Goal: Information Seeking & Learning: Check status

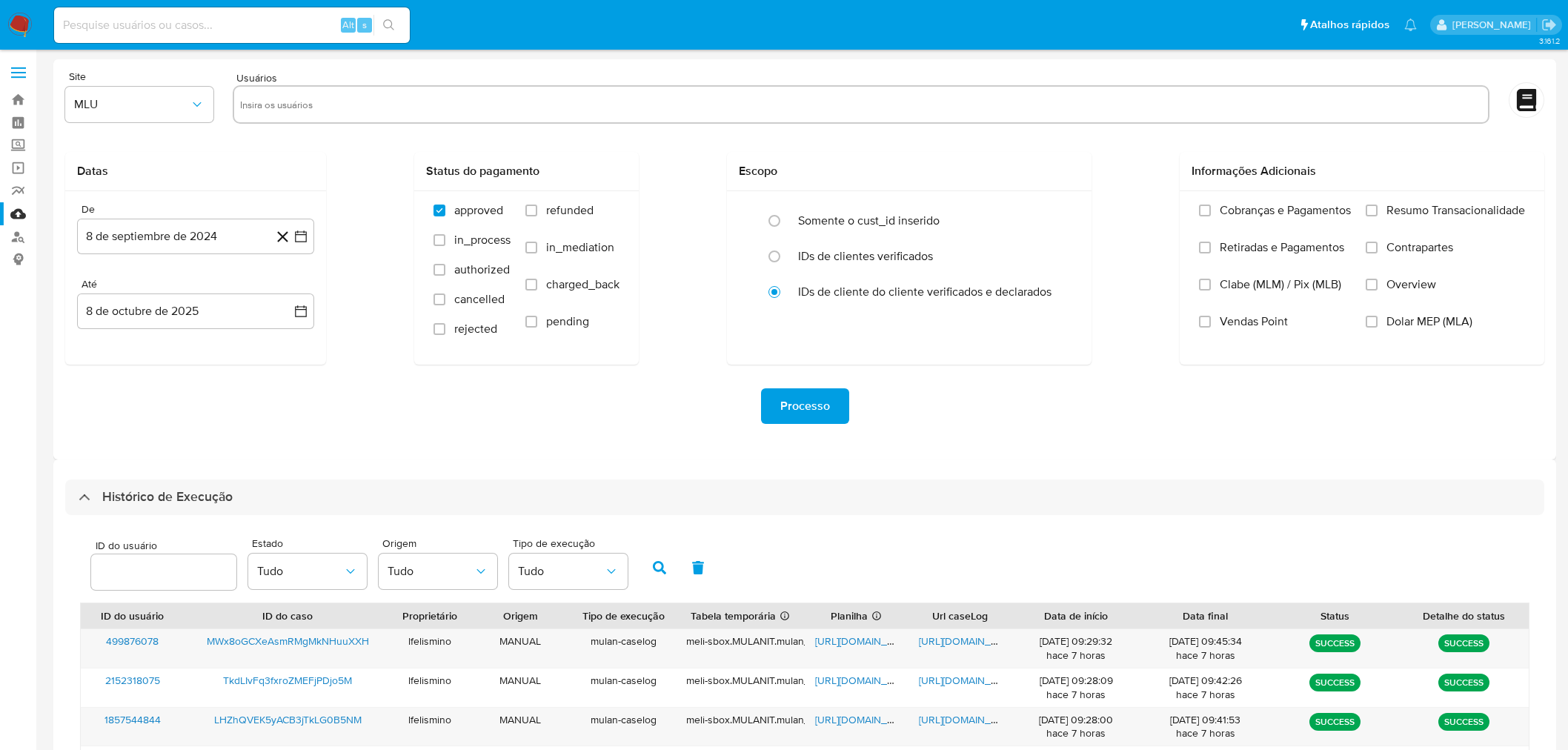
select select "20"
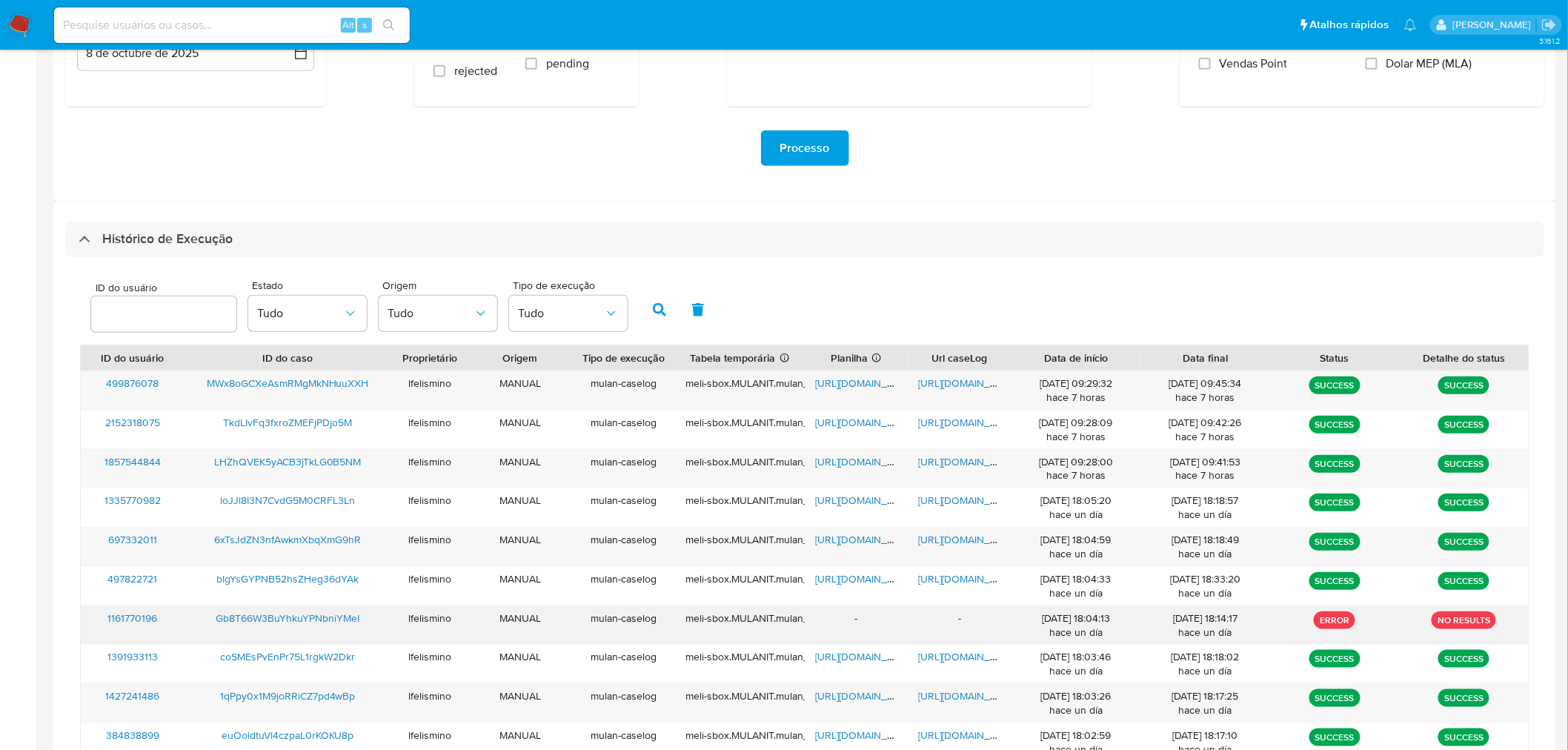
click at [315, 615] on span "Gb8T66W3BuYhkuYPNbniYMeI" at bounding box center [287, 618] width 143 height 15
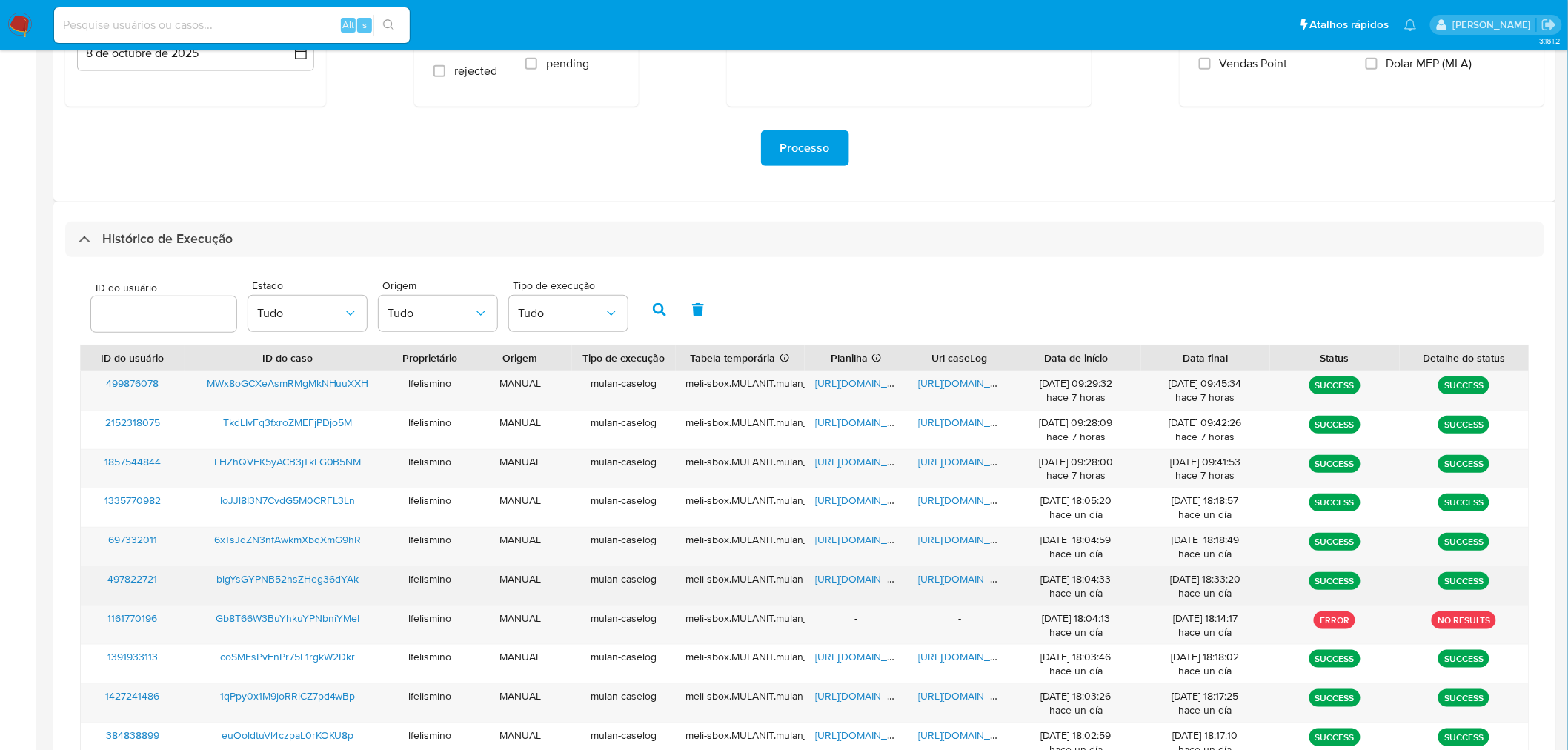
click at [971, 581] on span "https://docs.google.com/document/d/1gg10Kf37vi-rB2iqsYvB3rNaaydZ7lxZm5vHNmWcNf8…" at bounding box center [969, 579] width 103 height 15
click at [869, 580] on span "https://docs.google.com/spreadsheets/d/1L9FOgwHXjS0q1KlpAG-DOhuD0wH9keyAxRR3E5d…" at bounding box center [866, 579] width 103 height 15
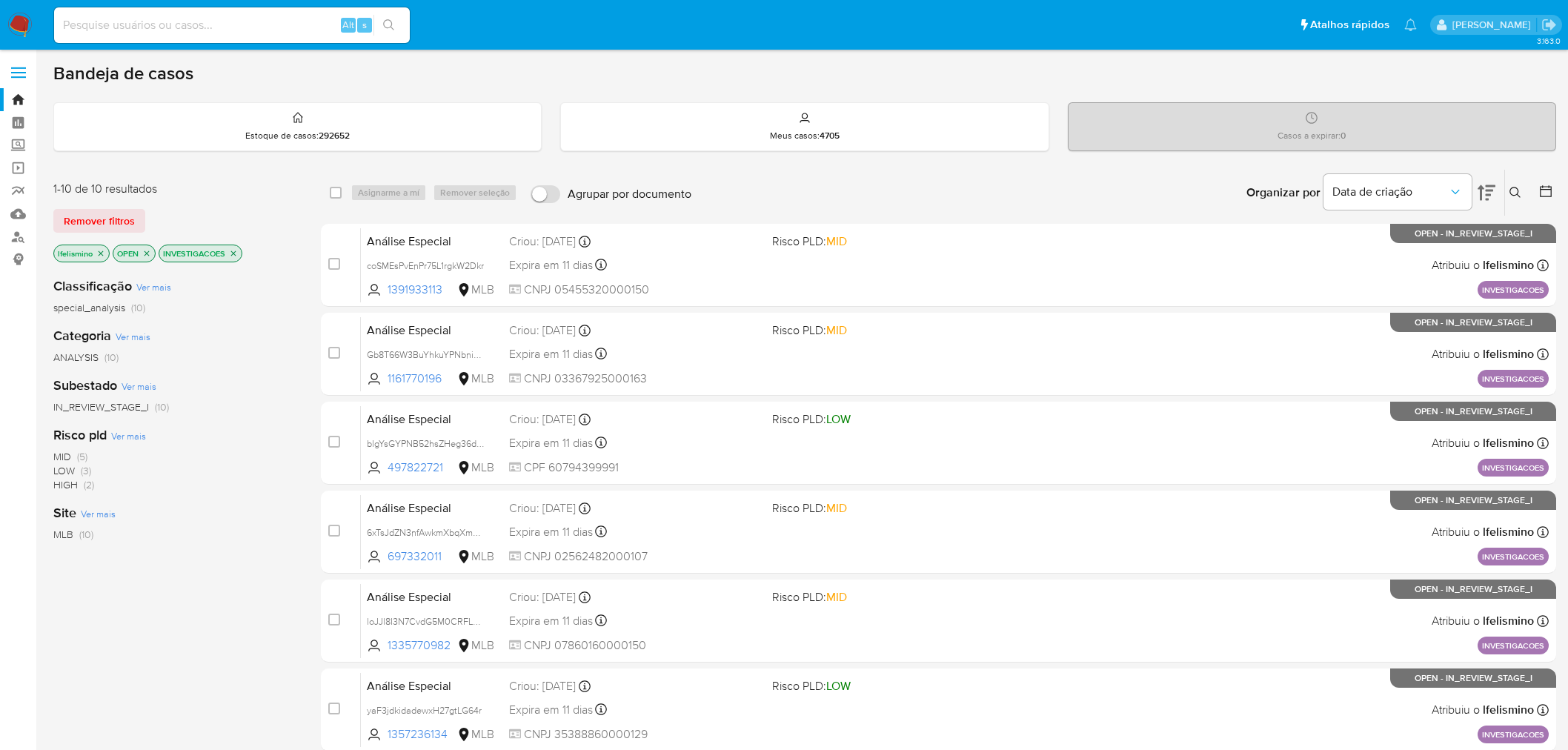
scroll to position [322, 0]
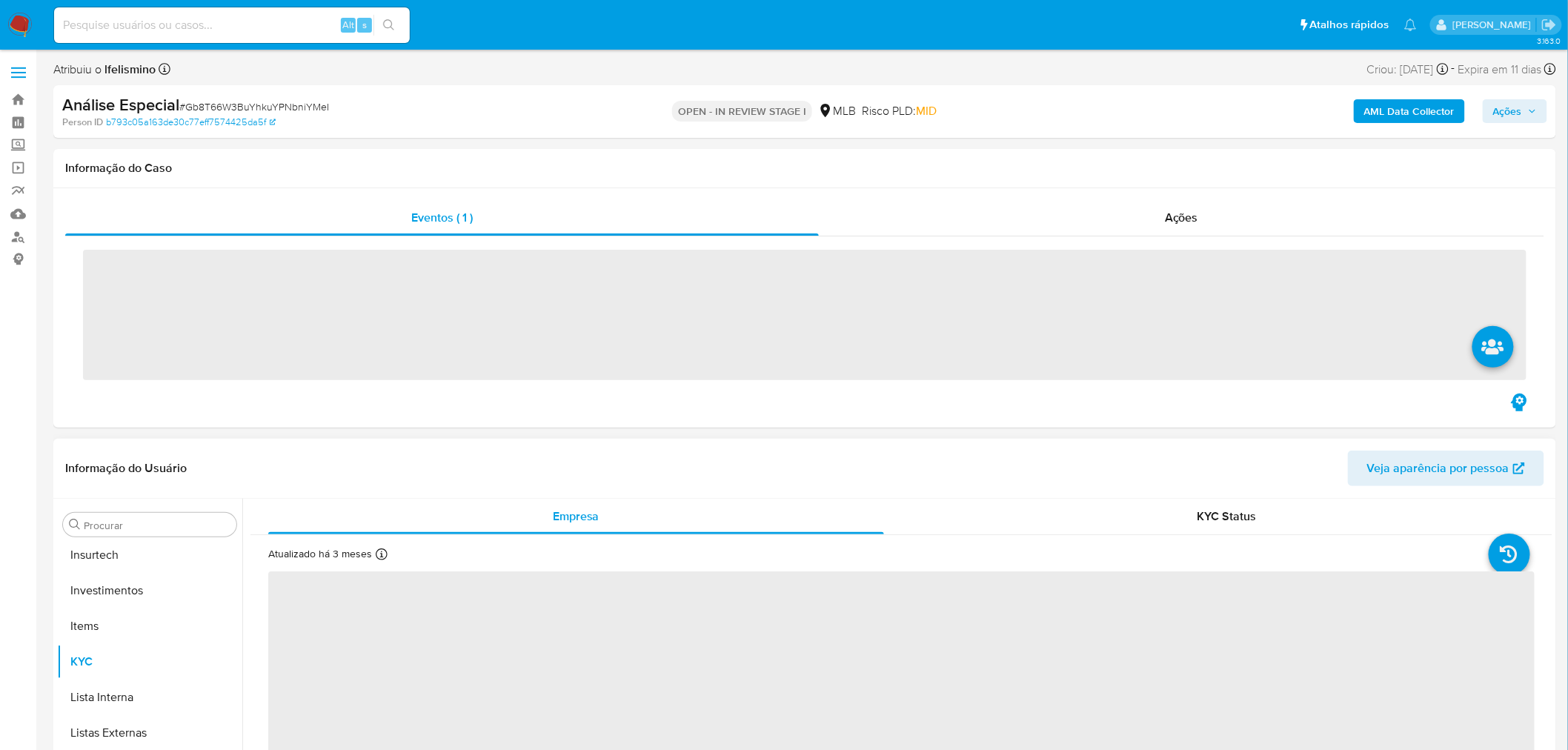
scroll to position [803, 0]
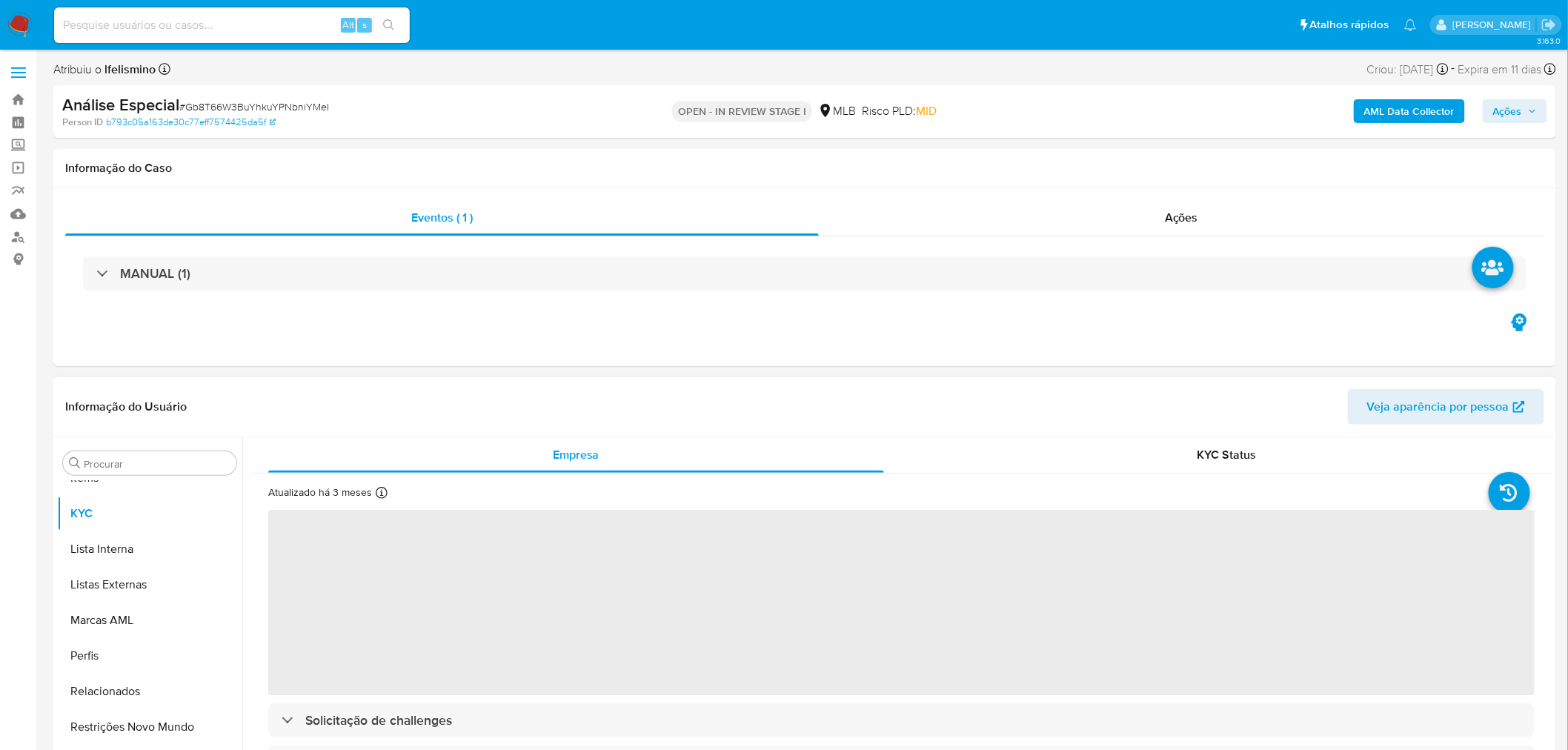
select select "10"
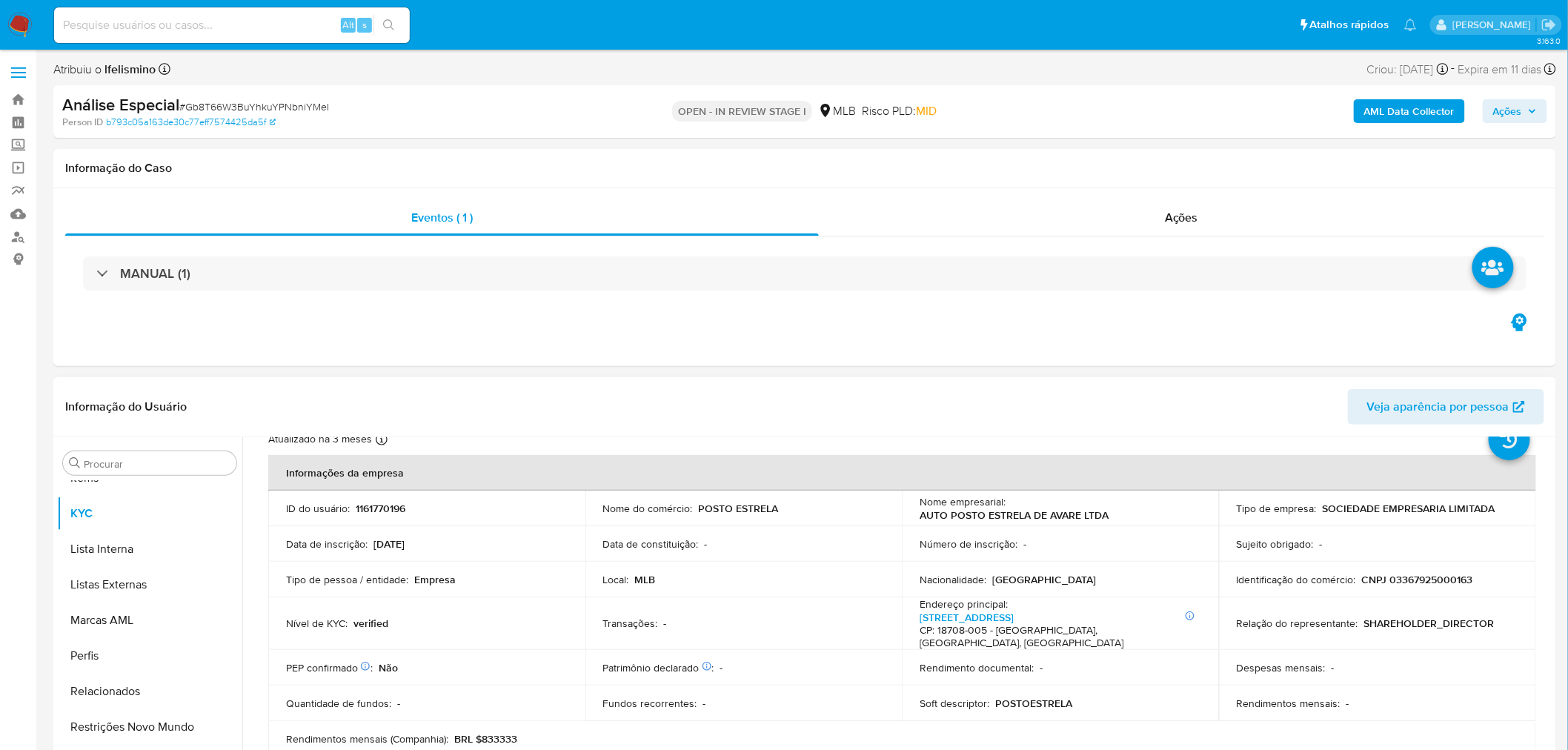
scroll to position [83, 0]
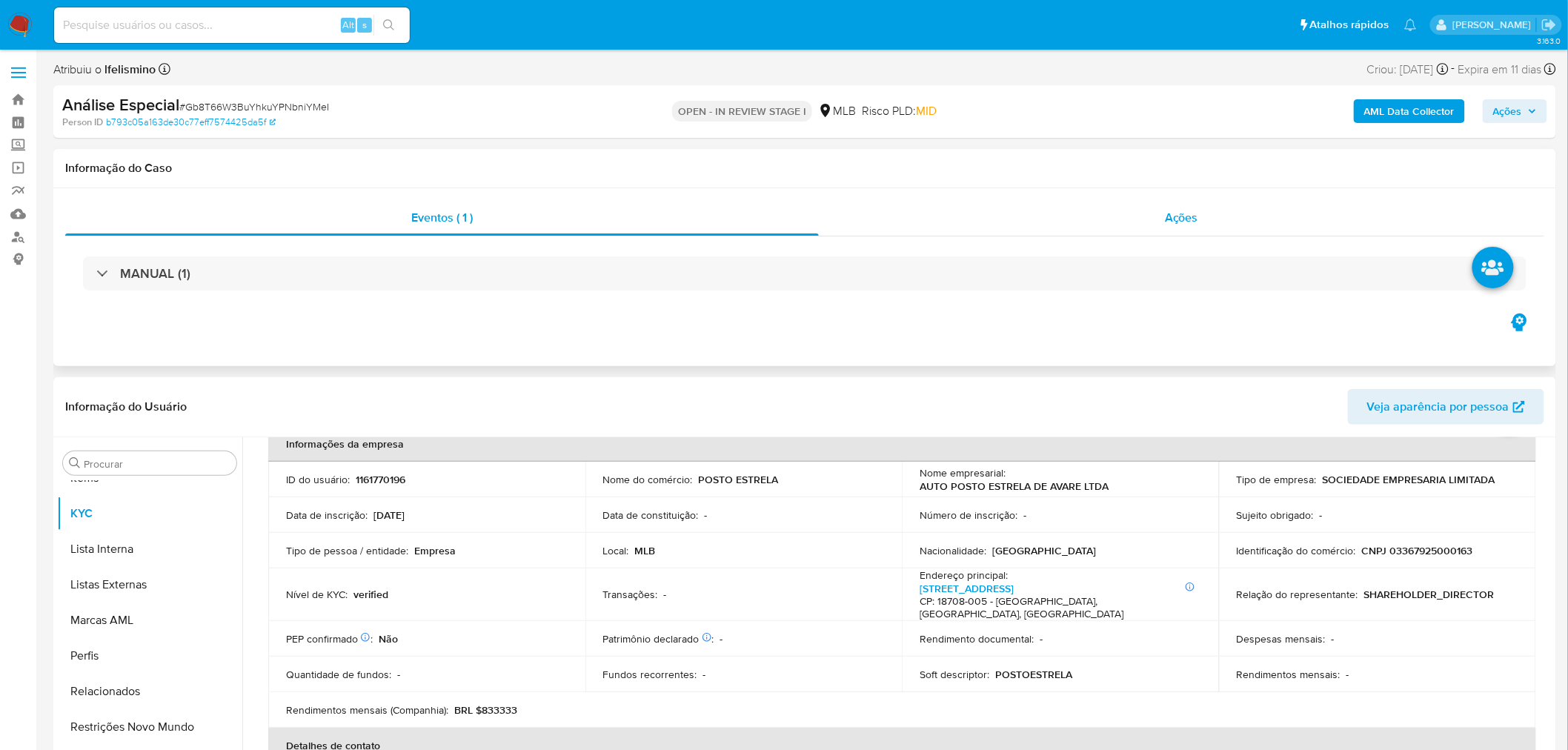
click at [1241, 222] on div "Ações" at bounding box center [1181, 217] width 725 height 36
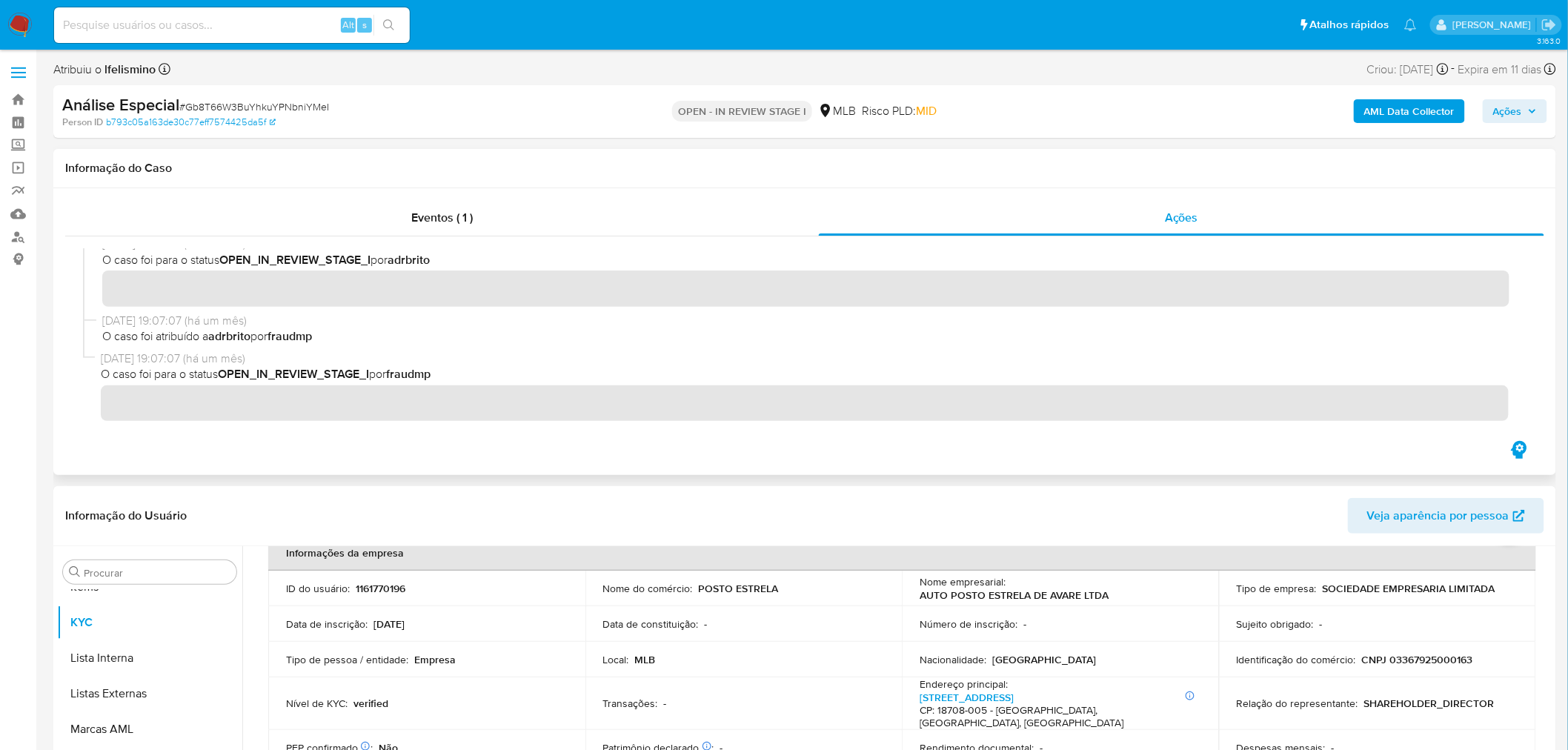
scroll to position [0, 0]
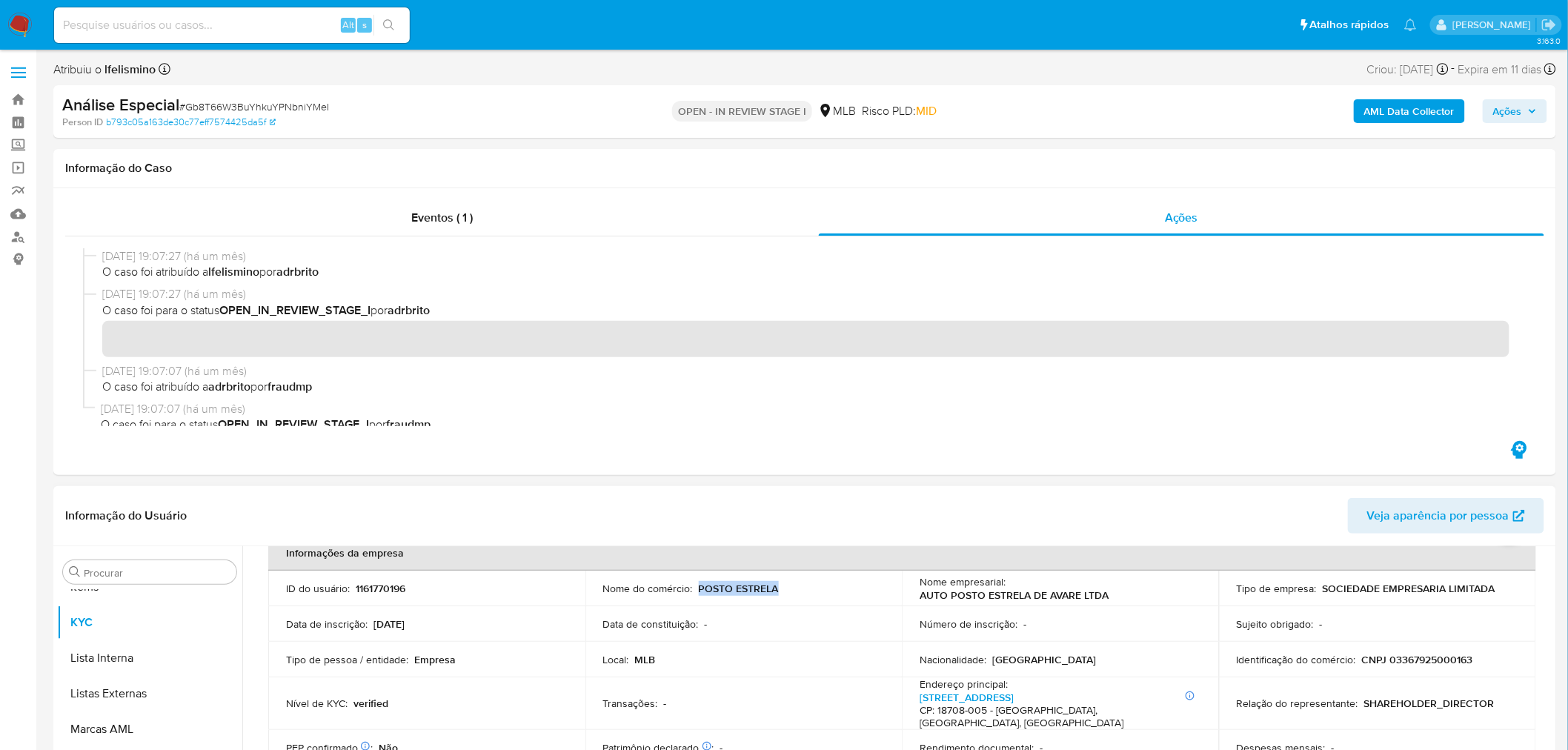
drag, startPoint x: 698, startPoint y: 587, endPoint x: 877, endPoint y: 590, distance: 179.0
click at [874, 590] on div "Nome do comércio : POSTO ESTRELA" at bounding box center [744, 587] width 281 height 13
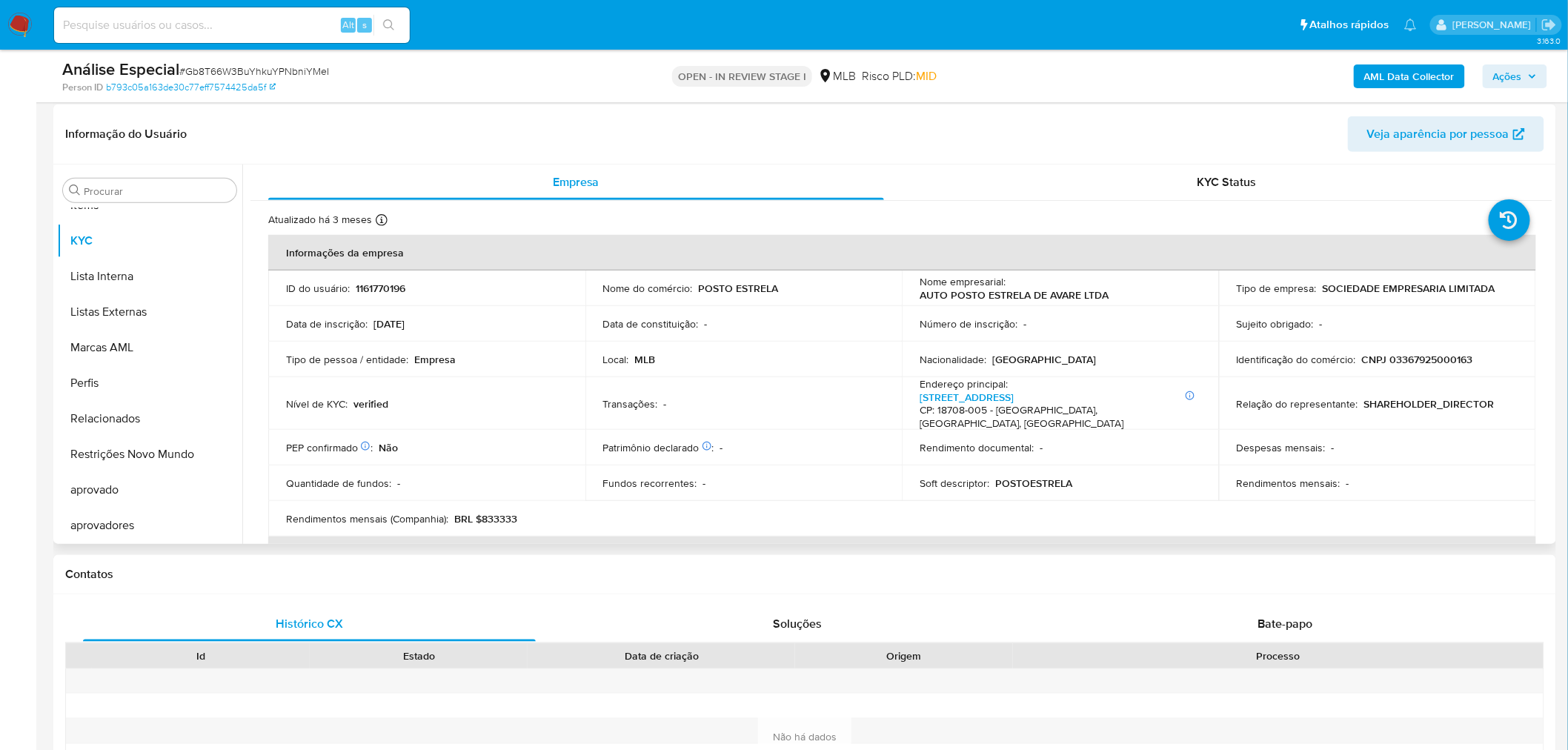
click at [1049, 290] on p "AUTO POSTO ESTRELA DE AVARE LTDA" at bounding box center [1013, 295] width 189 height 13
click at [1044, 300] on p "AUTO POSTO ESTRELA DE AVARE LTDA" at bounding box center [1013, 295] width 189 height 13
click at [1409, 355] on p "CNPJ 03367925000163" at bounding box center [1417, 359] width 111 height 13
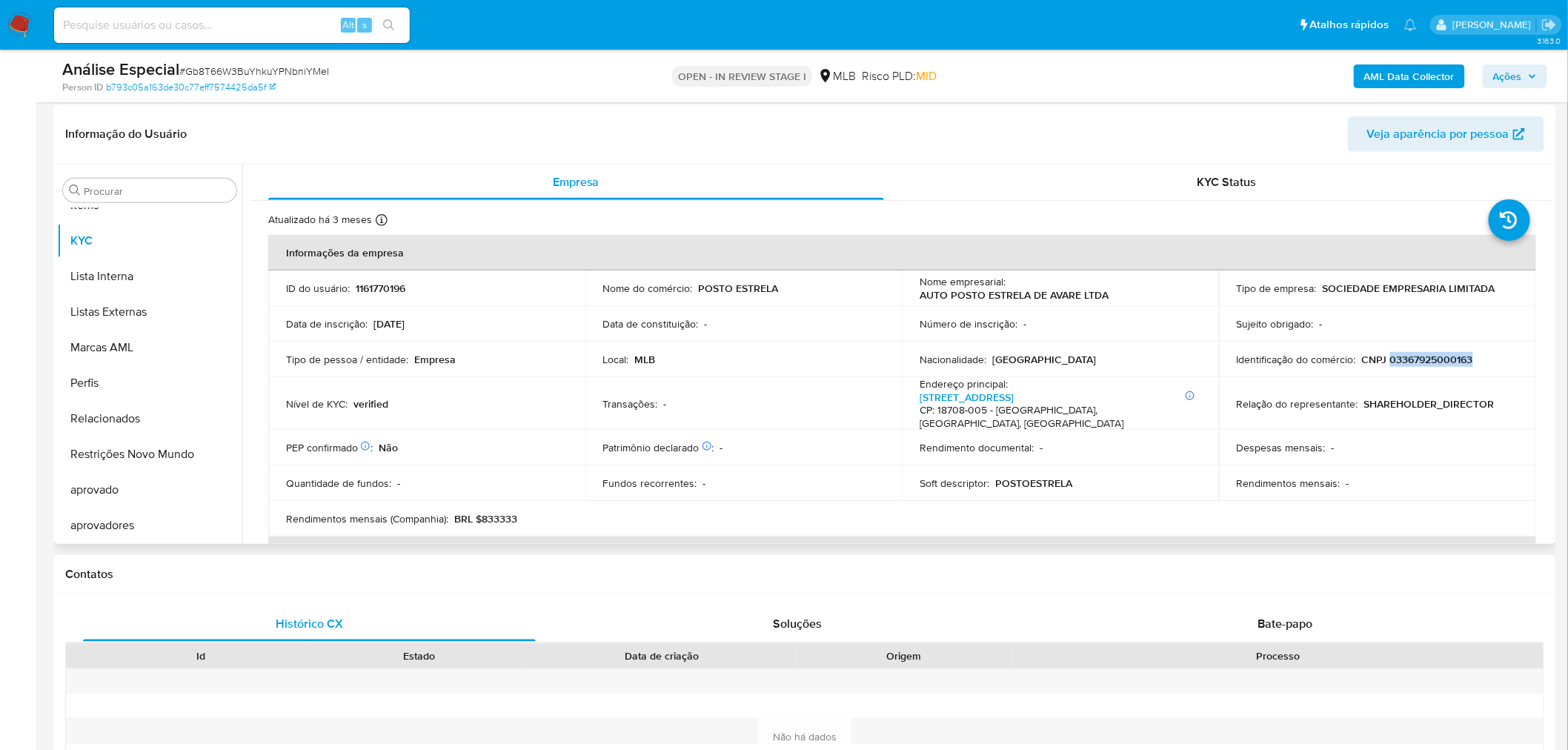
click at [1407, 355] on p "CNPJ 03367925000163" at bounding box center [1417, 359] width 111 height 13
copy p "03367925000163"
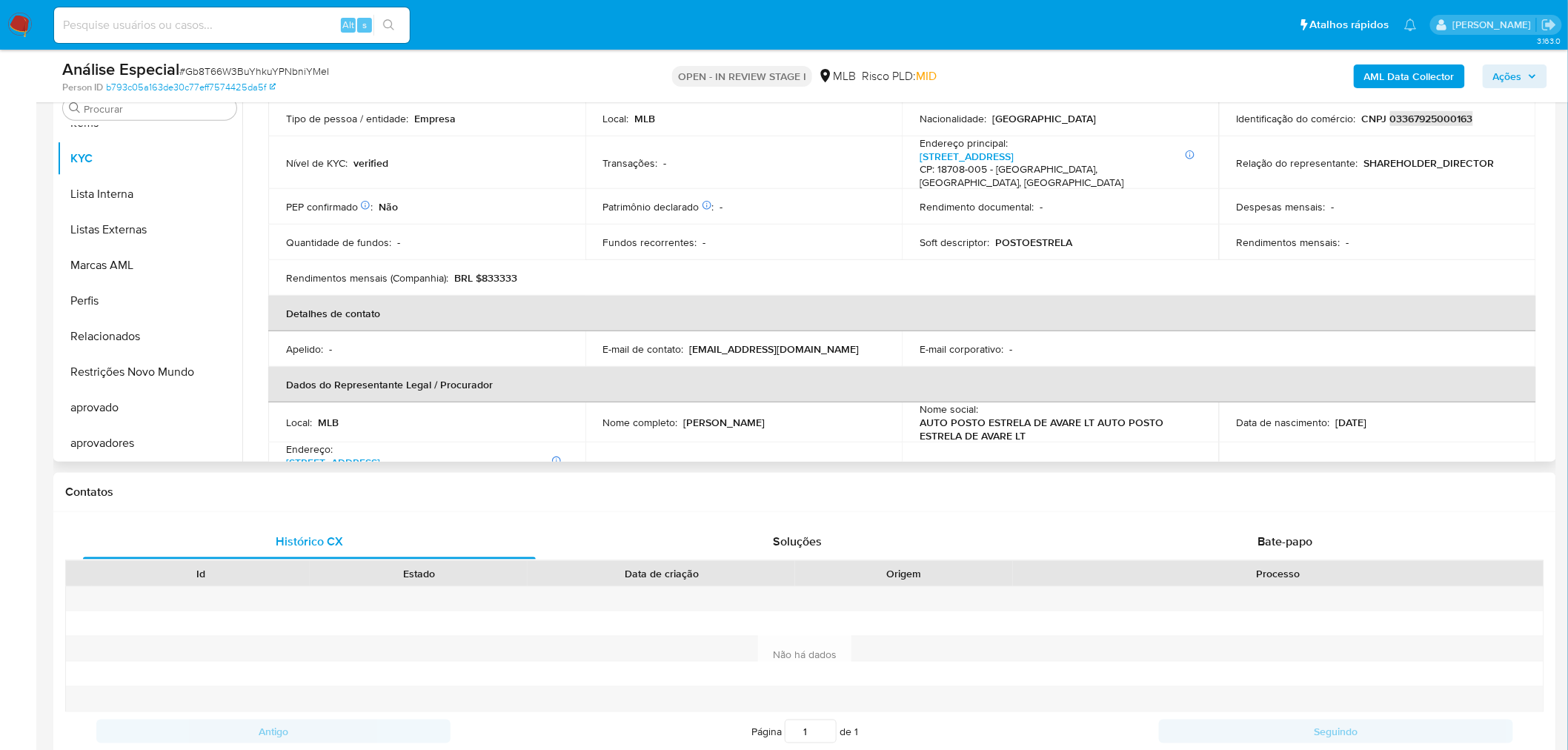
scroll to position [122, 0]
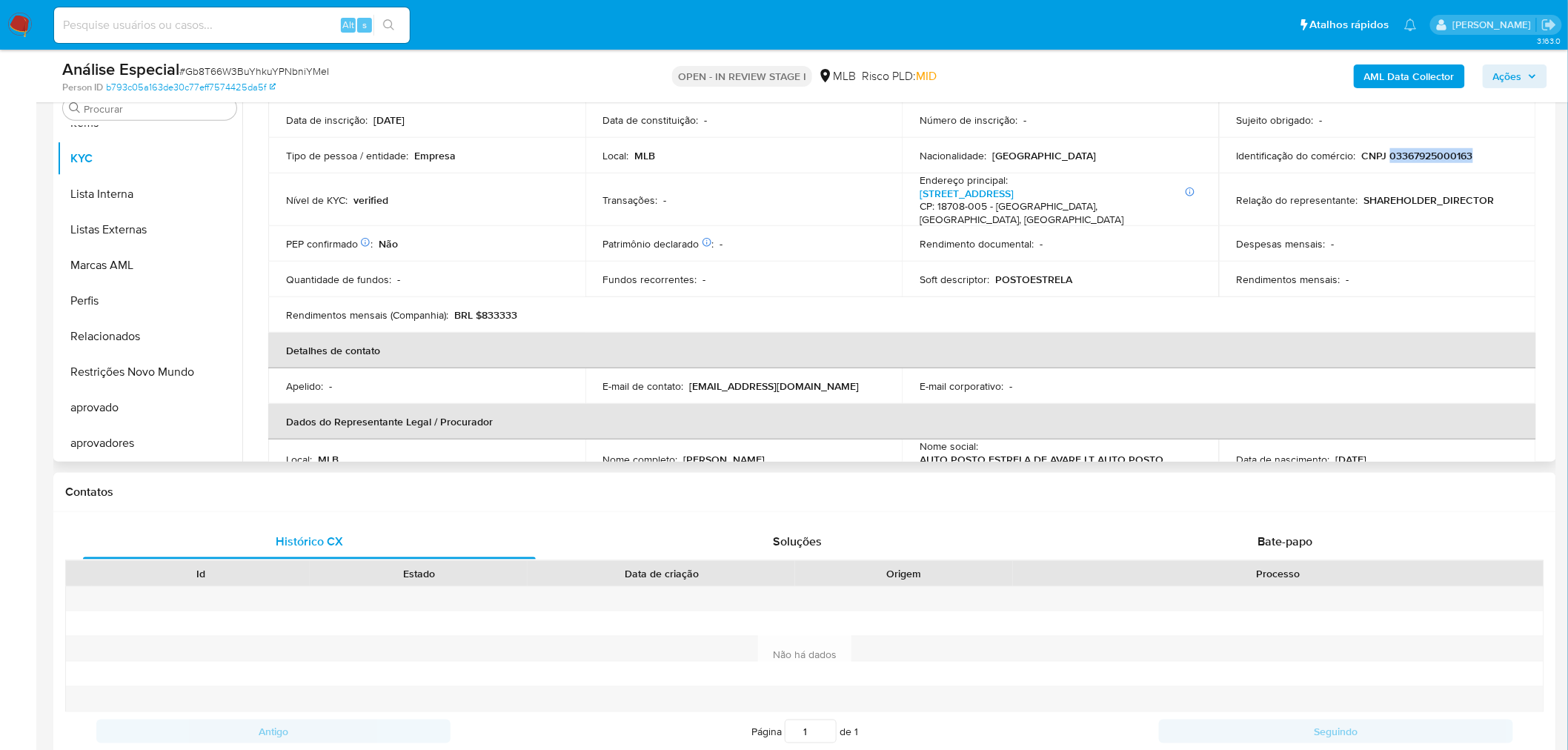
copy p "03367925000163"
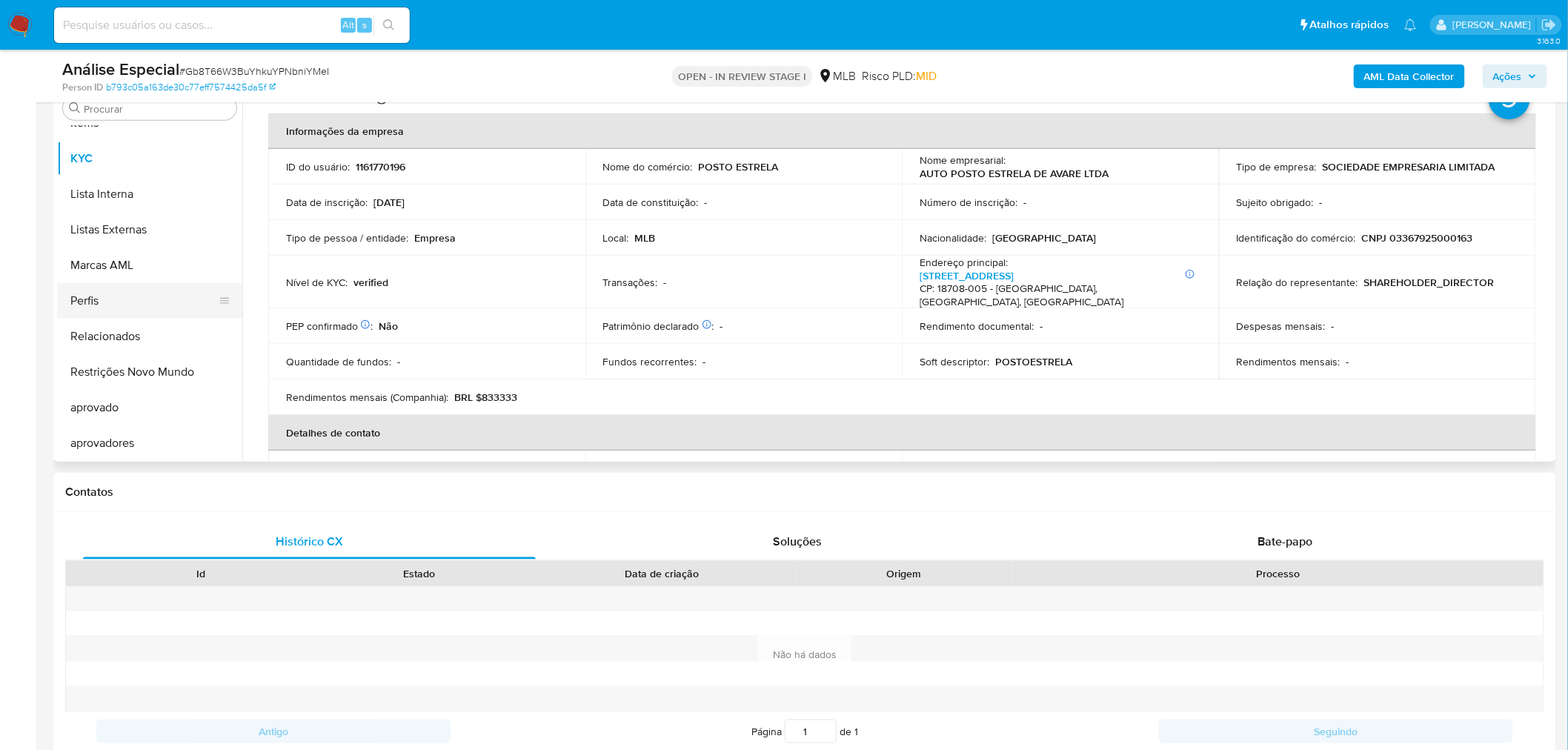
scroll to position [639, 0]
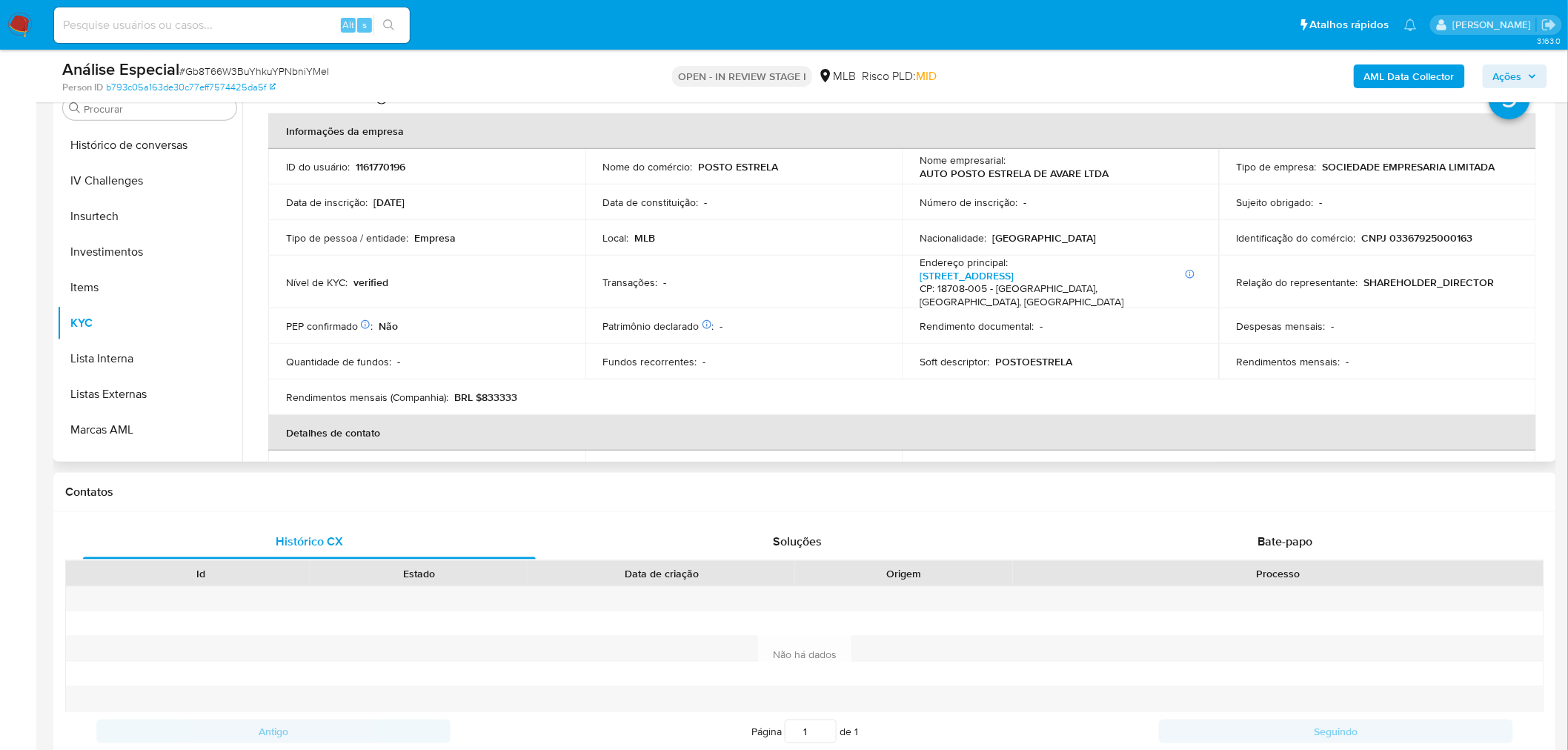
click at [1396, 234] on p "CNPJ 03367925000163" at bounding box center [1417, 237] width 111 height 13
copy p "03367925000163"
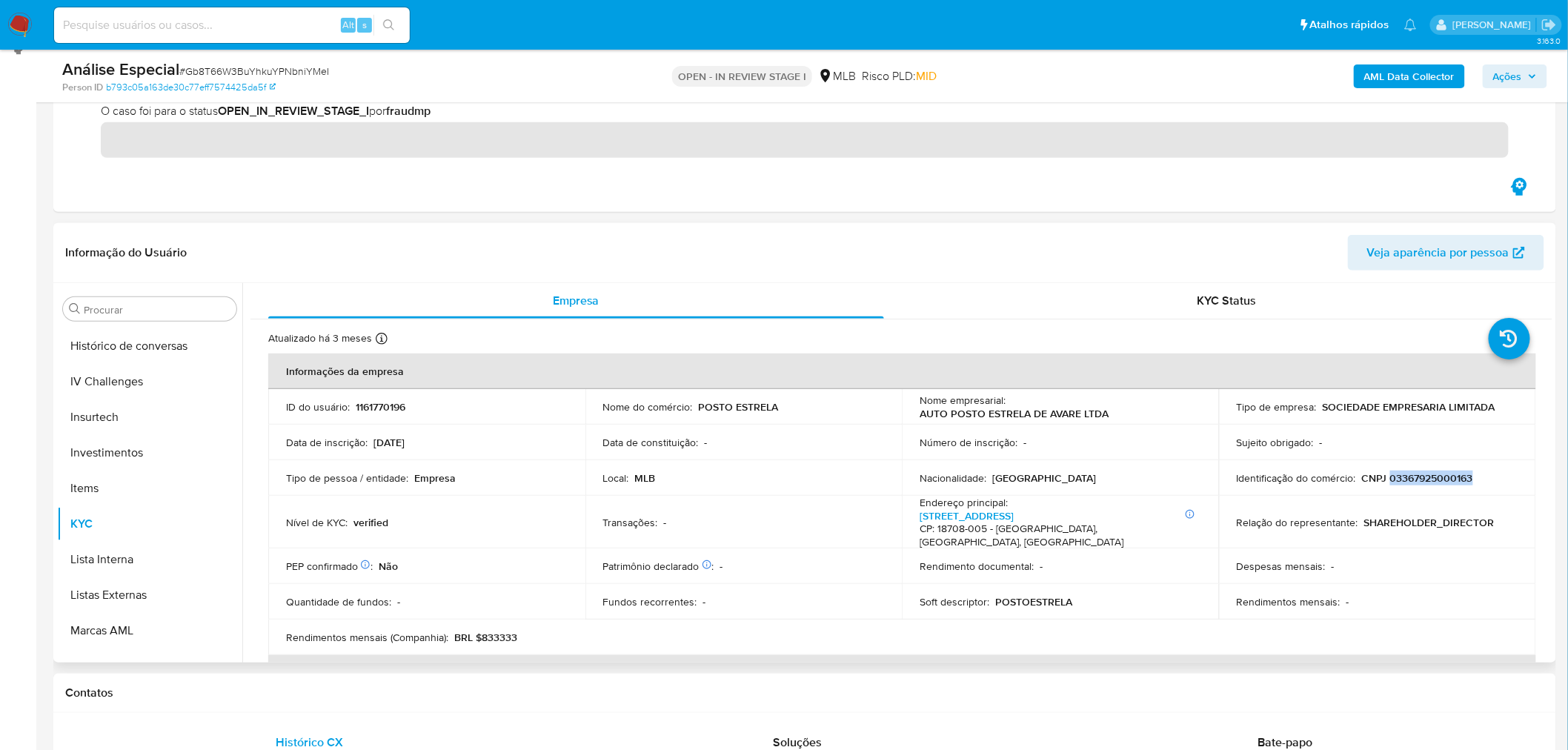
scroll to position [247, 0]
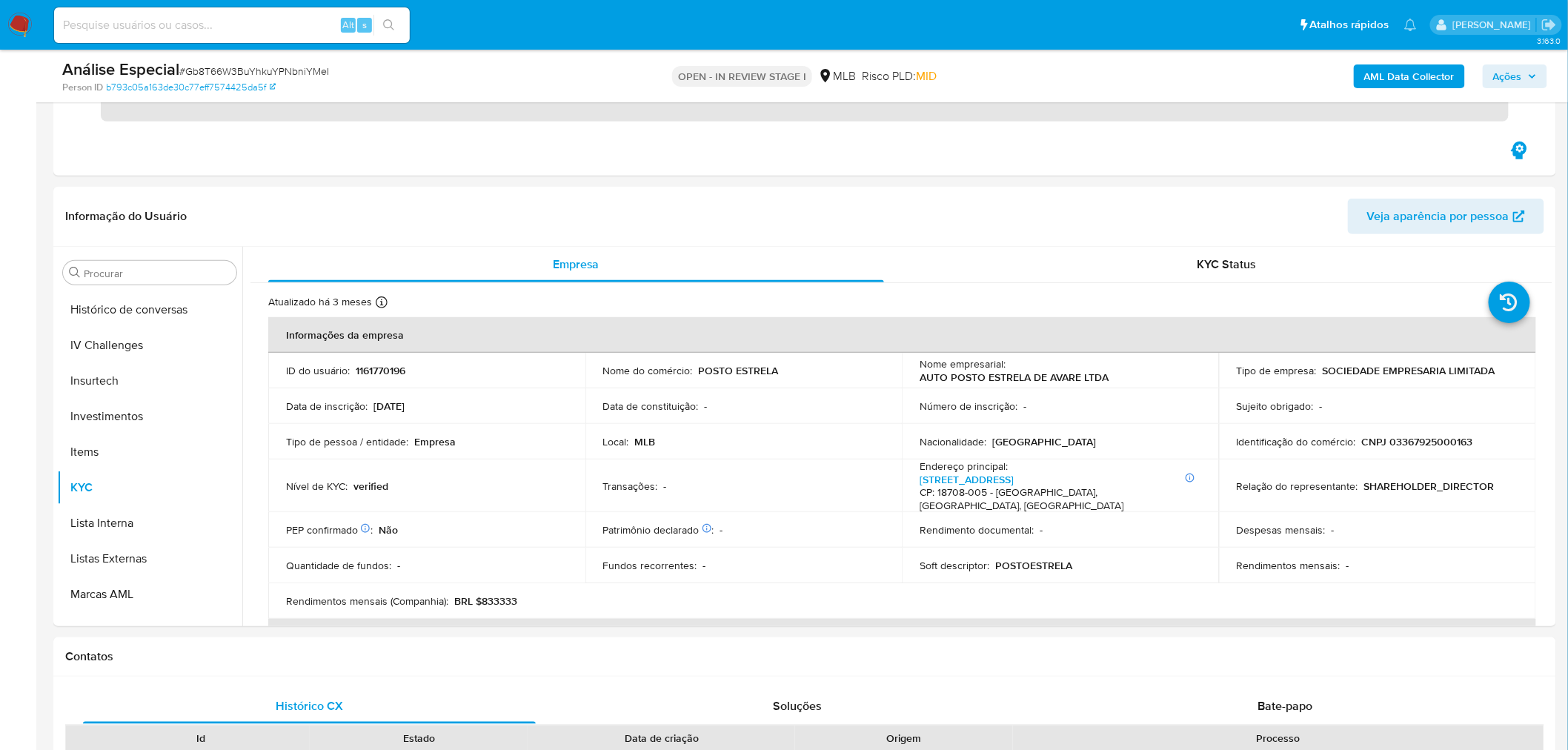
click at [264, 74] on span "# Gb8T66W3BuYhkuYPNbniYMeI" at bounding box center [254, 70] width 149 height 15
copy span "Gb8T66W3BuYhkuYPNbniYMeI"
click at [264, 30] on input at bounding box center [231, 25] width 355 height 19
paste input "blgYsGYPNB52hsZHeg36dYAk"
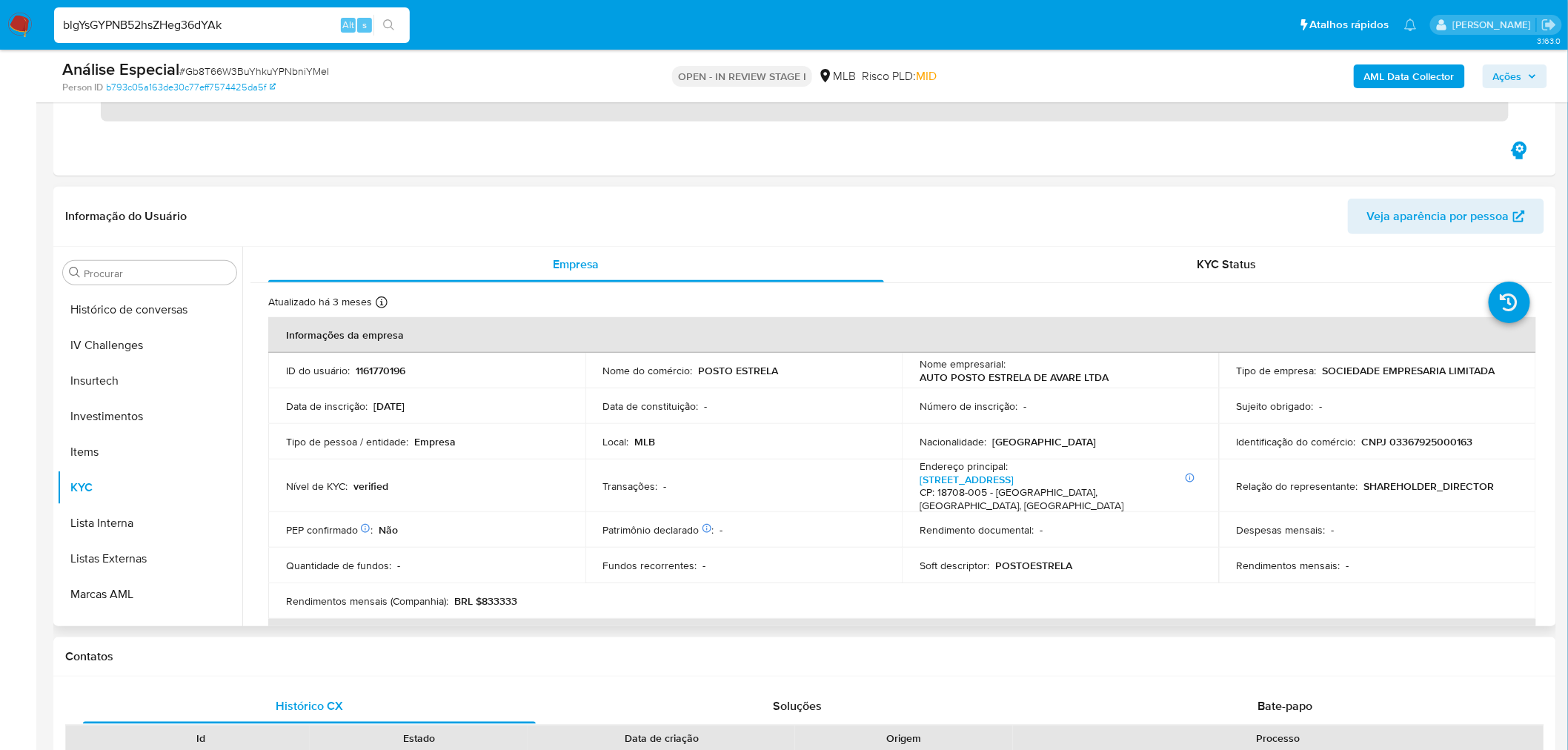
type input "blgYsGYPNB52hsZHeg36dYAk"
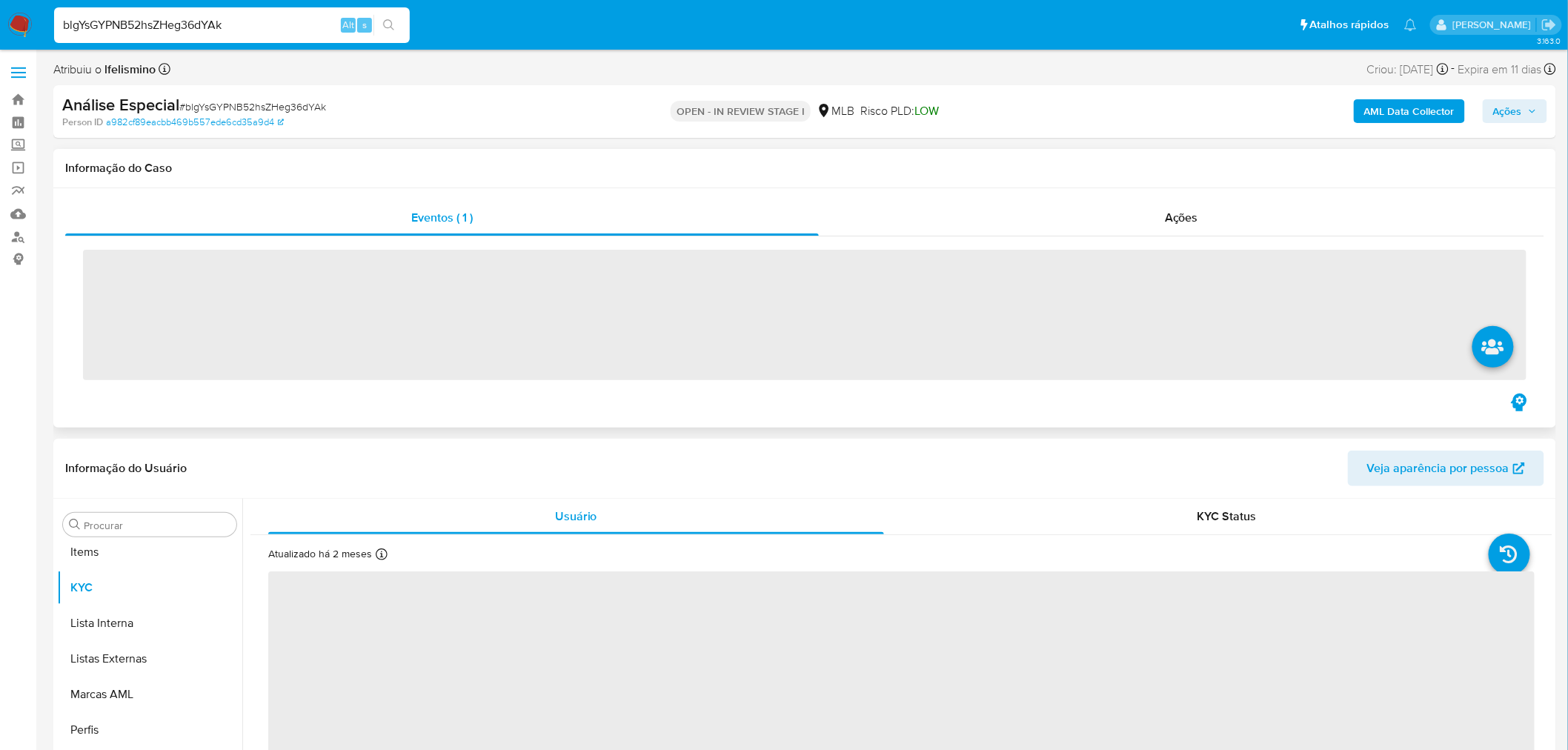
scroll to position [803, 0]
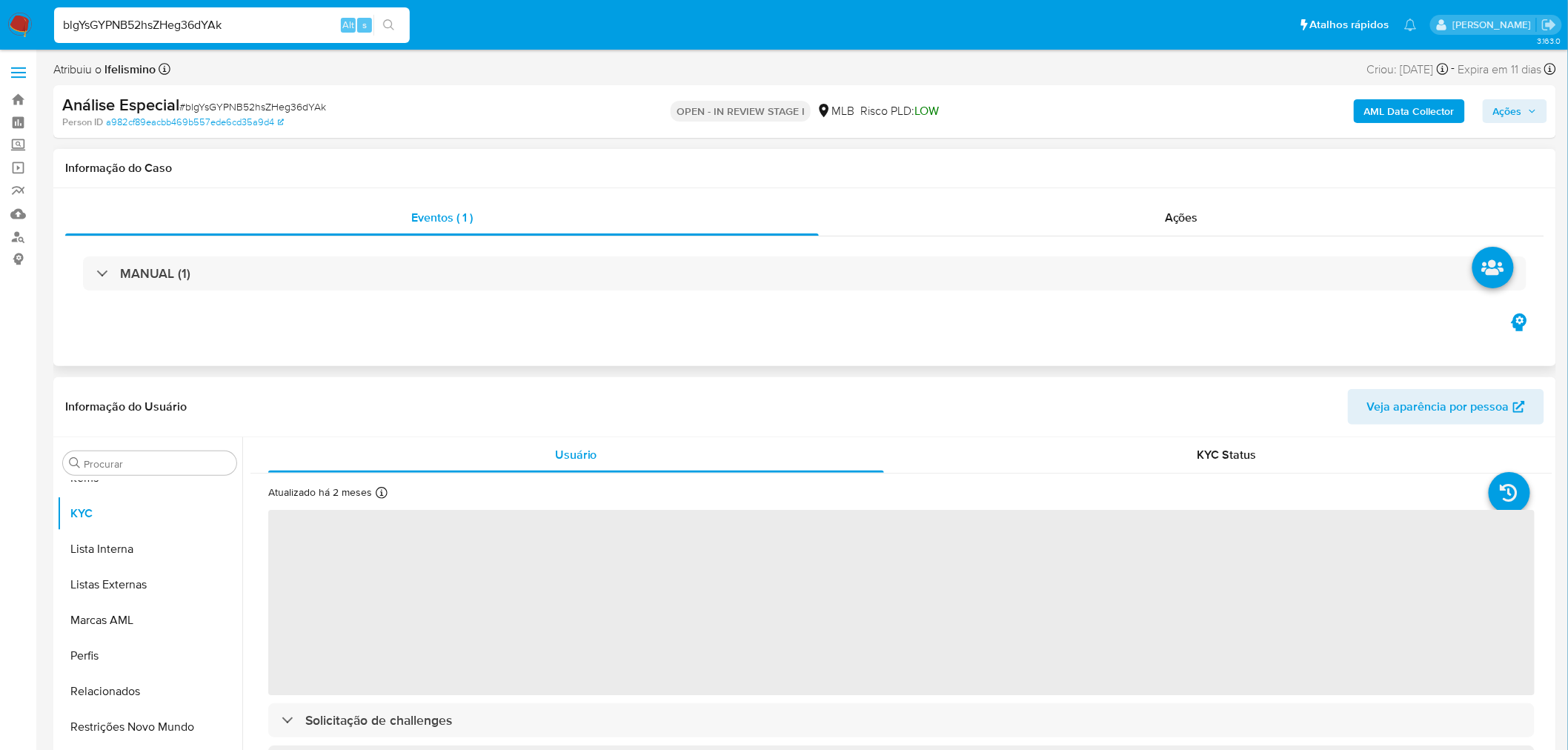
click at [1206, 198] on div "Eventos ( 1 ) Ações MANUAL (1)" at bounding box center [804, 277] width 1503 height 178
click at [1198, 209] on div "Ações" at bounding box center [1181, 217] width 725 height 36
select select "10"
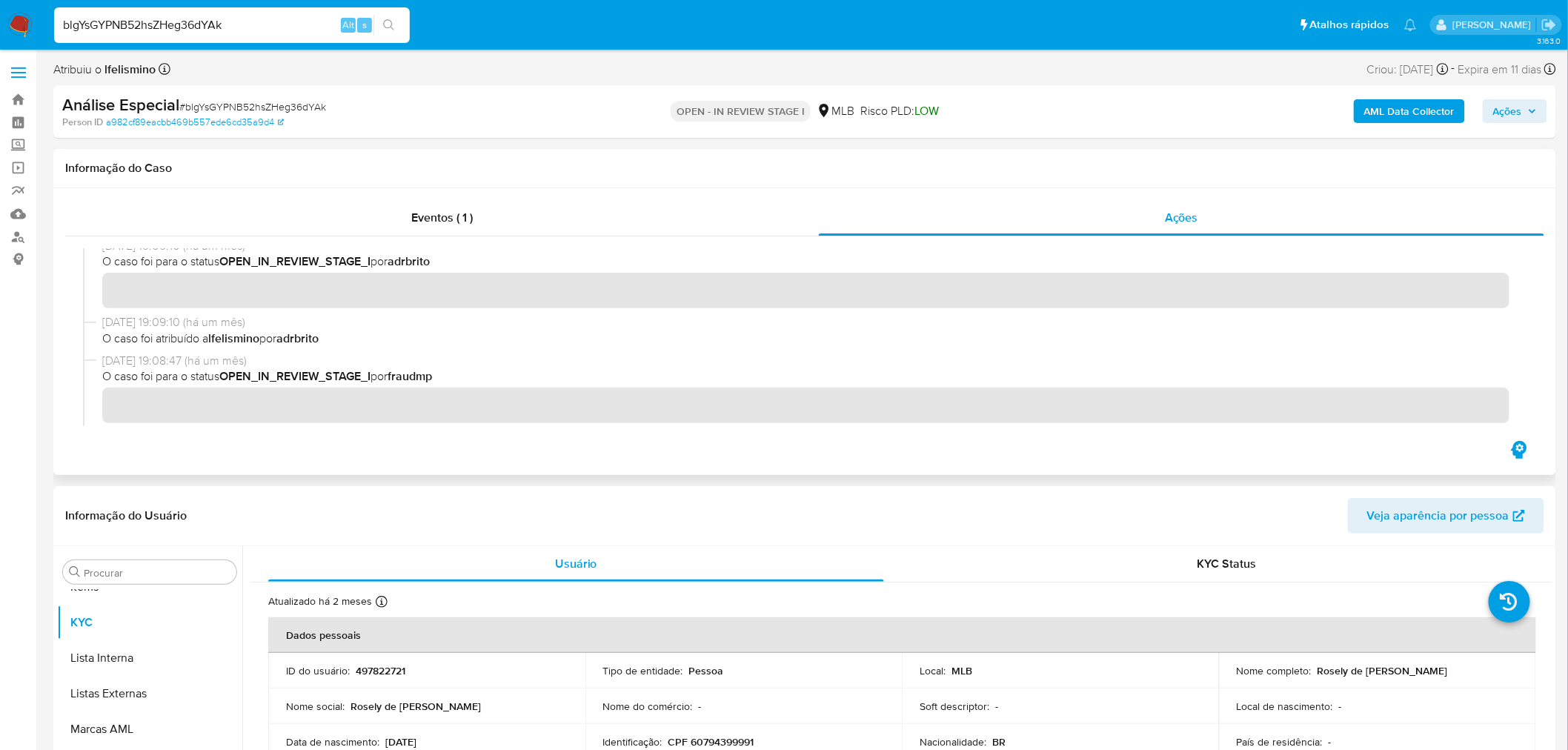
scroll to position [0, 0]
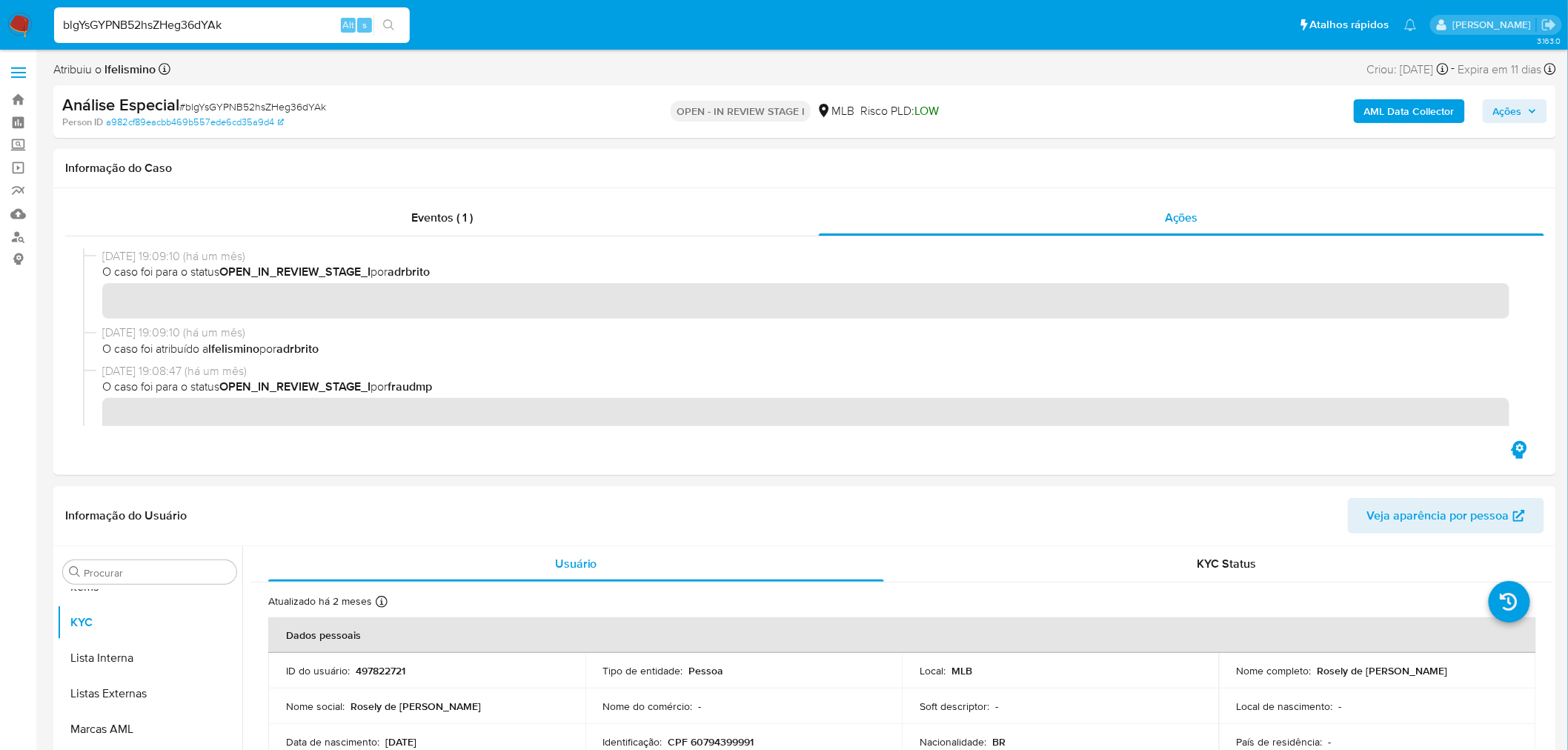
click at [278, 105] on span "# blgYsGYPNB52hsZHeg36dYAk" at bounding box center [252, 106] width 147 height 15
copy span "blgYsGYPNB52hsZHeg36dYAk"
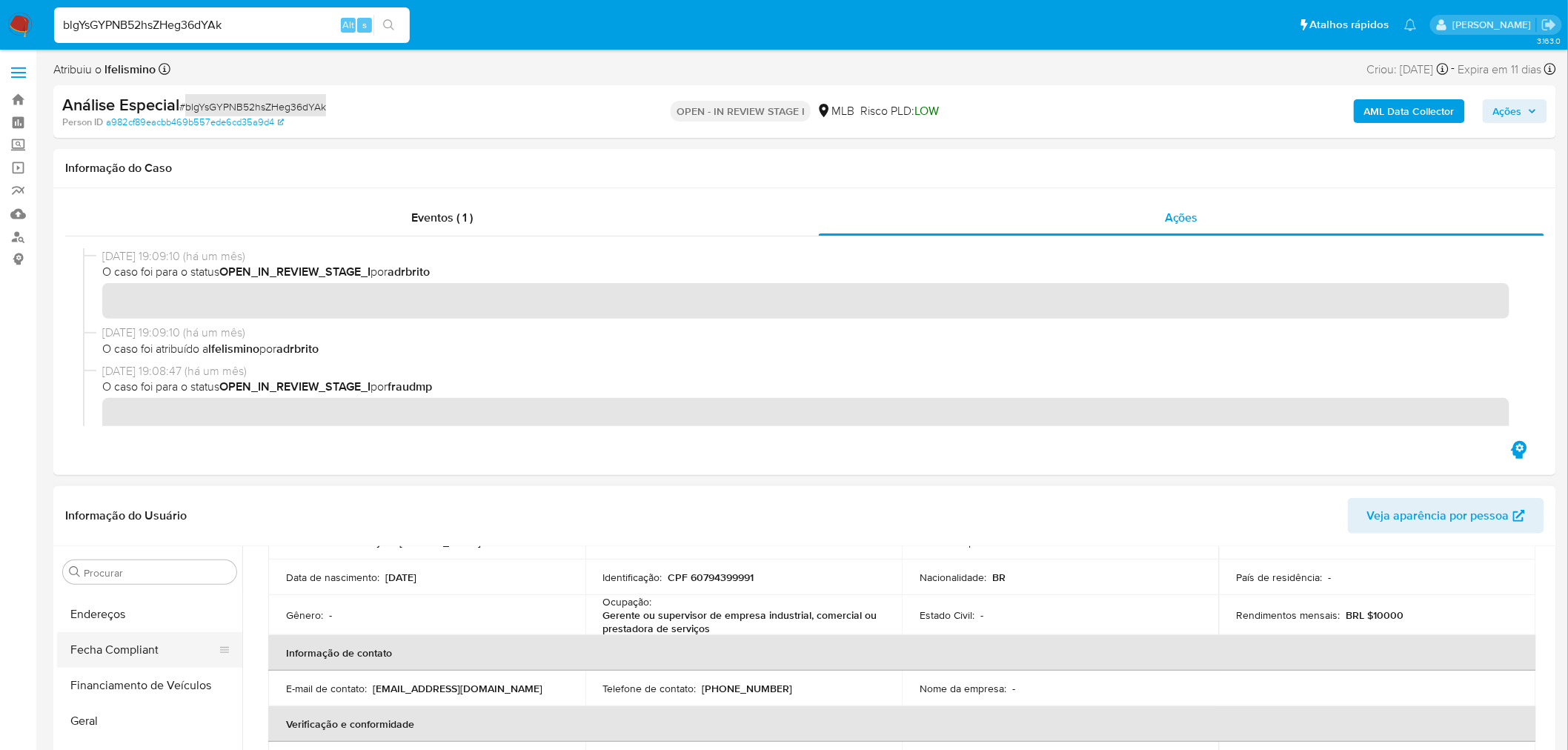
scroll to position [391, 0]
drag, startPoint x: 92, startPoint y: 661, endPoint x: 71, endPoint y: 707, distance: 50.6
click at [91, 661] on button "Fecha Compliant" at bounding box center [149, 679] width 185 height 36
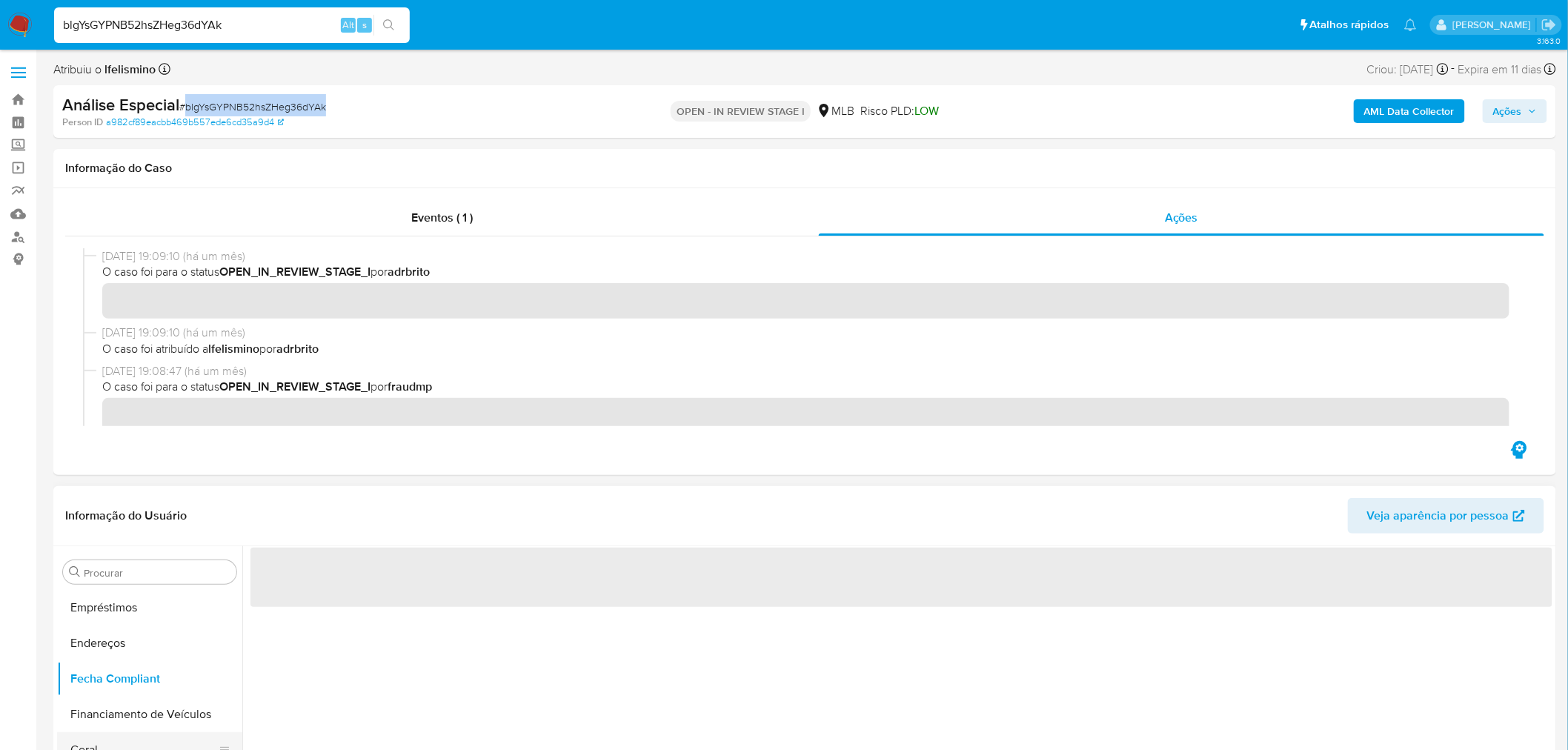
scroll to position [0, 0]
drag, startPoint x: 71, startPoint y: 746, endPoint x: 85, endPoint y: 747, distance: 14.0
click at [73, 747] on button "Geral" at bounding box center [144, 750] width 174 height 36
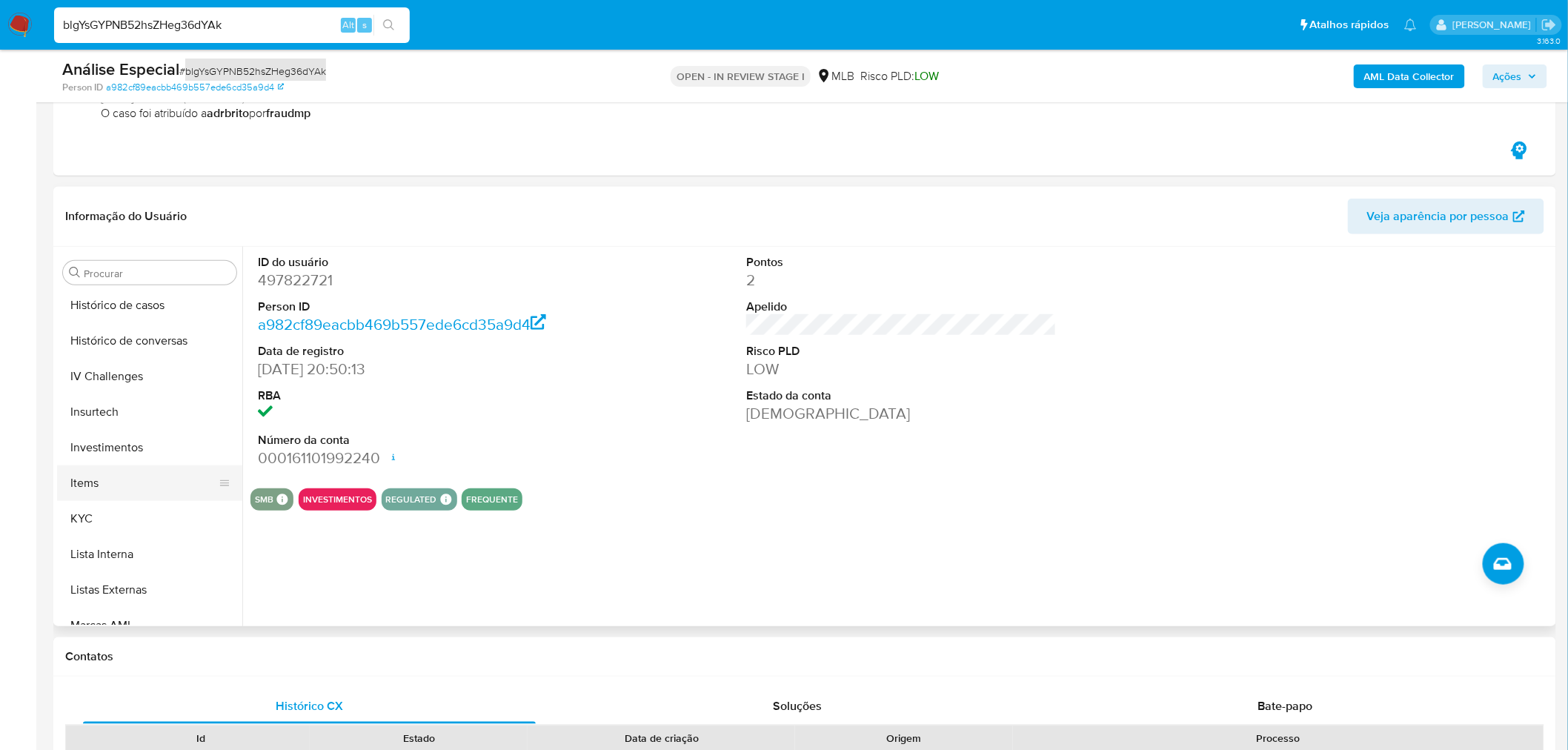
scroll to position [639, 0]
click at [86, 491] on button "KYC" at bounding box center [144, 488] width 174 height 36
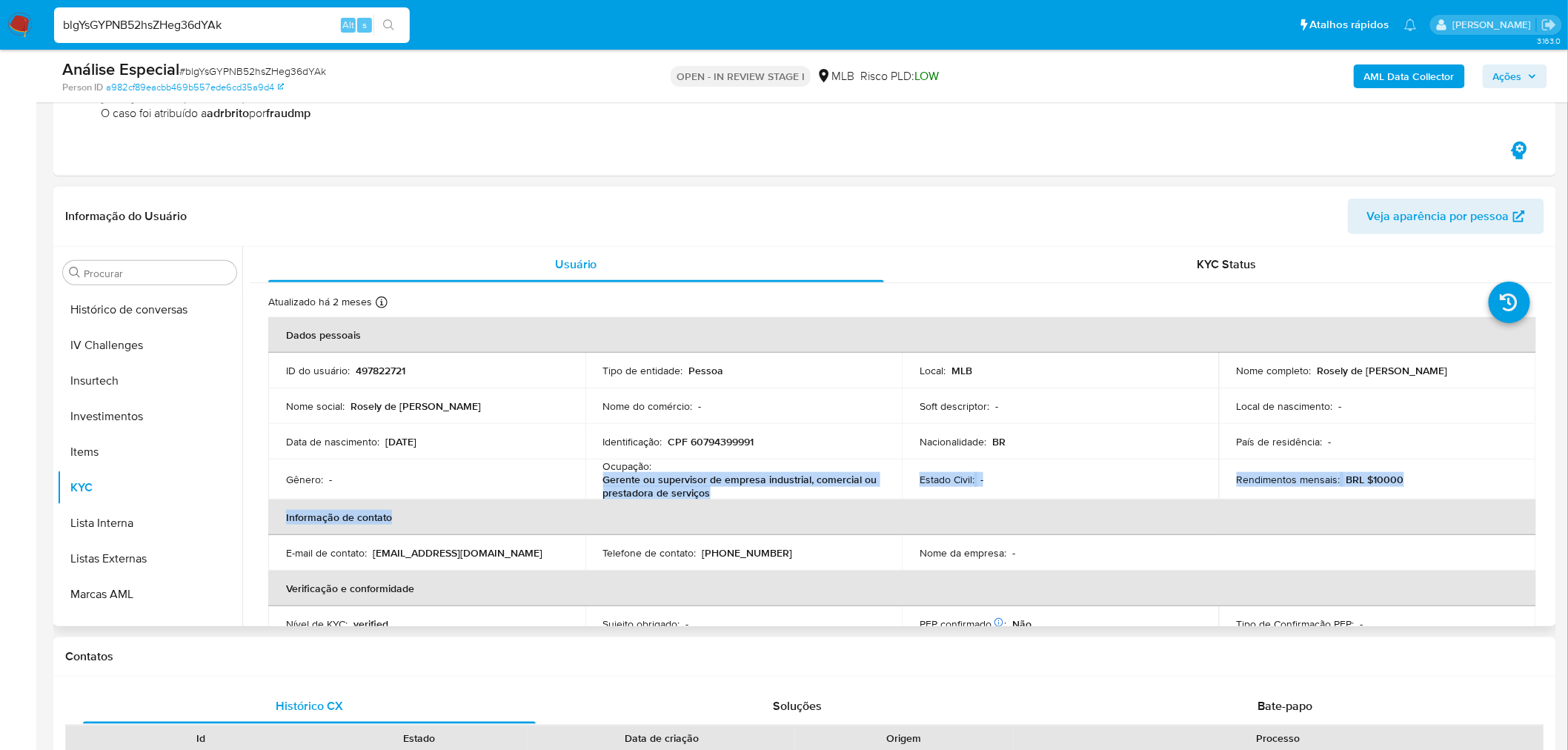
drag, startPoint x: 647, startPoint y: 486, endPoint x: 601, endPoint y: 478, distance: 46.7
click at [601, 478] on table "Dados pessoais ID do usuário : 497822721 Tipo de entidade : Pessoa Local : MLB …" at bounding box center [902, 533] width 1267 height 431
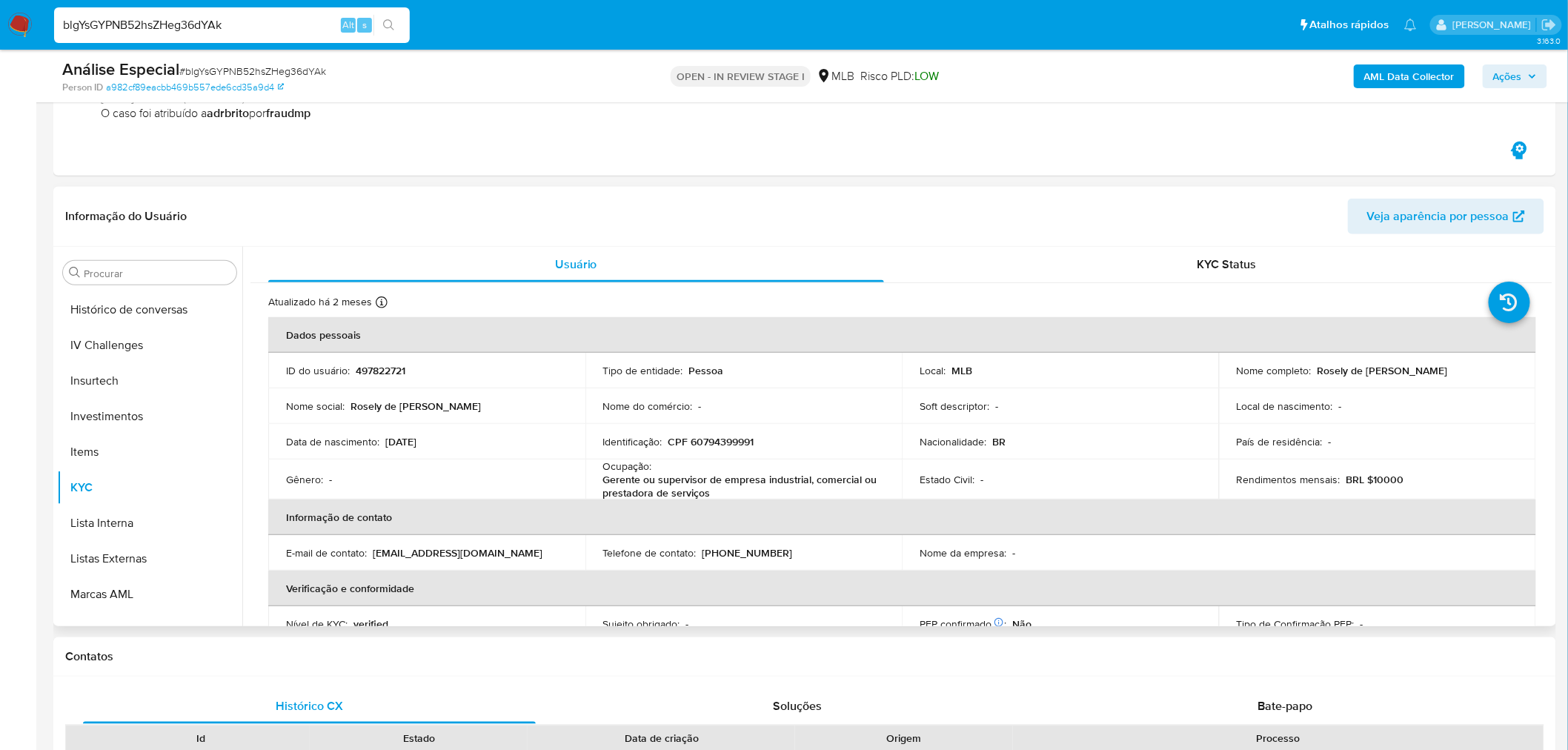
click at [728, 441] on p "CPF 60794399991" at bounding box center [711, 441] width 86 height 13
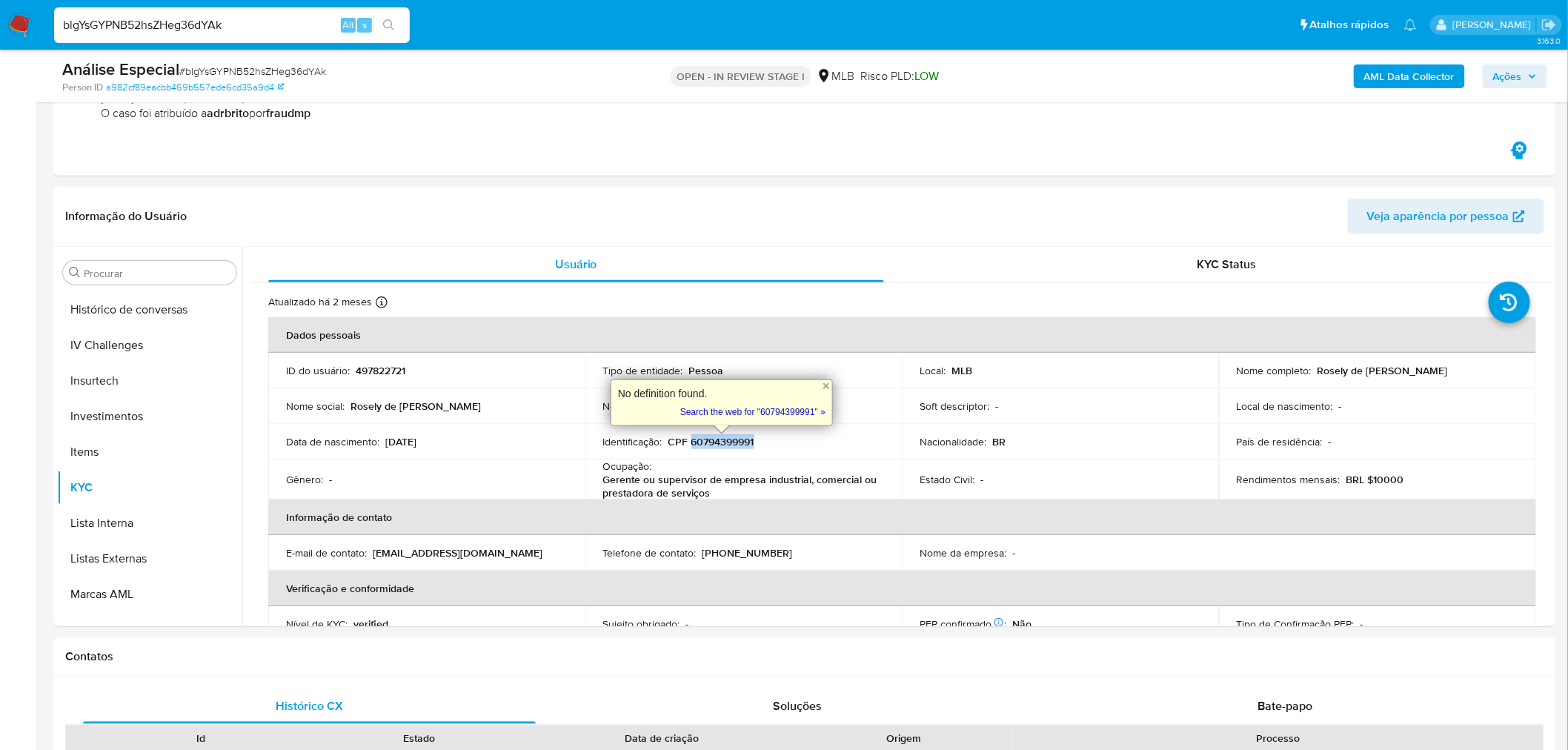
copy p "60794399991"
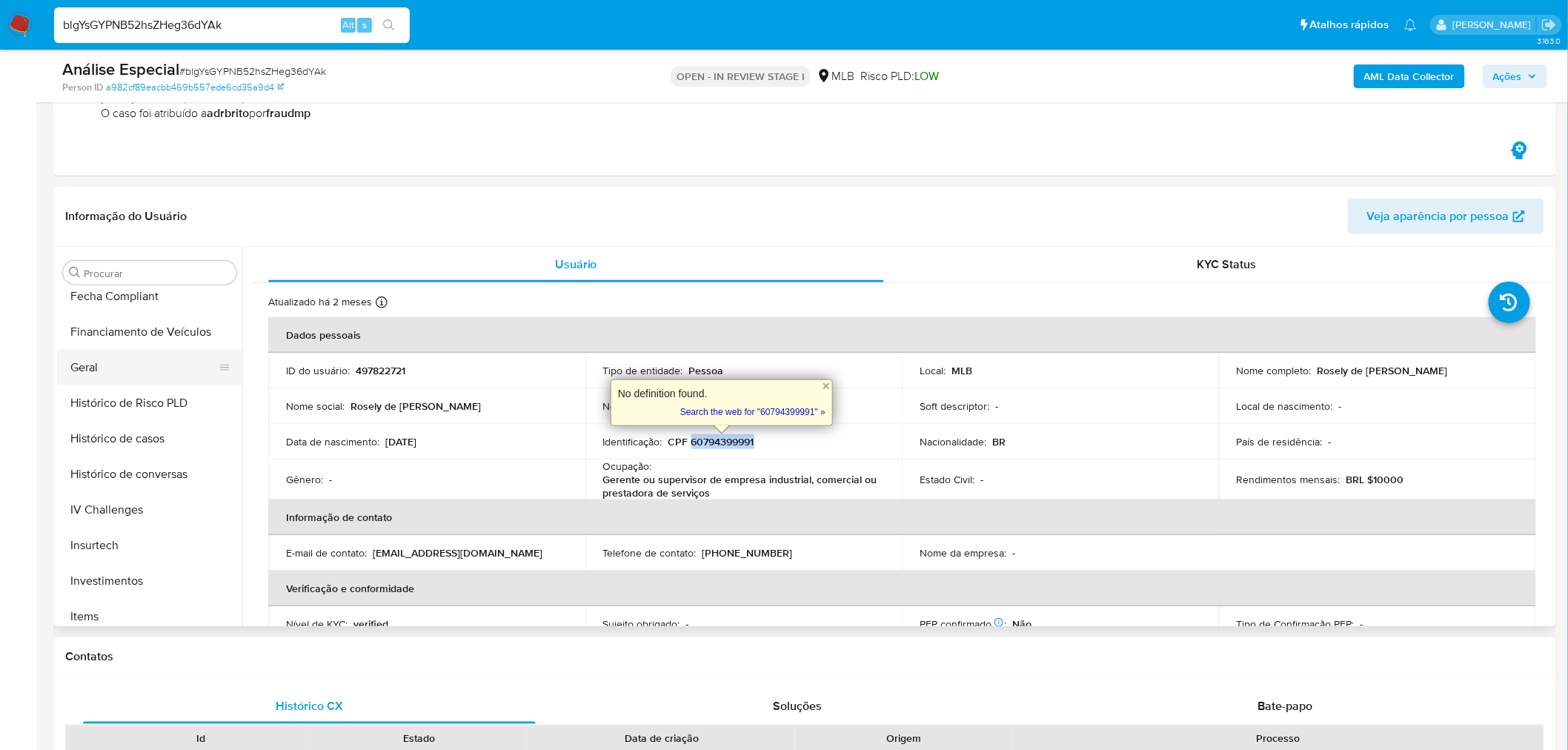
click at [150, 368] on button "Geral" at bounding box center [144, 368] width 174 height 36
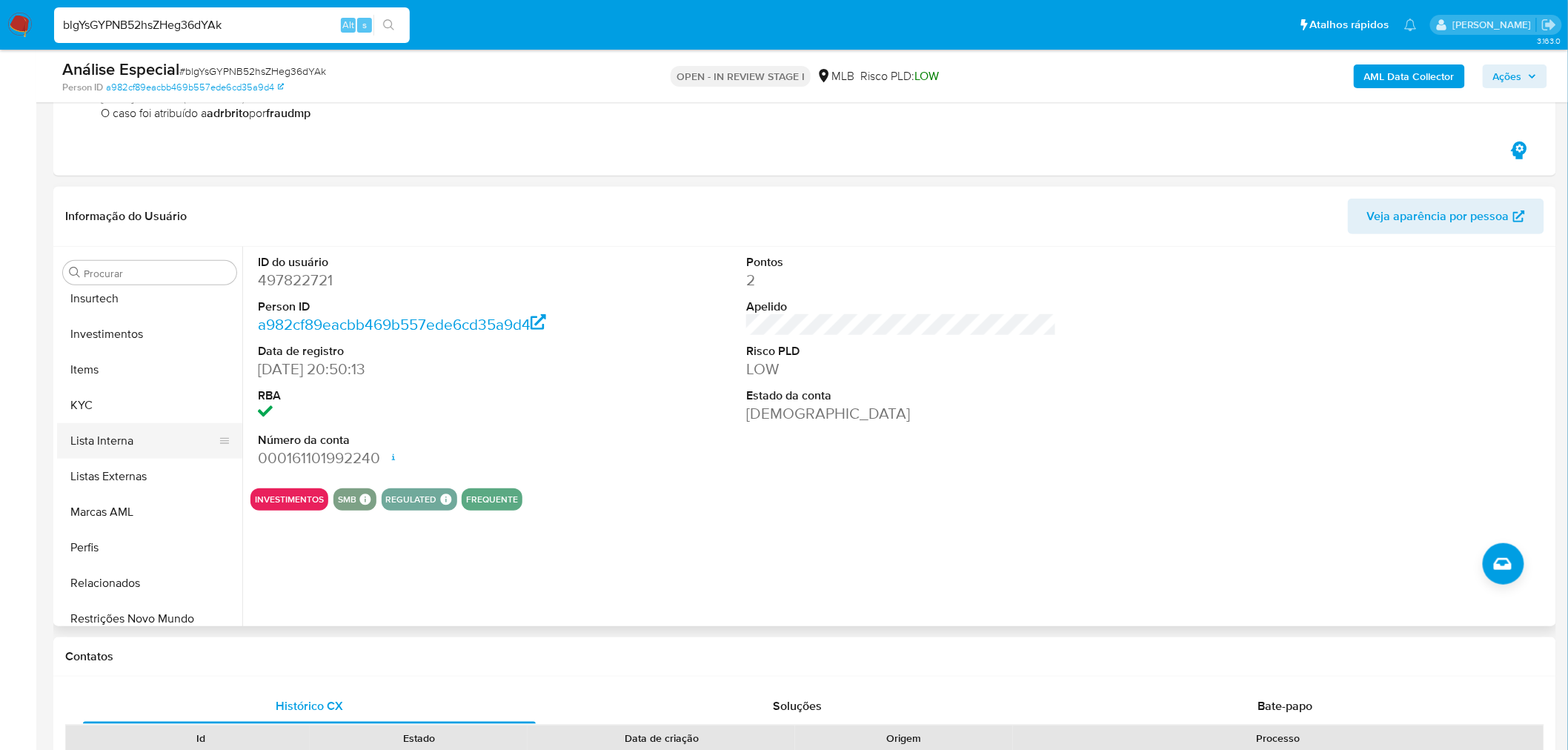
scroll to position [720, 0]
click at [117, 416] on button "KYC" at bounding box center [144, 406] width 174 height 36
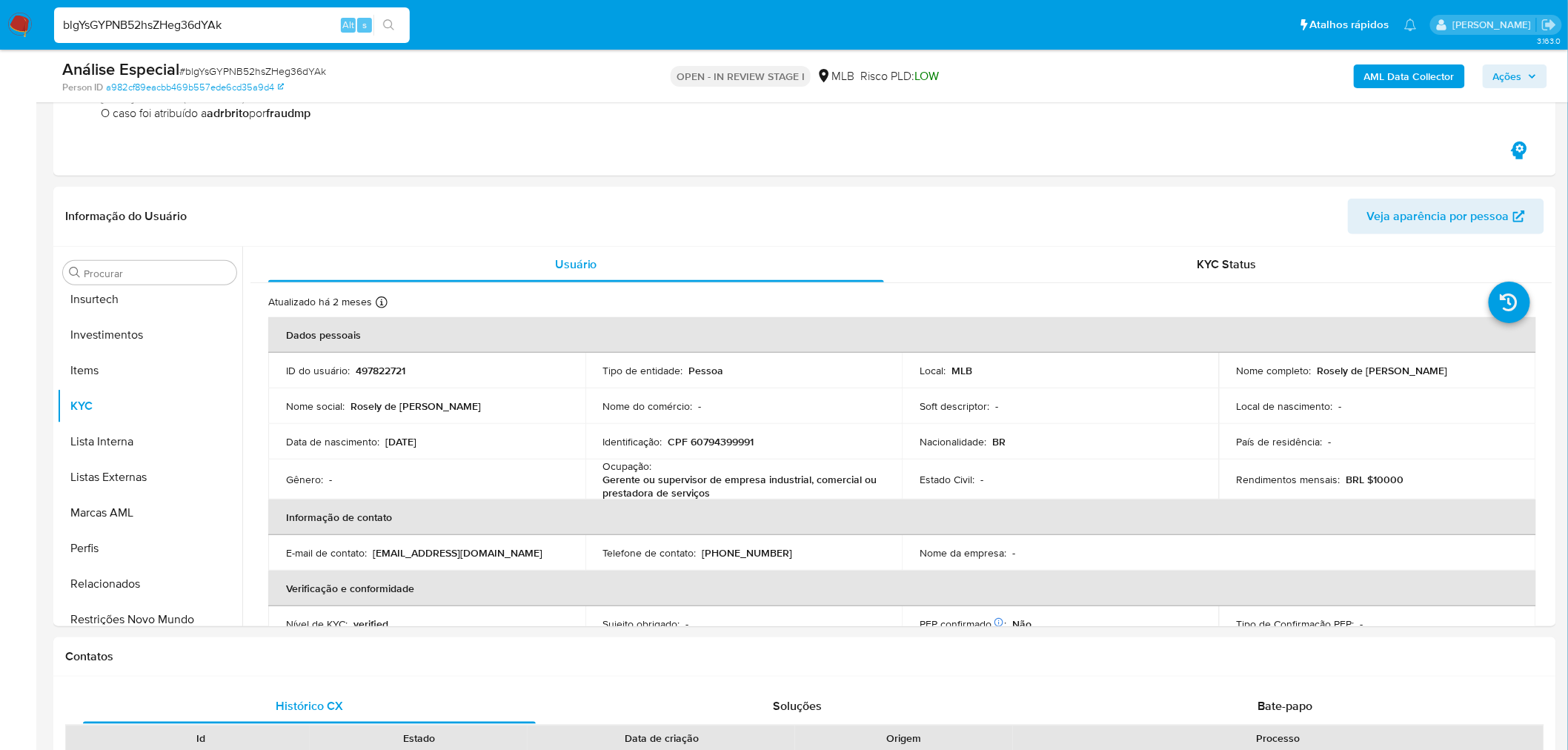
drag, startPoint x: 109, startPoint y: 612, endPoint x: 36, endPoint y: 617, distance: 73.2
click at [109, 613] on button "Restrições Novo Mundo" at bounding box center [149, 619] width 185 height 36
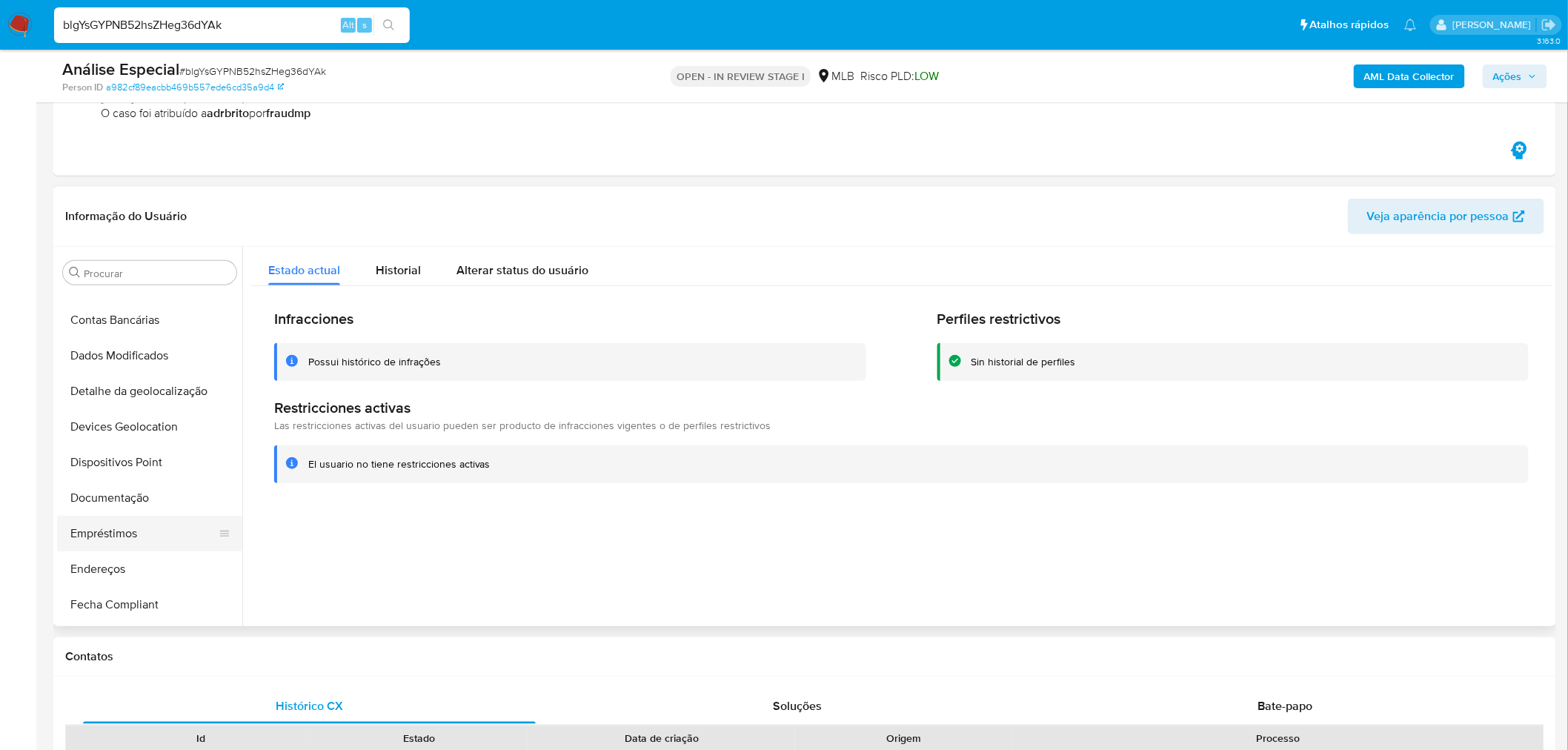
scroll to position [62, 0]
click at [129, 566] on button "Dispositivos Point" at bounding box center [144, 567] width 174 height 36
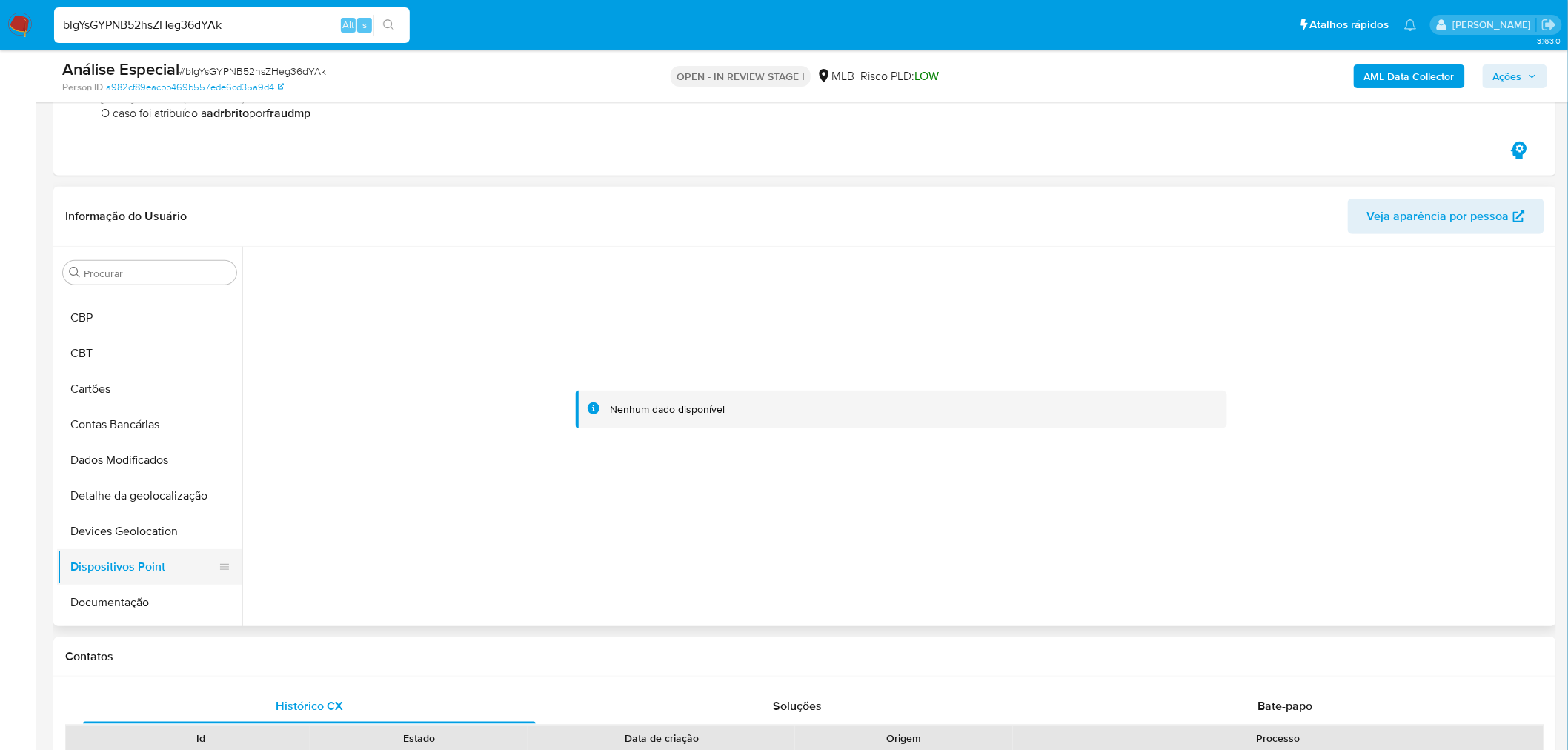
click at [109, 608] on button "Documentação" at bounding box center [149, 602] width 185 height 36
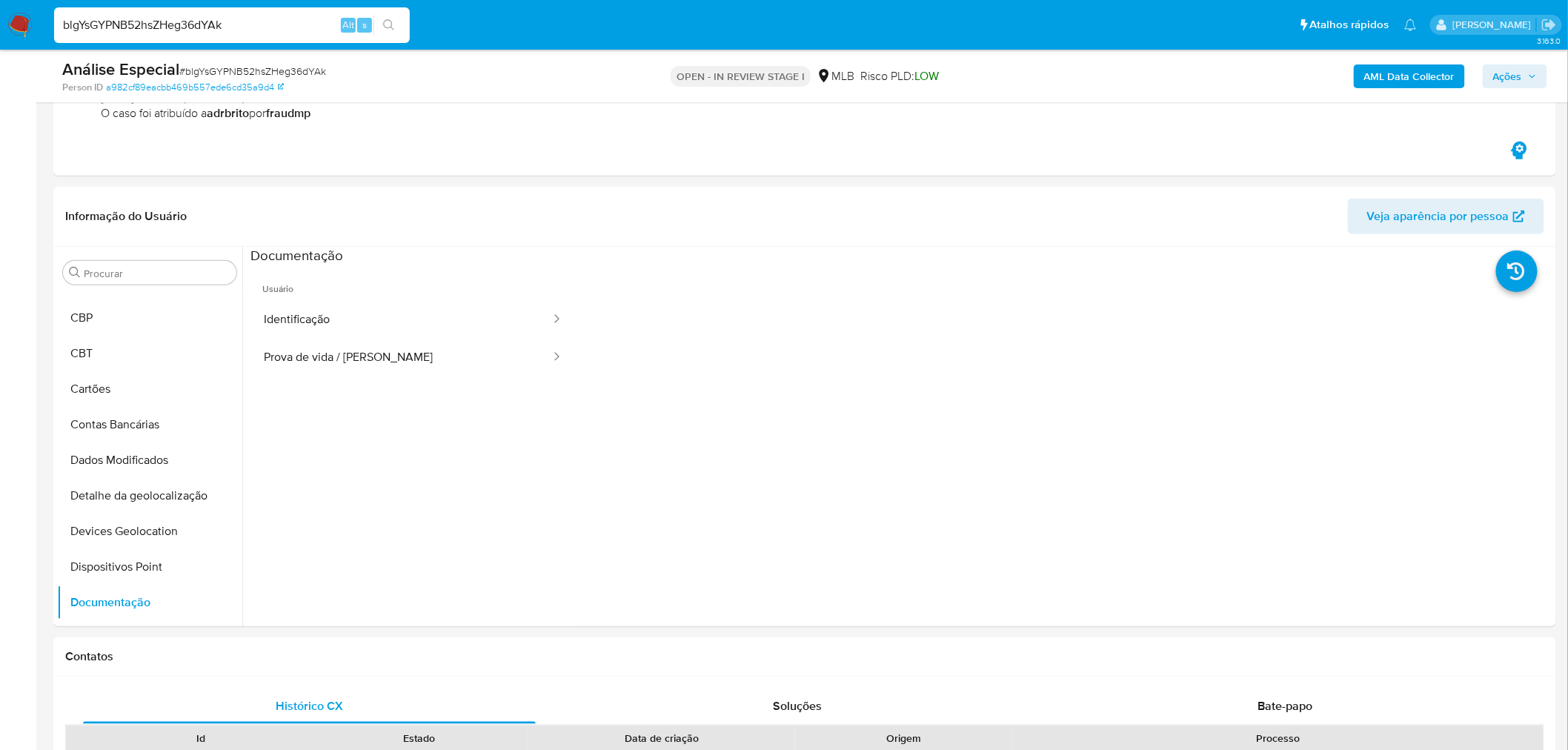
click at [375, 284] on span "Usuário" at bounding box center [413, 282] width 325 height 36
click at [332, 311] on button "Identificação" at bounding box center [400, 319] width 301 height 37
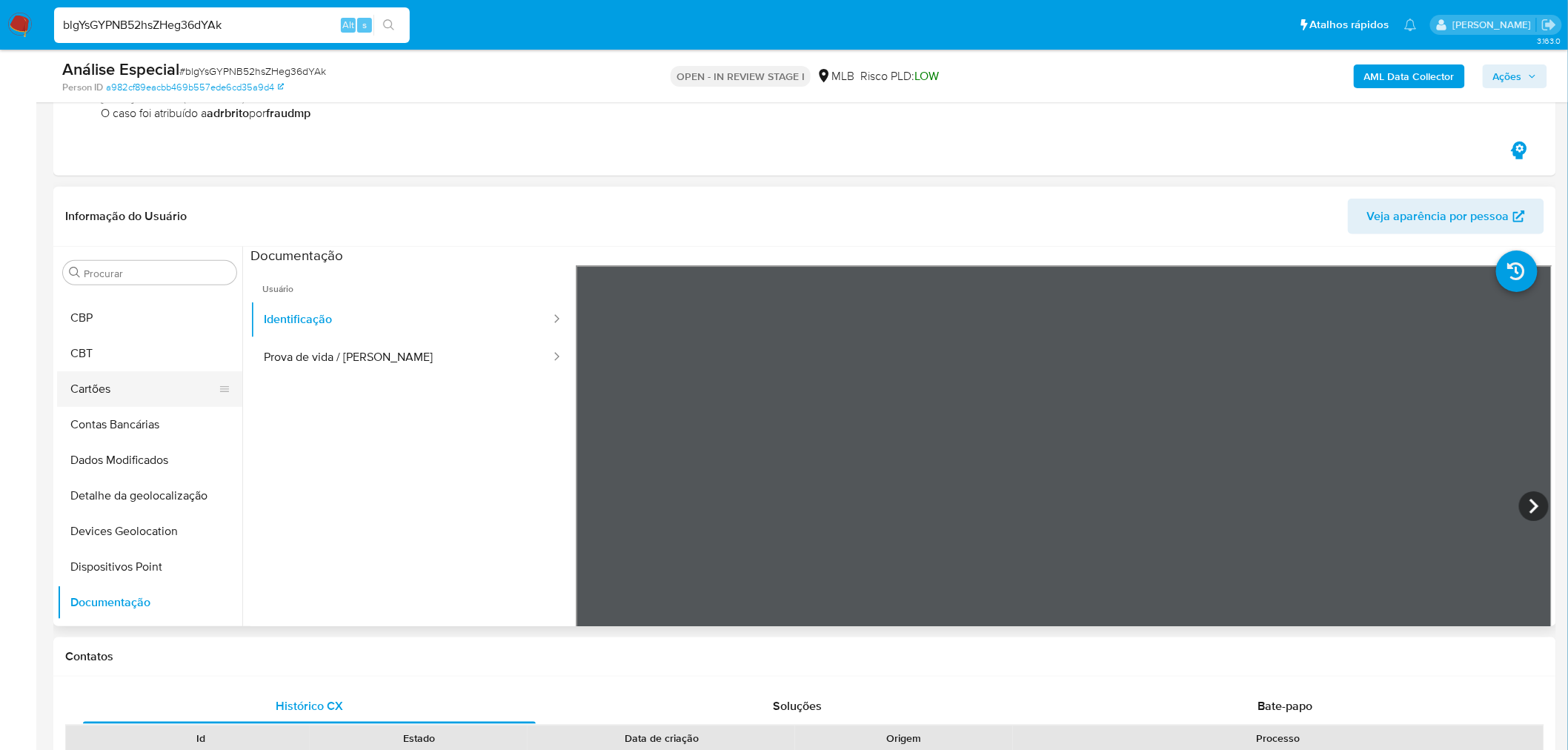
drag, startPoint x: 408, startPoint y: 345, endPoint x: 74, endPoint y: 370, distance: 334.9
click at [407, 347] on button "Prova de vida / Selfie" at bounding box center [400, 357] width 301 height 37
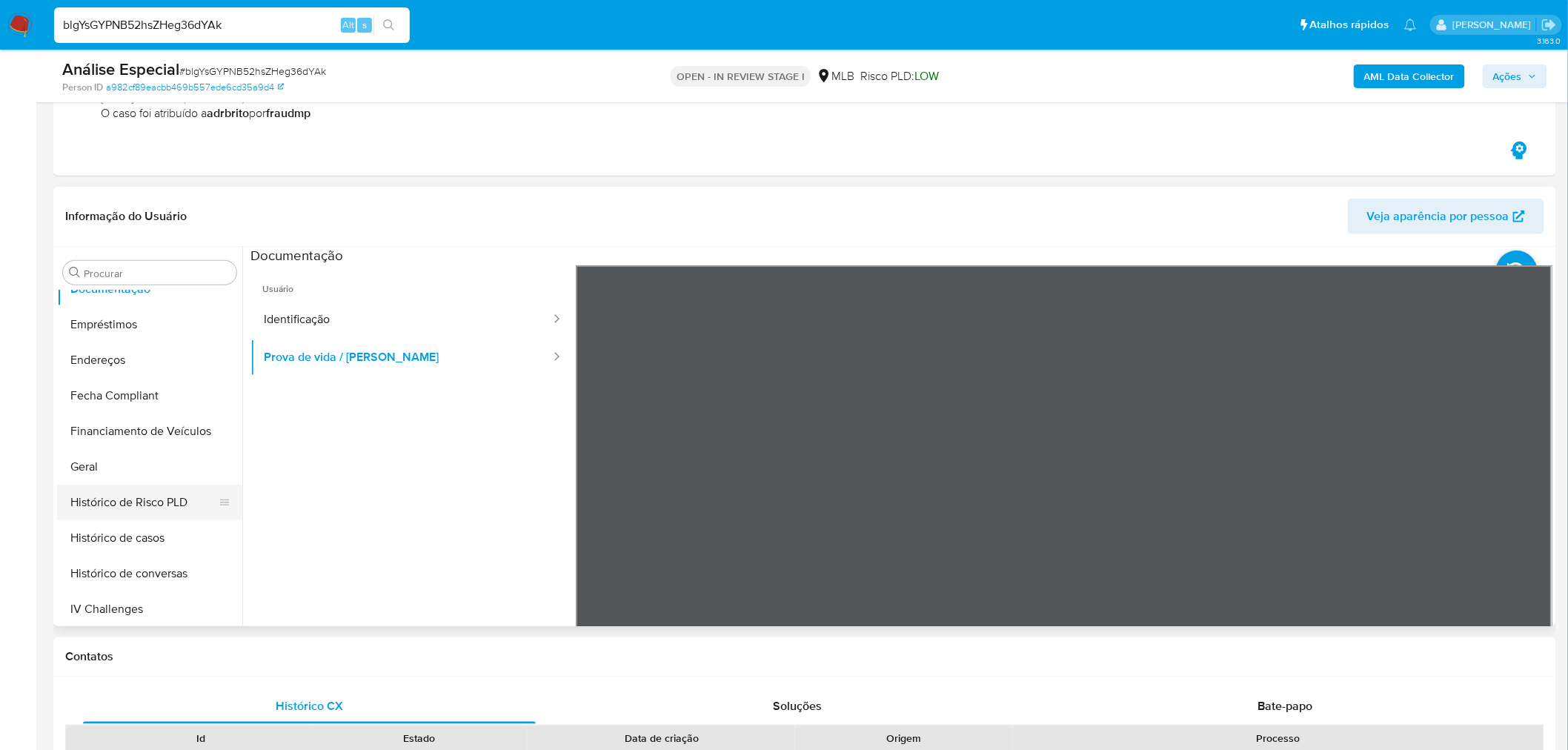
scroll to position [390, 0]
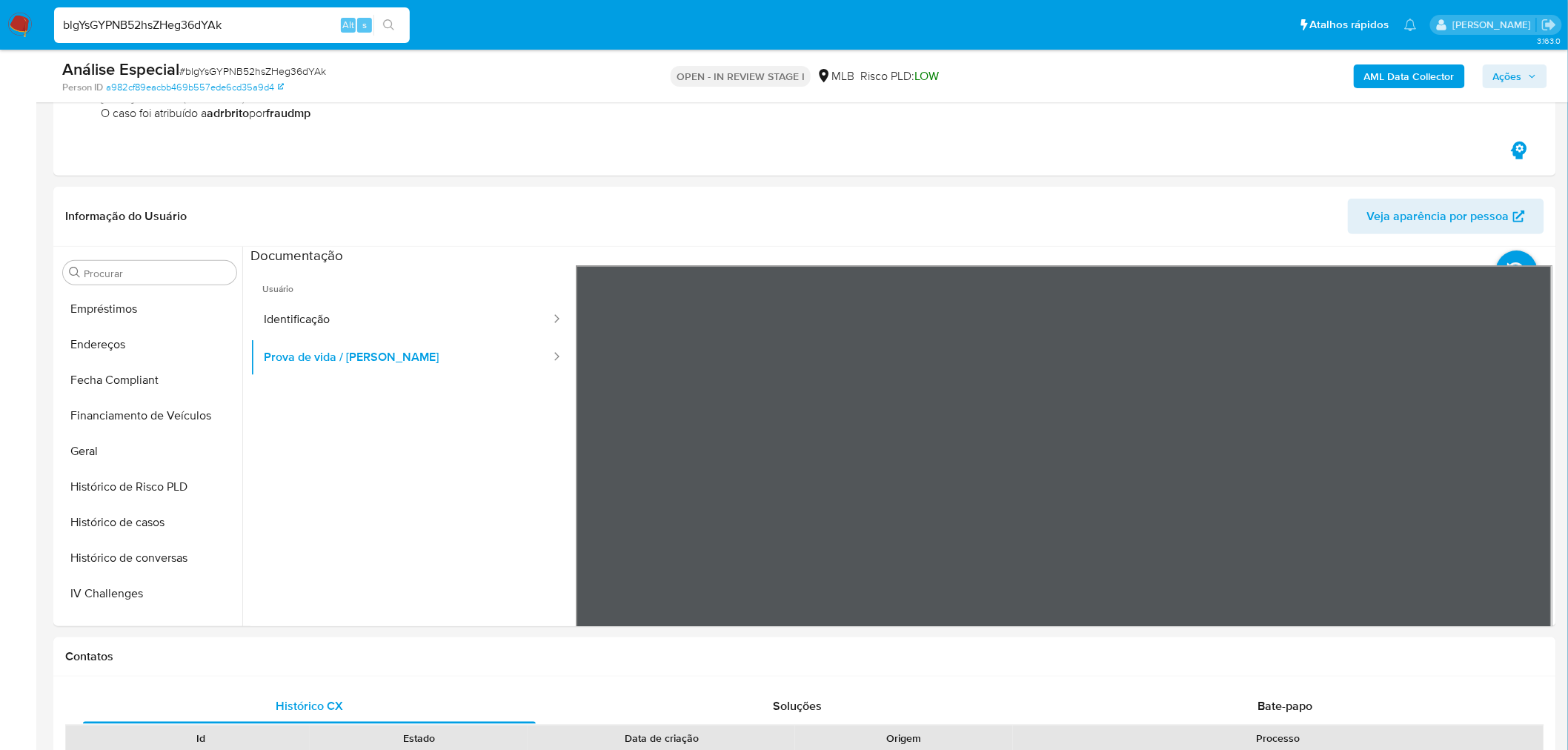
drag, startPoint x: 136, startPoint y: 350, endPoint x: 5, endPoint y: 372, distance: 132.8
click at [136, 349] on button "Endereços" at bounding box center [149, 344] width 185 height 36
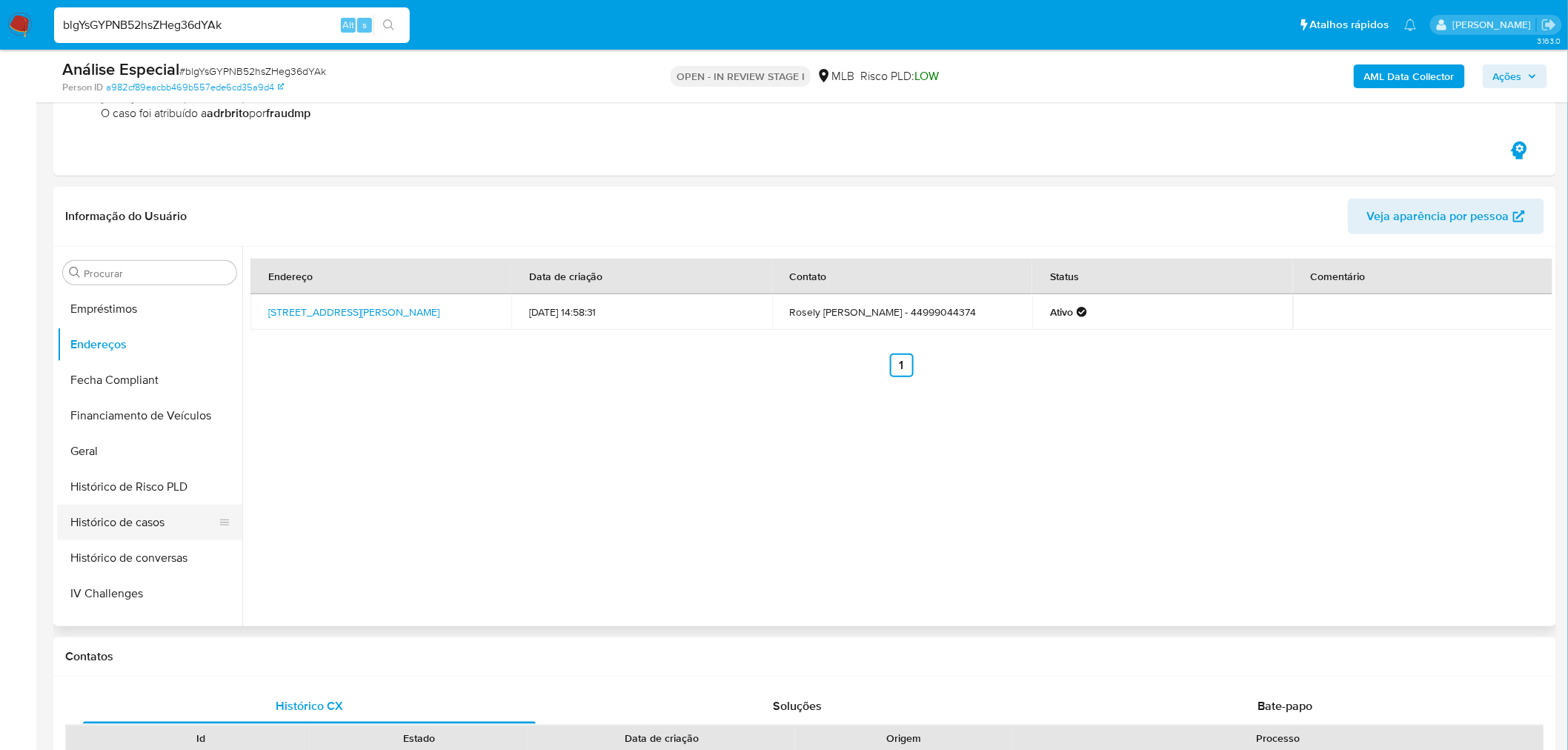
click at [114, 527] on ul "Adiantamentos de Dinheiro Anexos CBP CBT Cartões Contas Bancárias Dados Modific…" at bounding box center [149, 457] width 185 height 335
click at [134, 457] on button "Geral" at bounding box center [144, 451] width 174 height 36
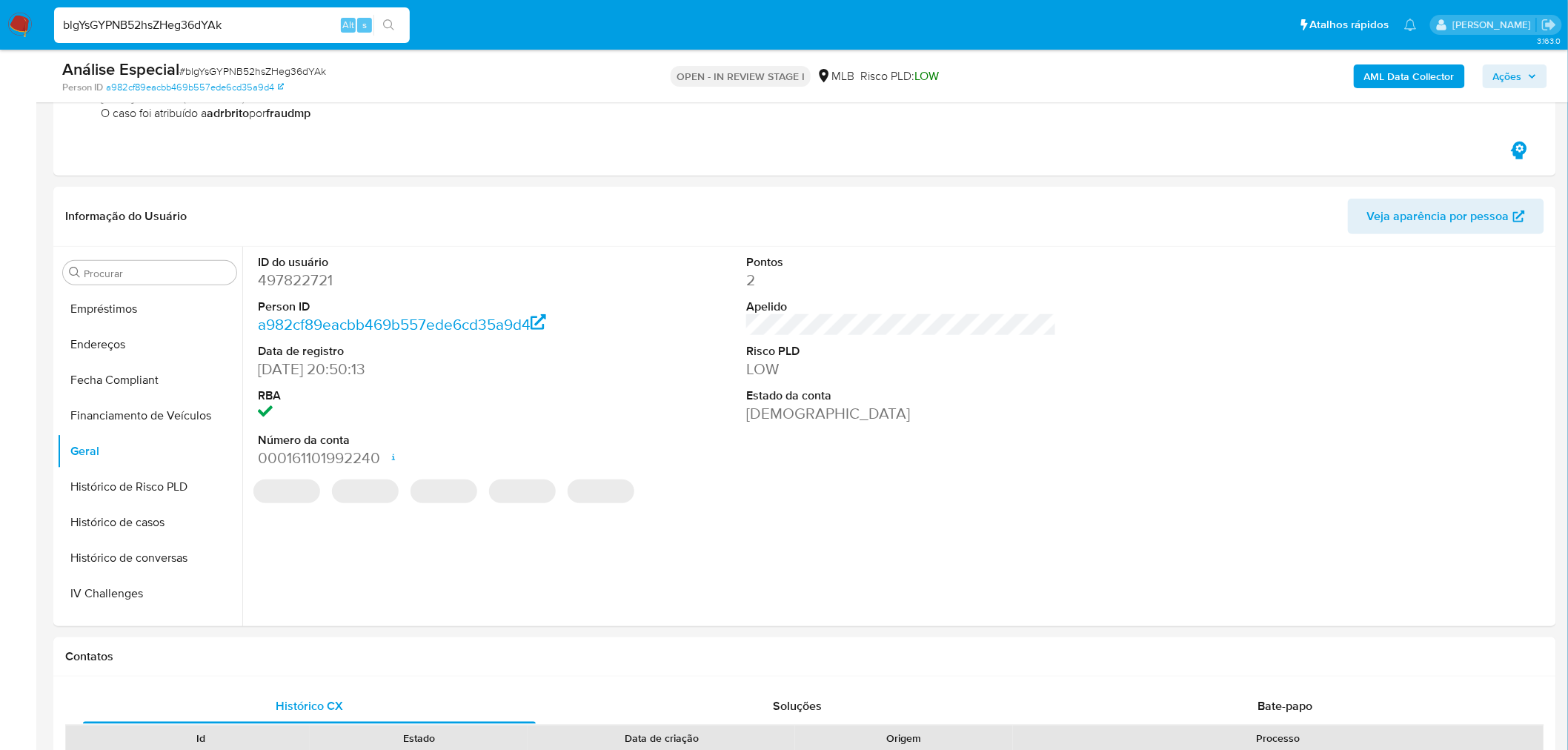
click at [285, 283] on dd "497822721" at bounding box center [413, 280] width 310 height 21
copy dd "497822721"
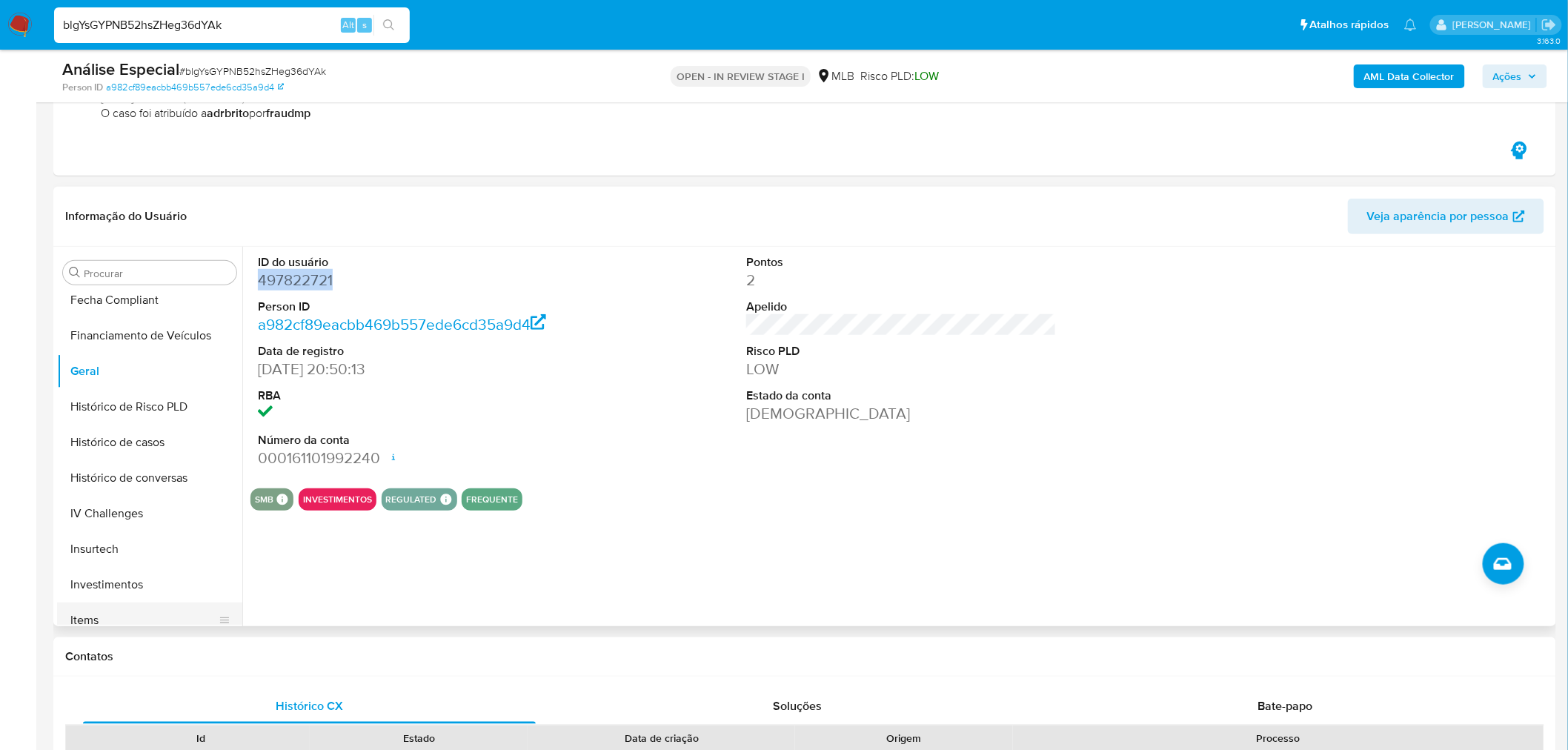
scroll to position [638, 0]
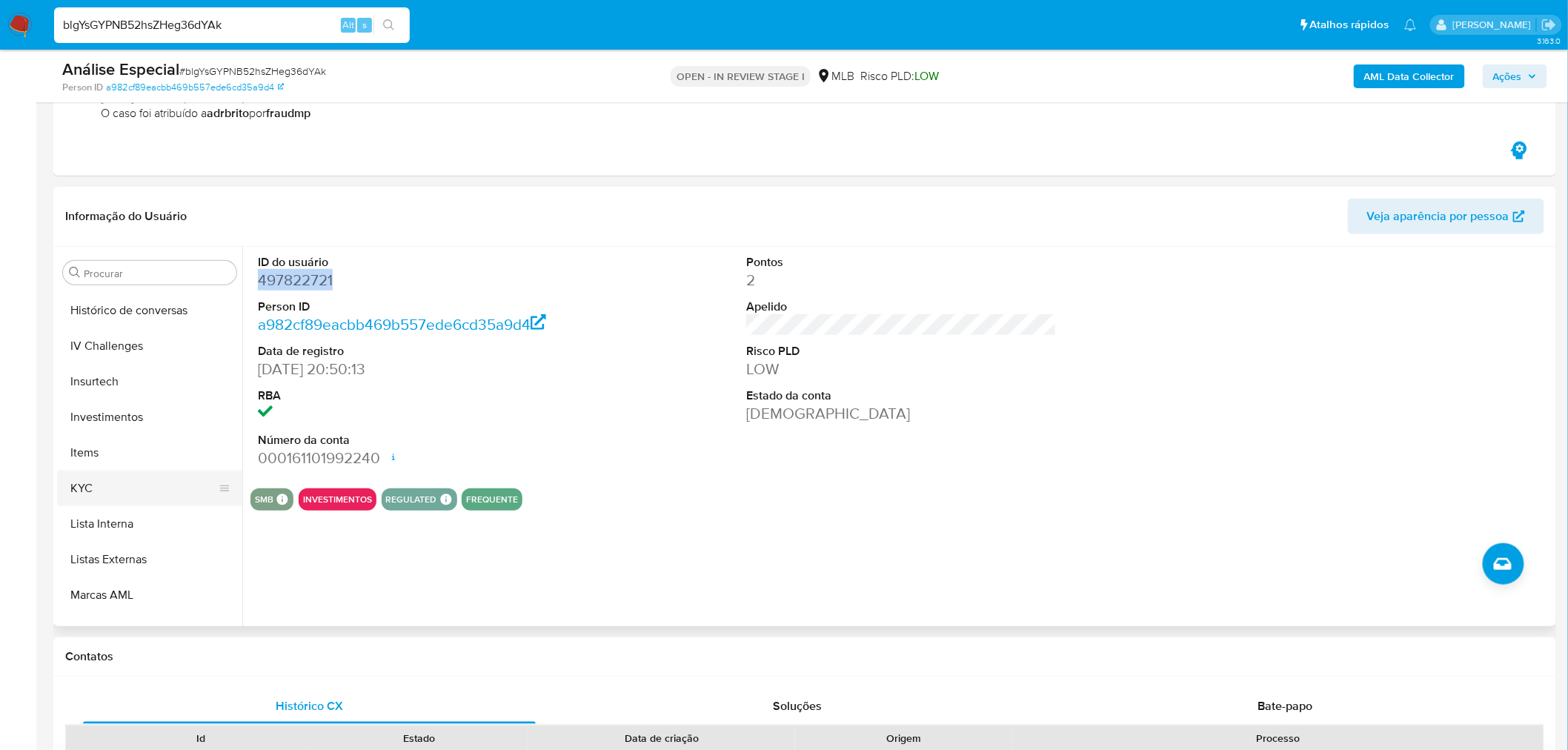
click at [117, 483] on button "KYC" at bounding box center [144, 488] width 174 height 36
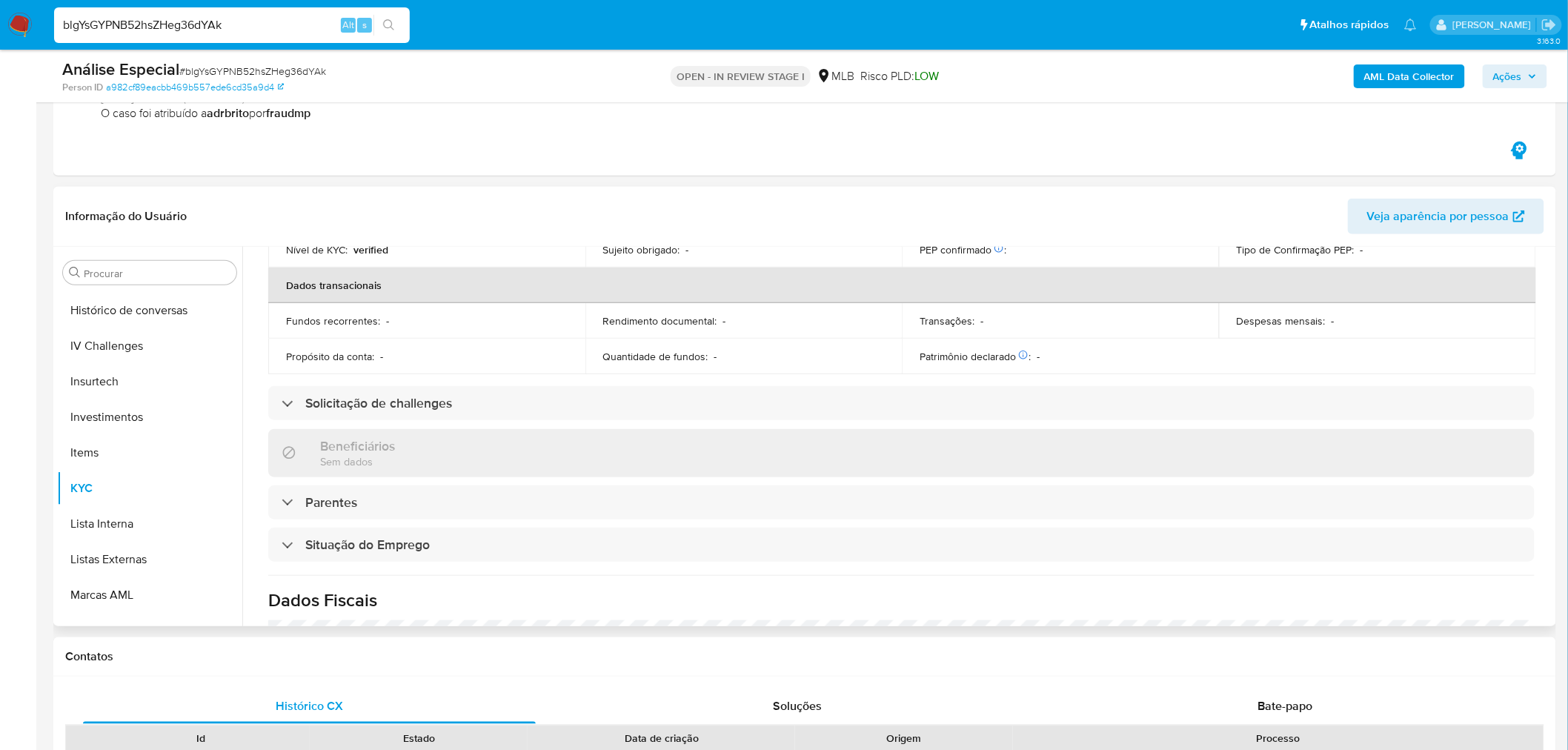
scroll to position [621, 0]
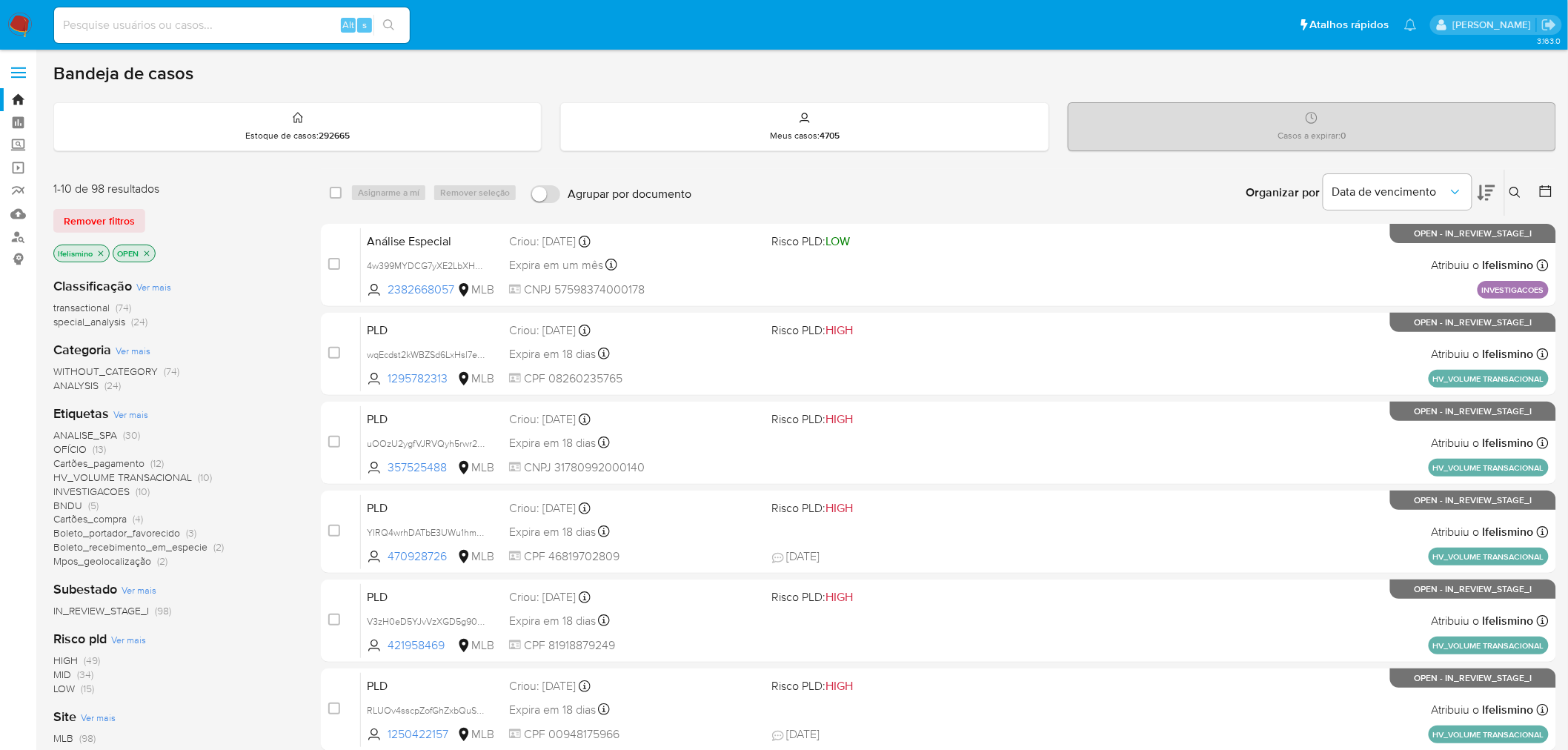
drag, startPoint x: 202, startPoint y: 12, endPoint x: 143, endPoint y: 30, distance: 61.7
paste input "coSMEsPvEnPr75L1rgkW2Dkr"
type input "coSMEsPvEnPr75L1rgkW2Dkr"
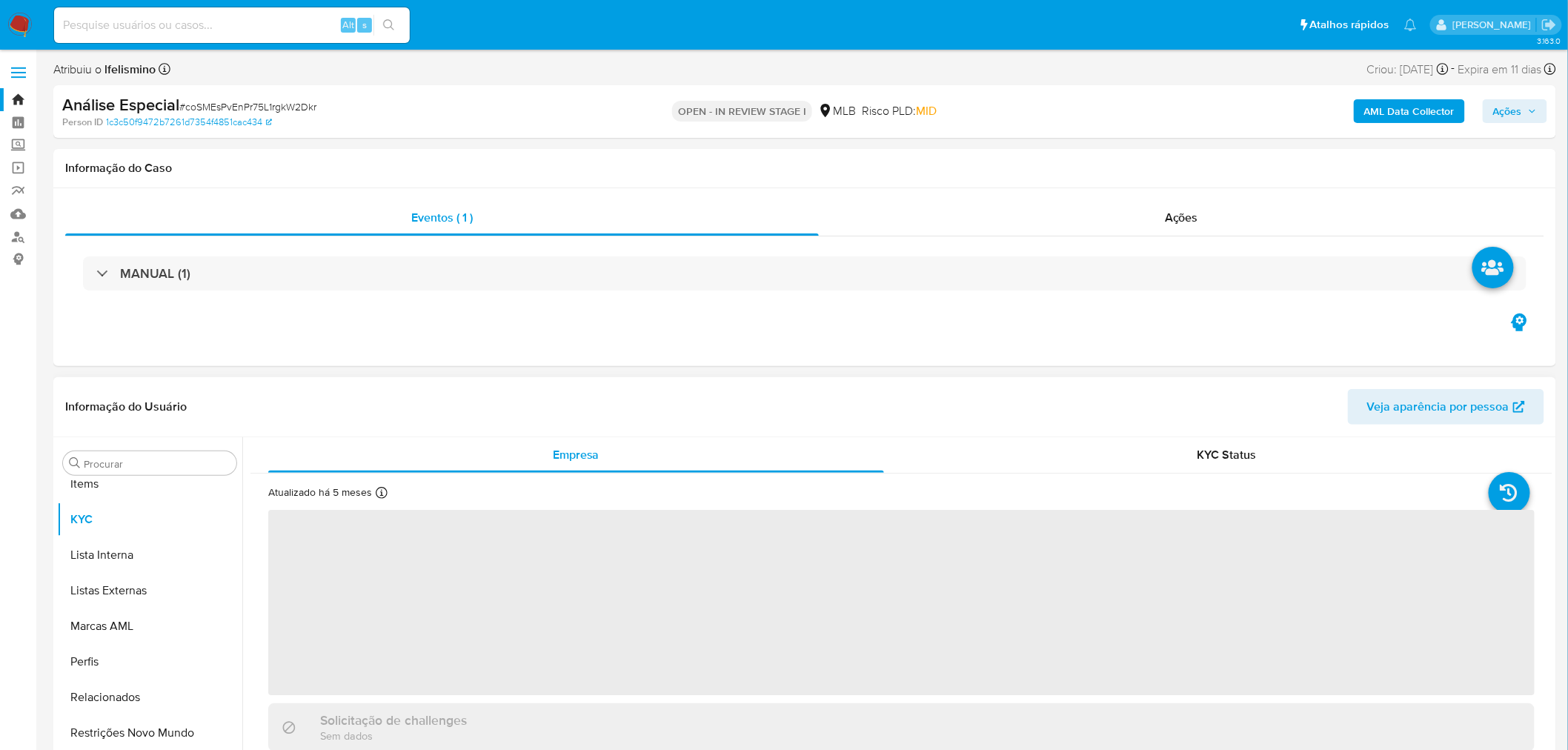
scroll to position [803, 0]
select select "10"
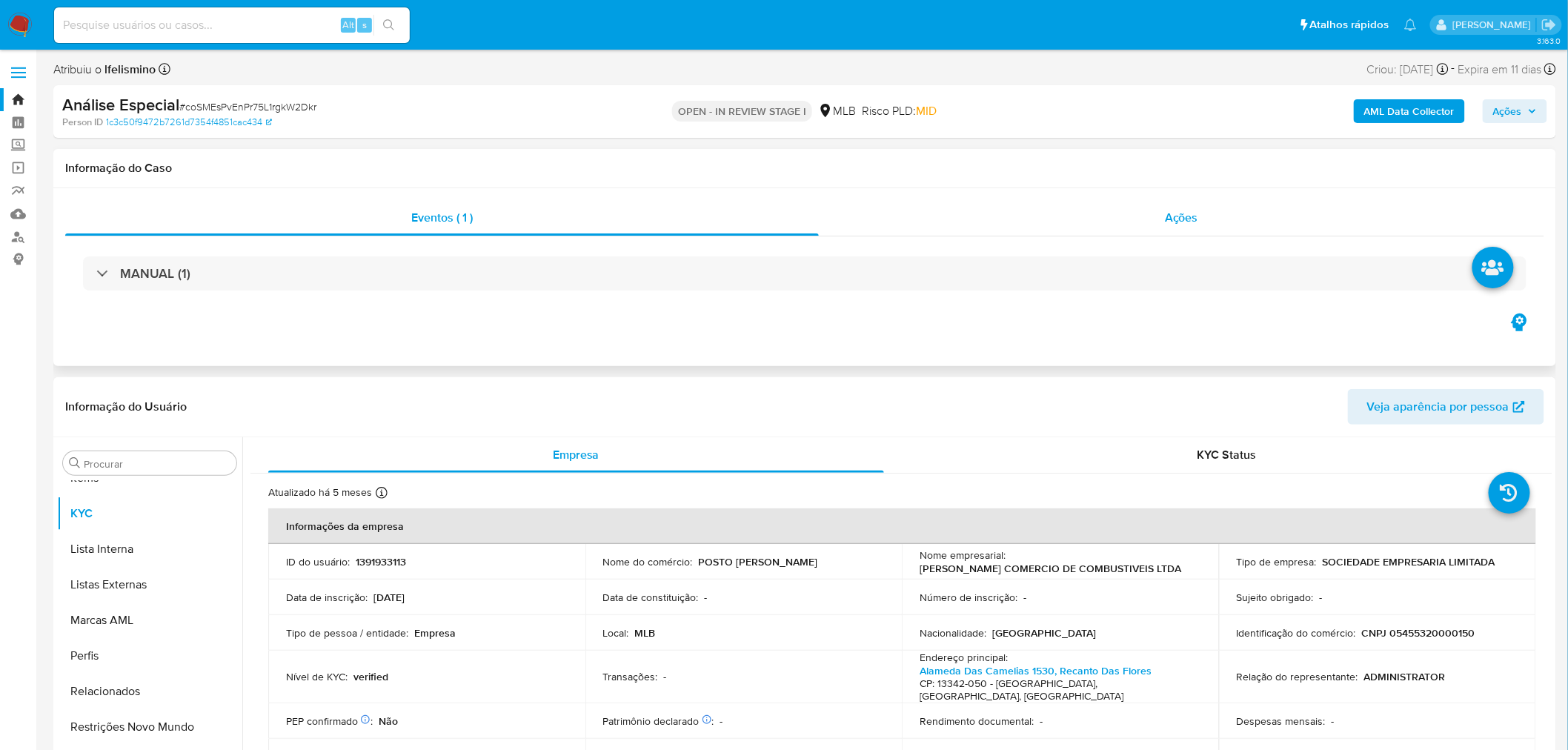
click at [1187, 222] on span "Ações" at bounding box center [1181, 217] width 33 height 17
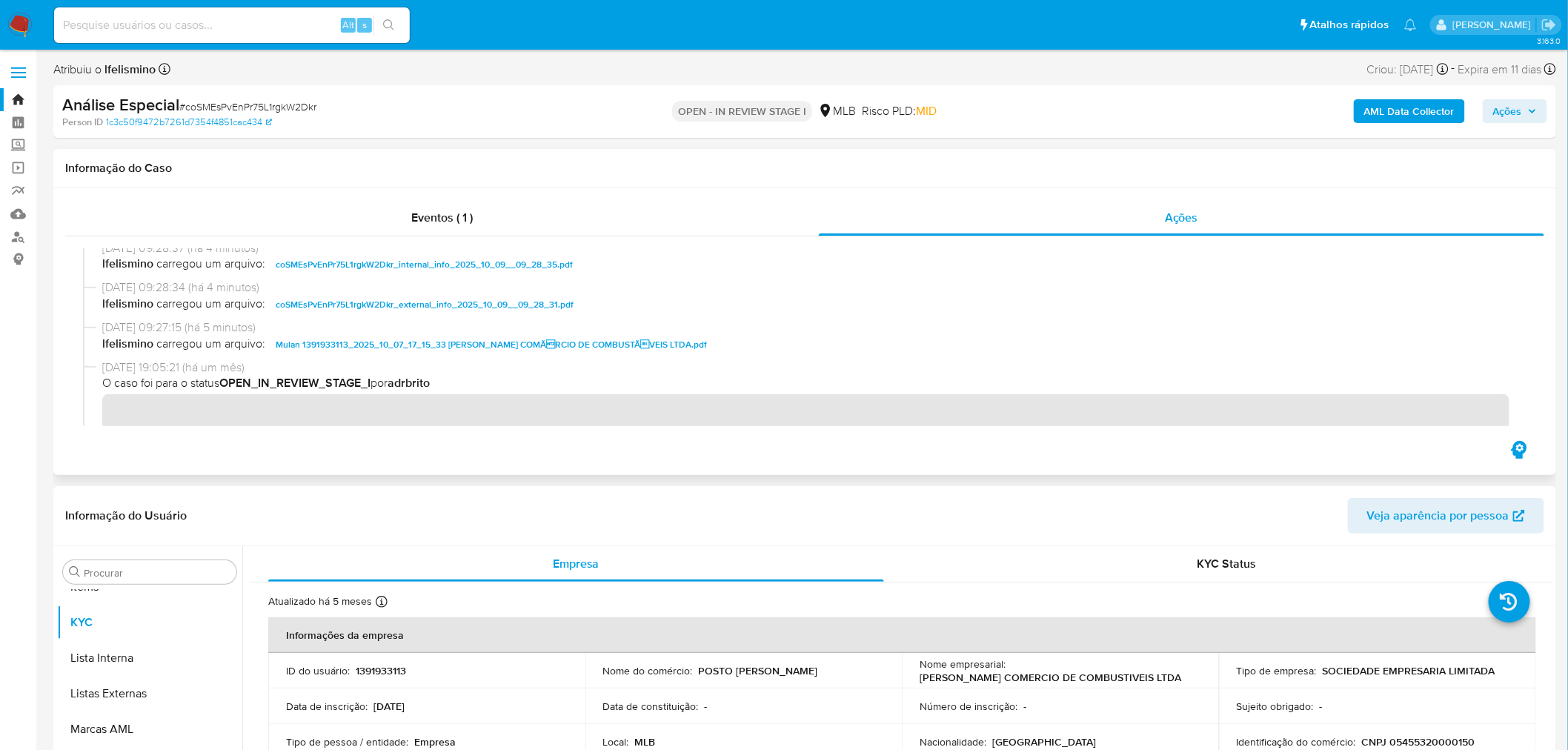
scroll to position [5, 0]
click at [204, 18] on input at bounding box center [231, 25] width 355 height 19
paste input "LHZhQVEK5yACB3jTkLG0B5NM"
type input "LHZhQVEK5yACB3jTkLG0B5NM"
click at [387, 24] on icon "search-icon" at bounding box center [389, 25] width 12 height 12
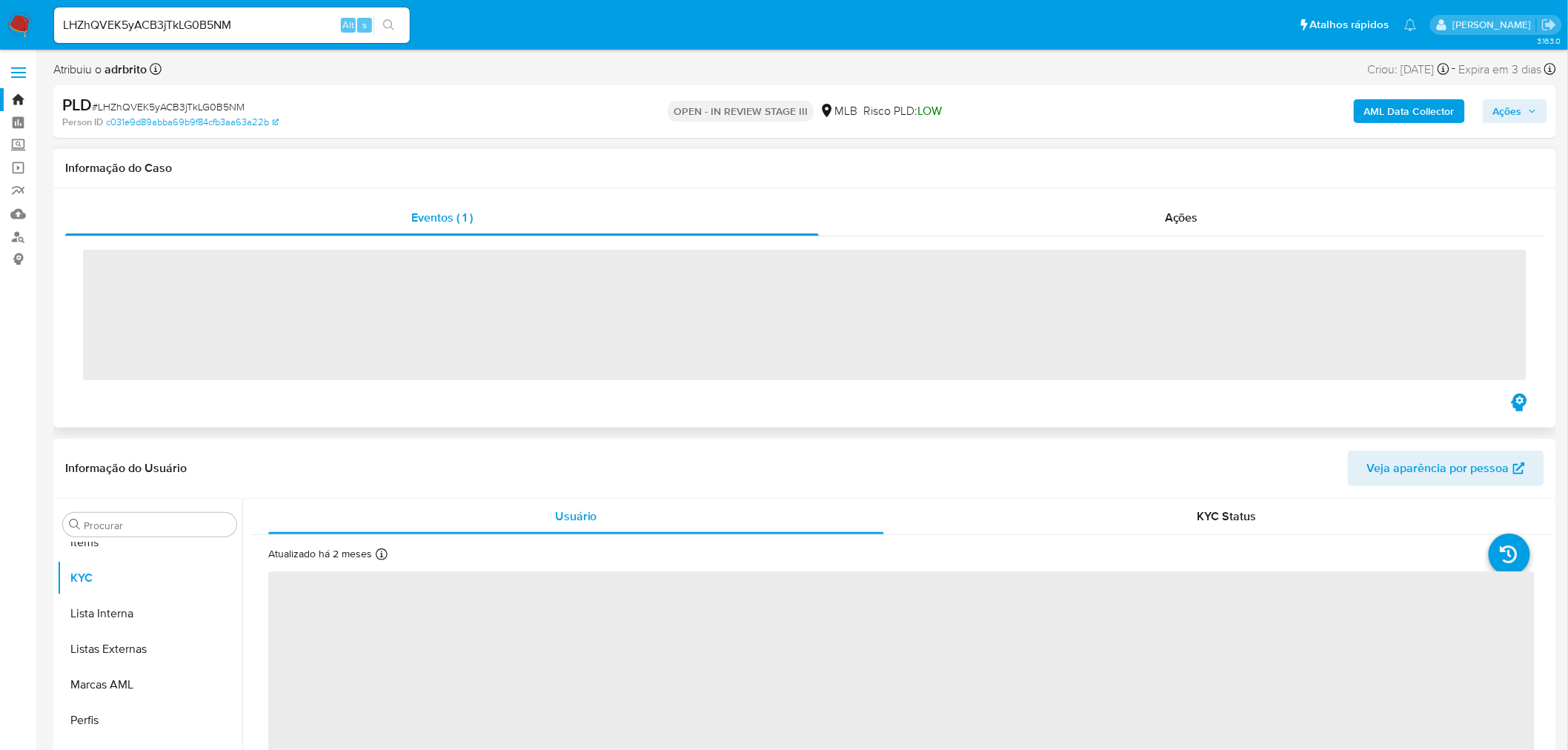
scroll to position [803, 0]
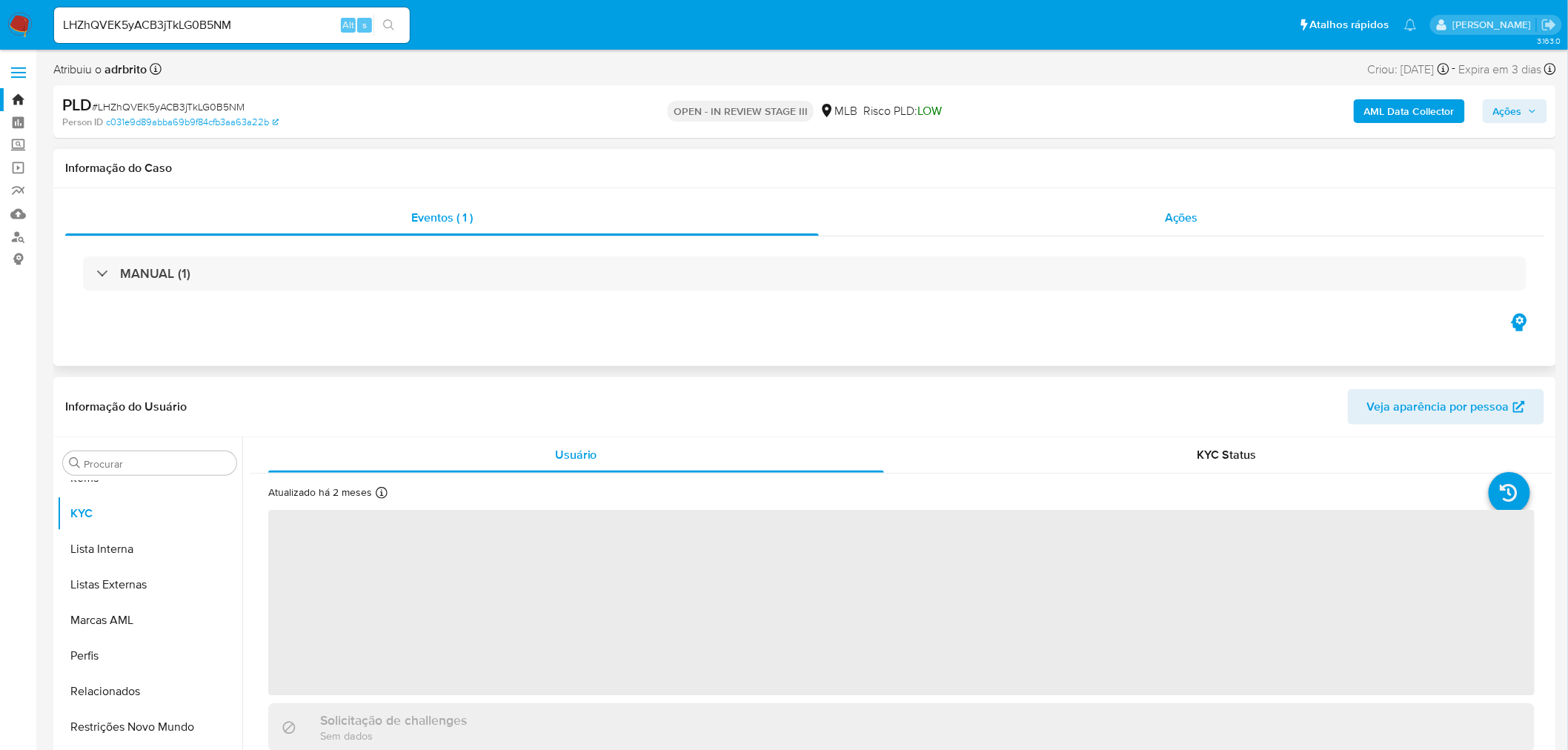
select select "10"
click at [1161, 221] on div "Ações" at bounding box center [1181, 217] width 725 height 36
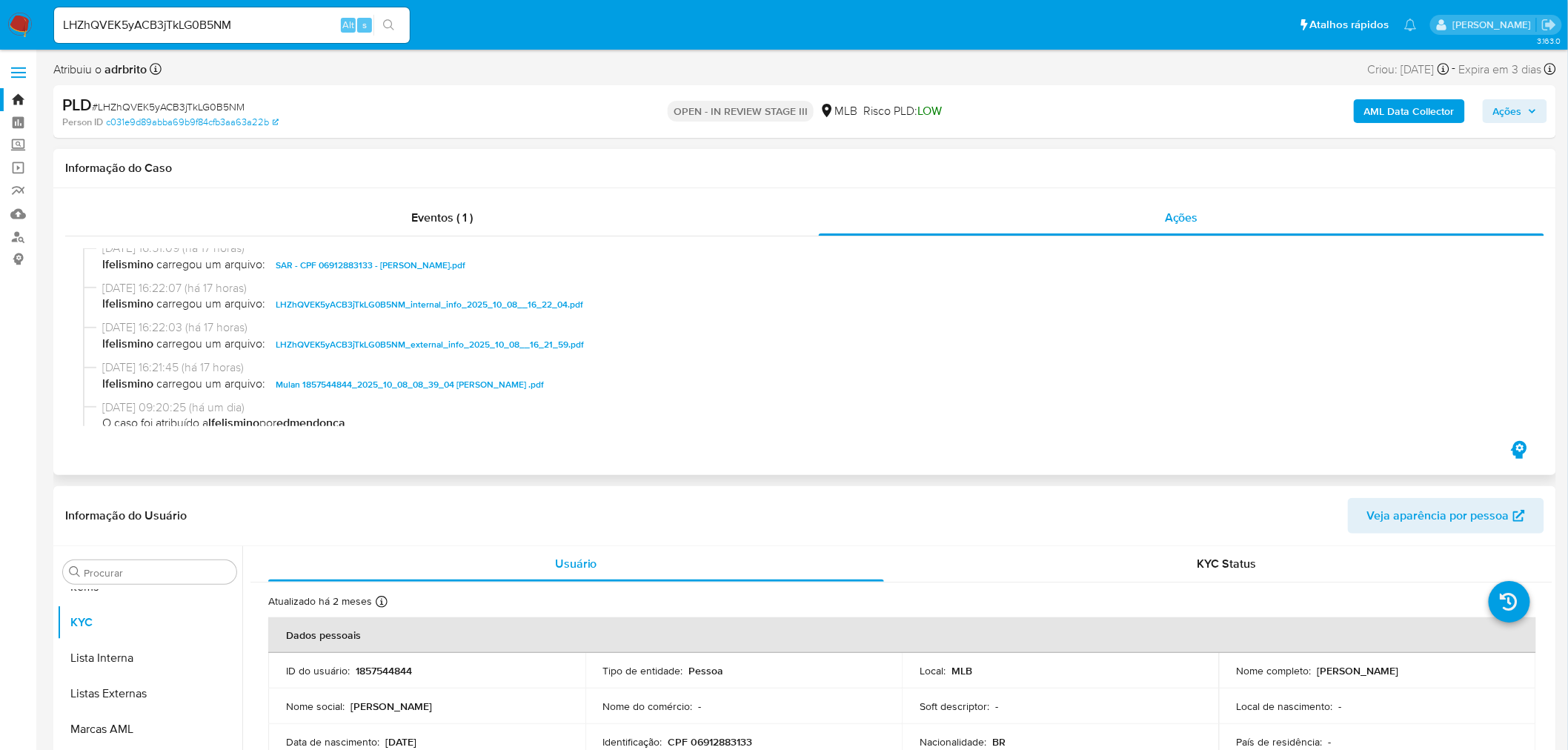
scroll to position [378, 0]
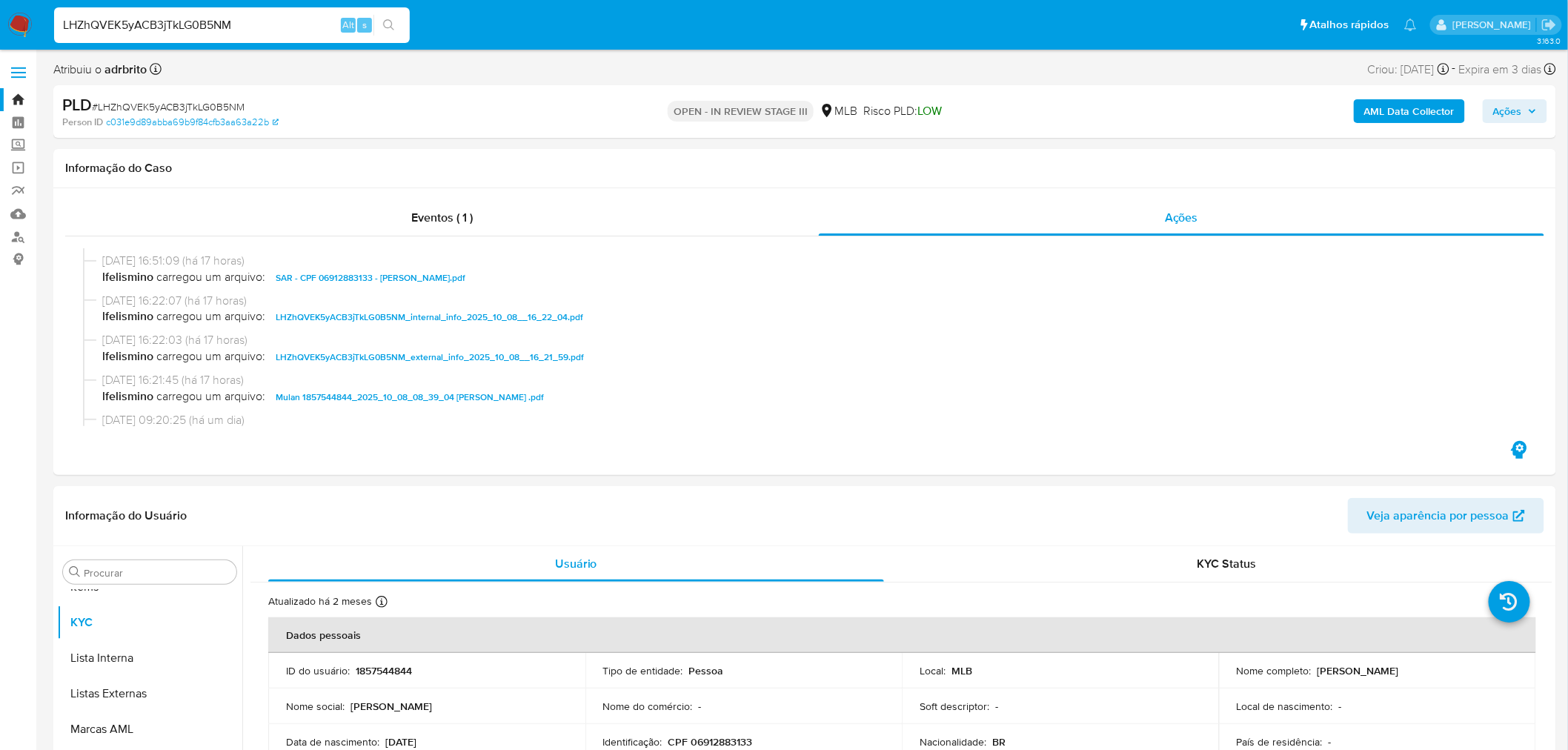
click at [185, 24] on input "LHZhQVEK5yACB3jTkLG0B5NM" at bounding box center [231, 25] width 355 height 19
paste input "1qPpy0x1M9joRRiCZ7pd4wBp"
type input "1qPpy0x1M9joRRiCZ7pd4wBp"
drag, startPoint x: 393, startPoint y: 23, endPoint x: 370, endPoint y: 48, distance: 34.0
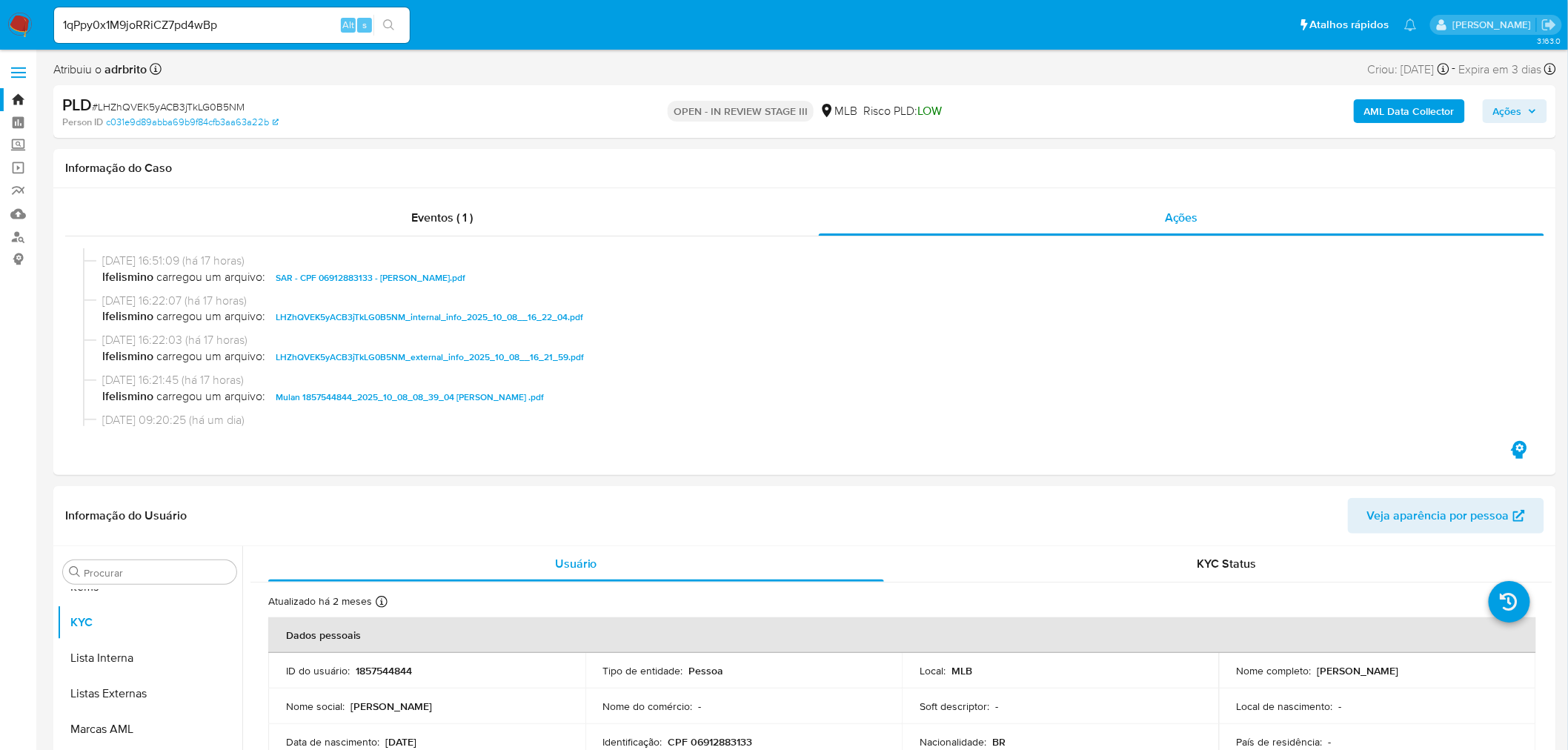
click at [391, 23] on icon "search-icon" at bounding box center [389, 25] width 12 height 12
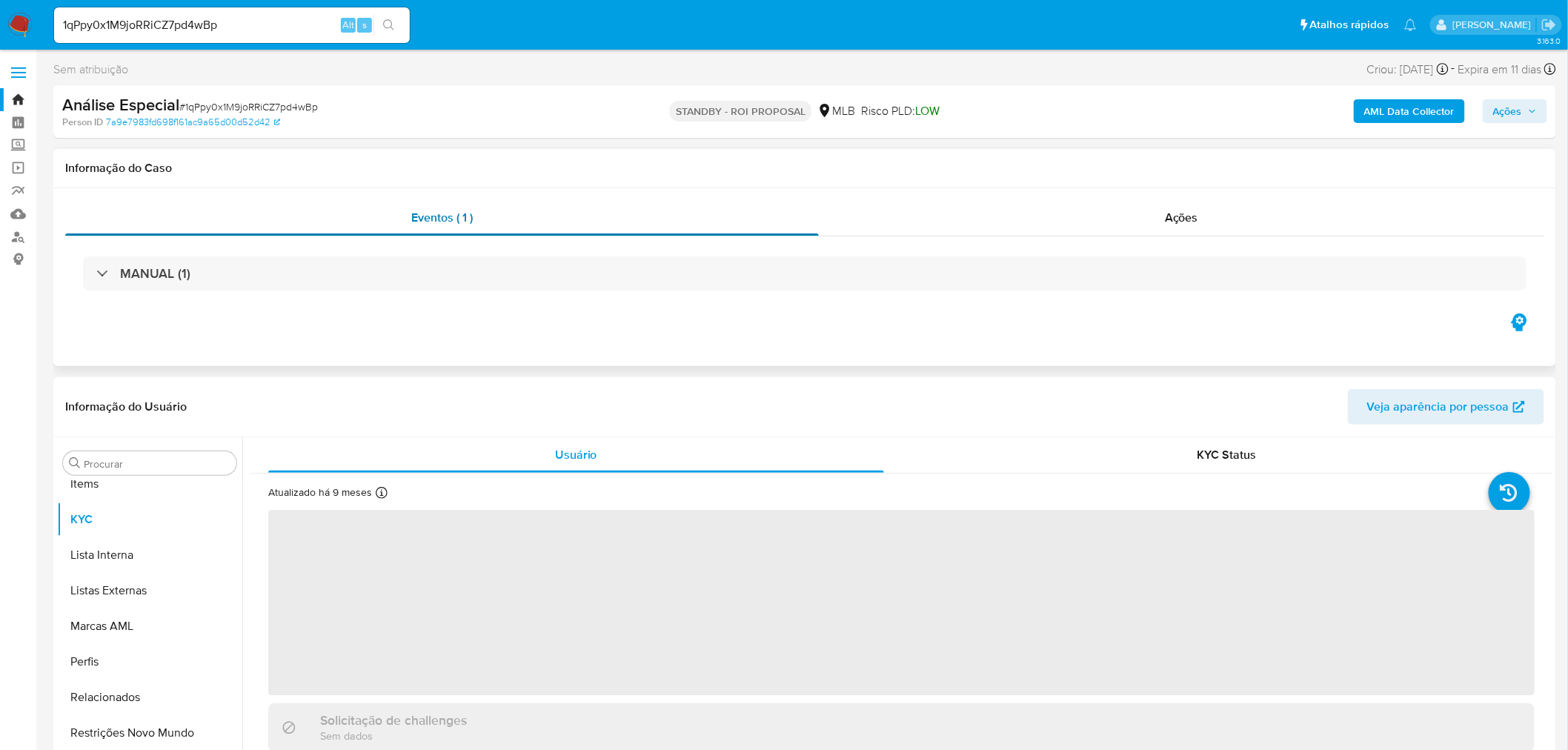
scroll to position [803, 0]
select select "10"
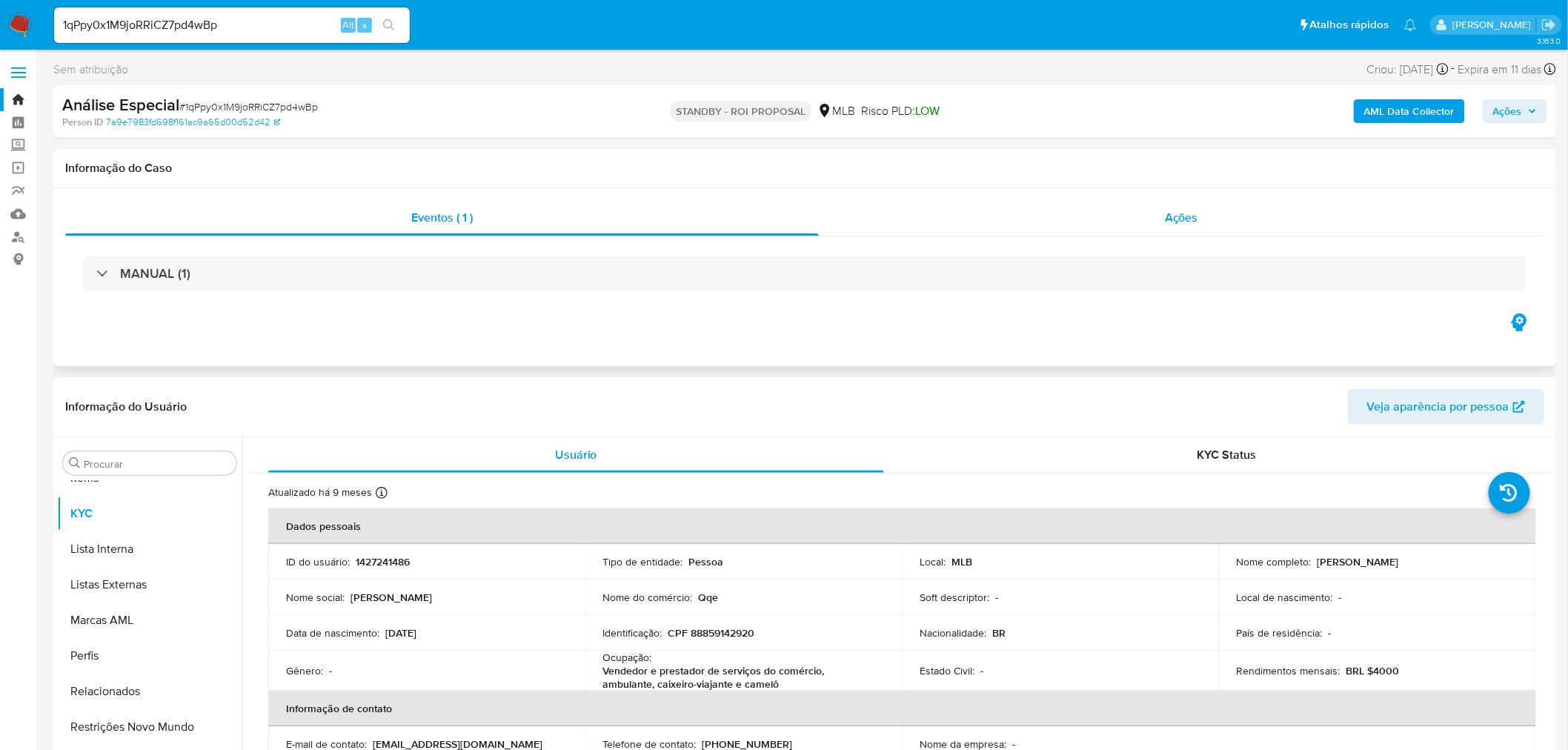
drag, startPoint x: 1228, startPoint y: 214, endPoint x: 1132, endPoint y: 214, distance: 96.0
click at [1227, 213] on div "Ações" at bounding box center [1181, 217] width 725 height 36
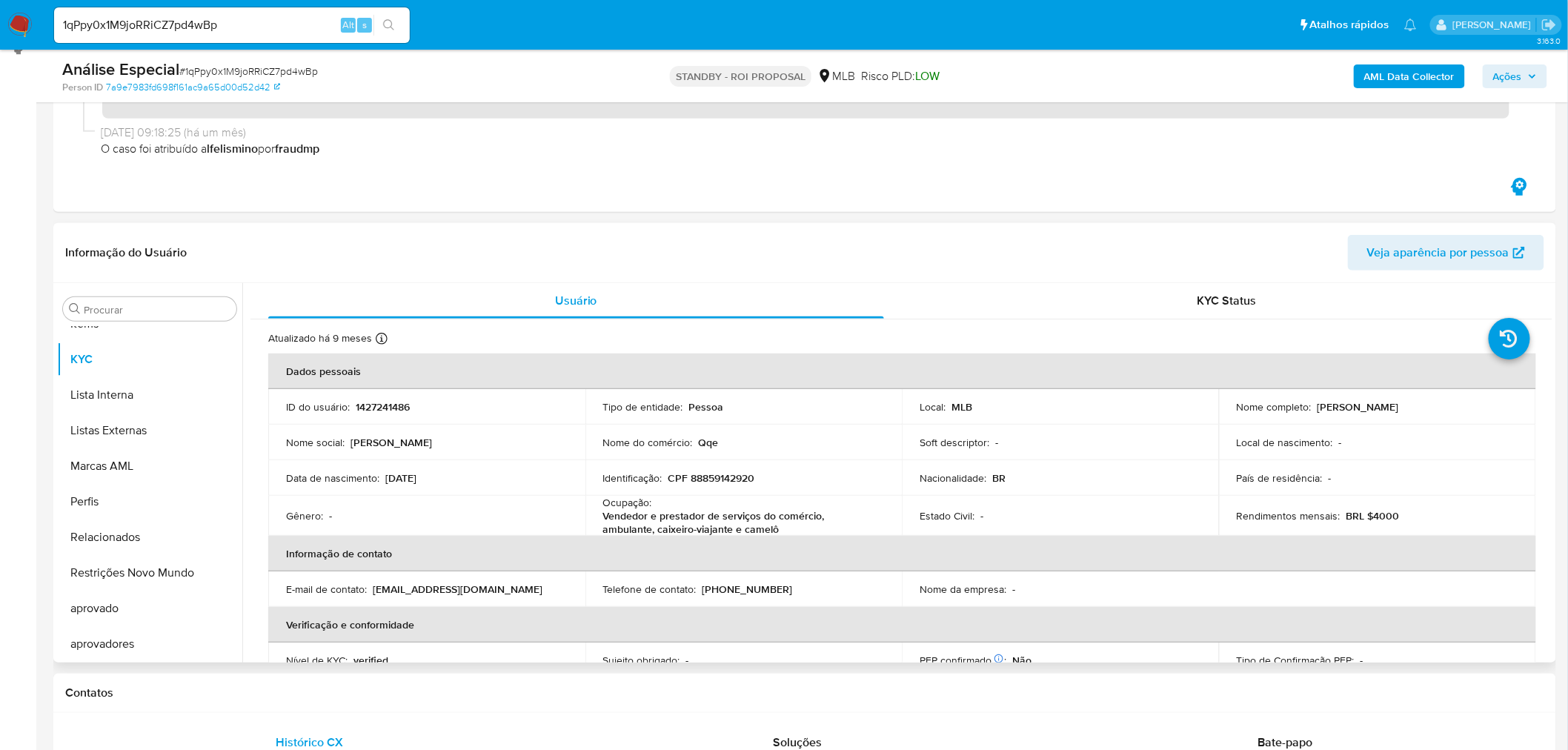
scroll to position [247, 0]
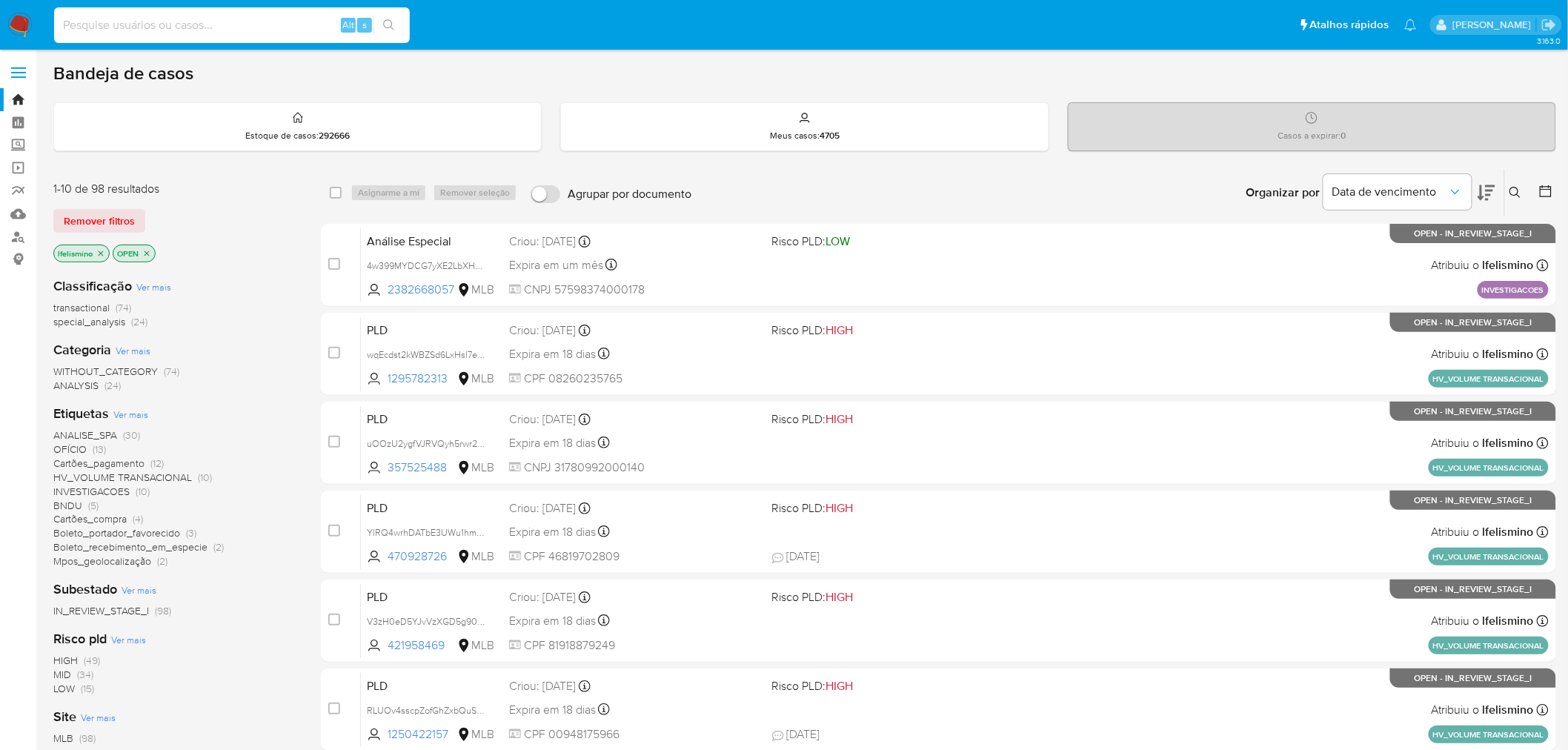
paste input "kRfzPOzUo0RMctGhQ2uWefu9"
click at [268, 19] on input at bounding box center [231, 25] width 355 height 19
type input "kRfzPOzUo0RMctGhQ2uWefu9"
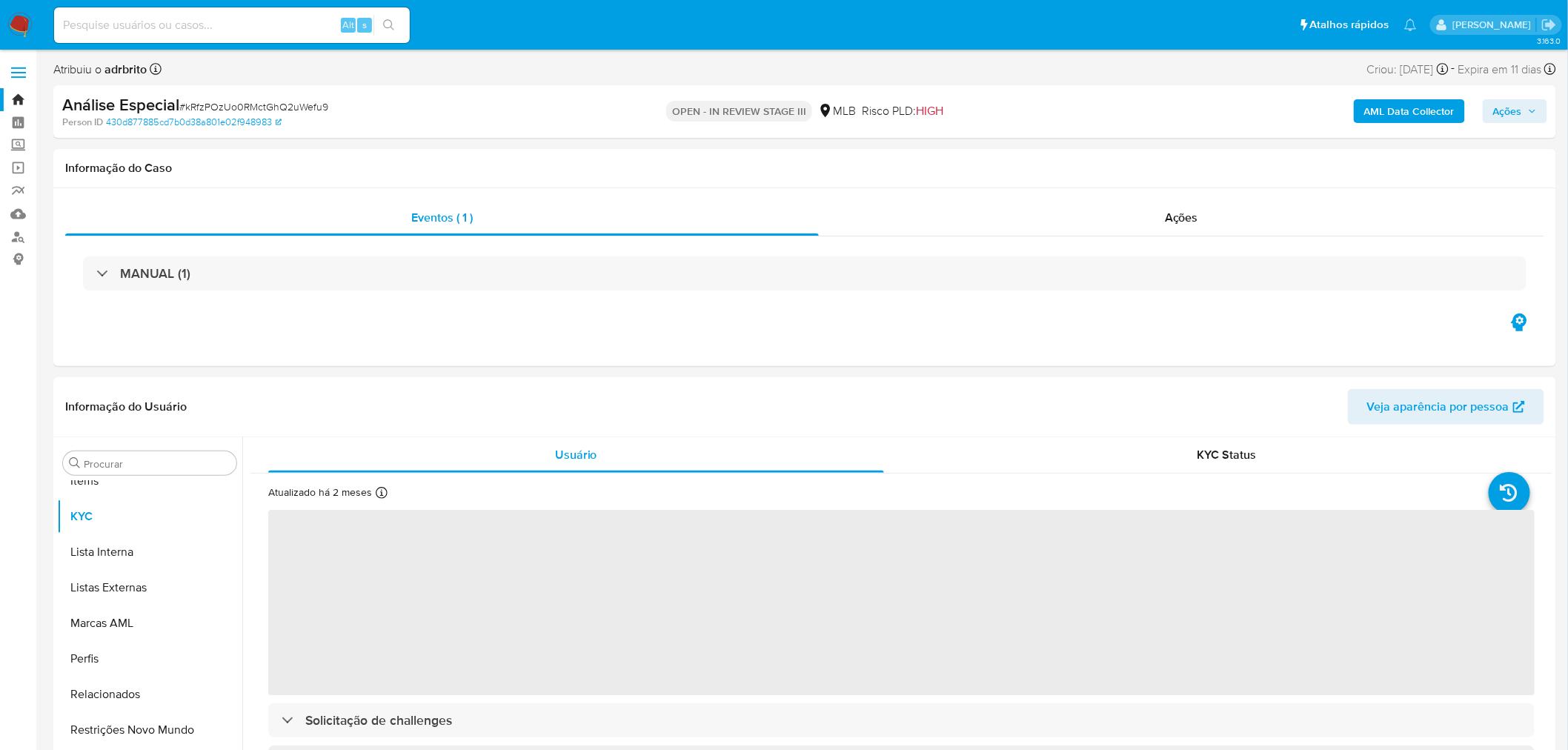
scroll to position [803, 0]
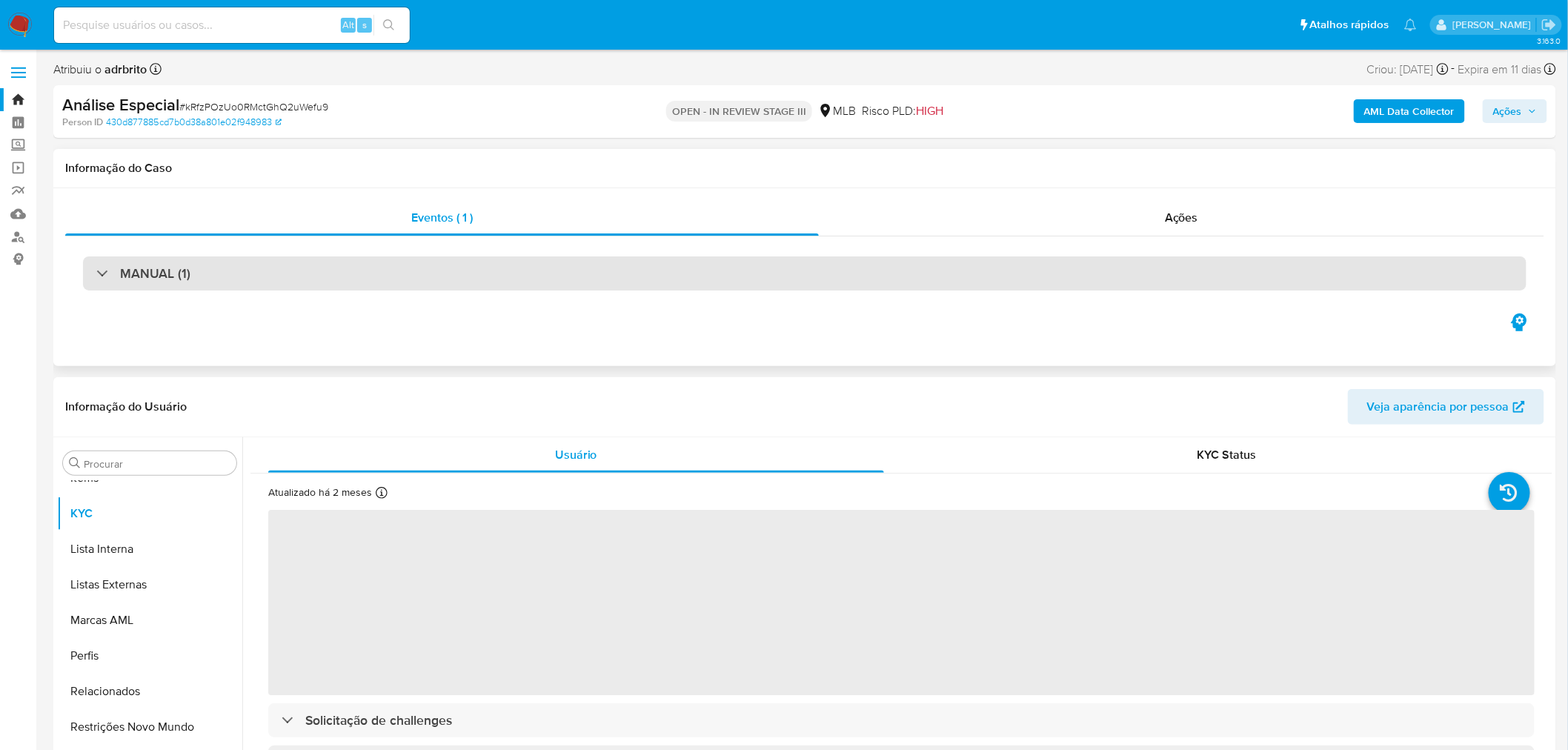
select select "10"
click at [499, 276] on div "MANUAL (1)" at bounding box center [804, 273] width 1443 height 34
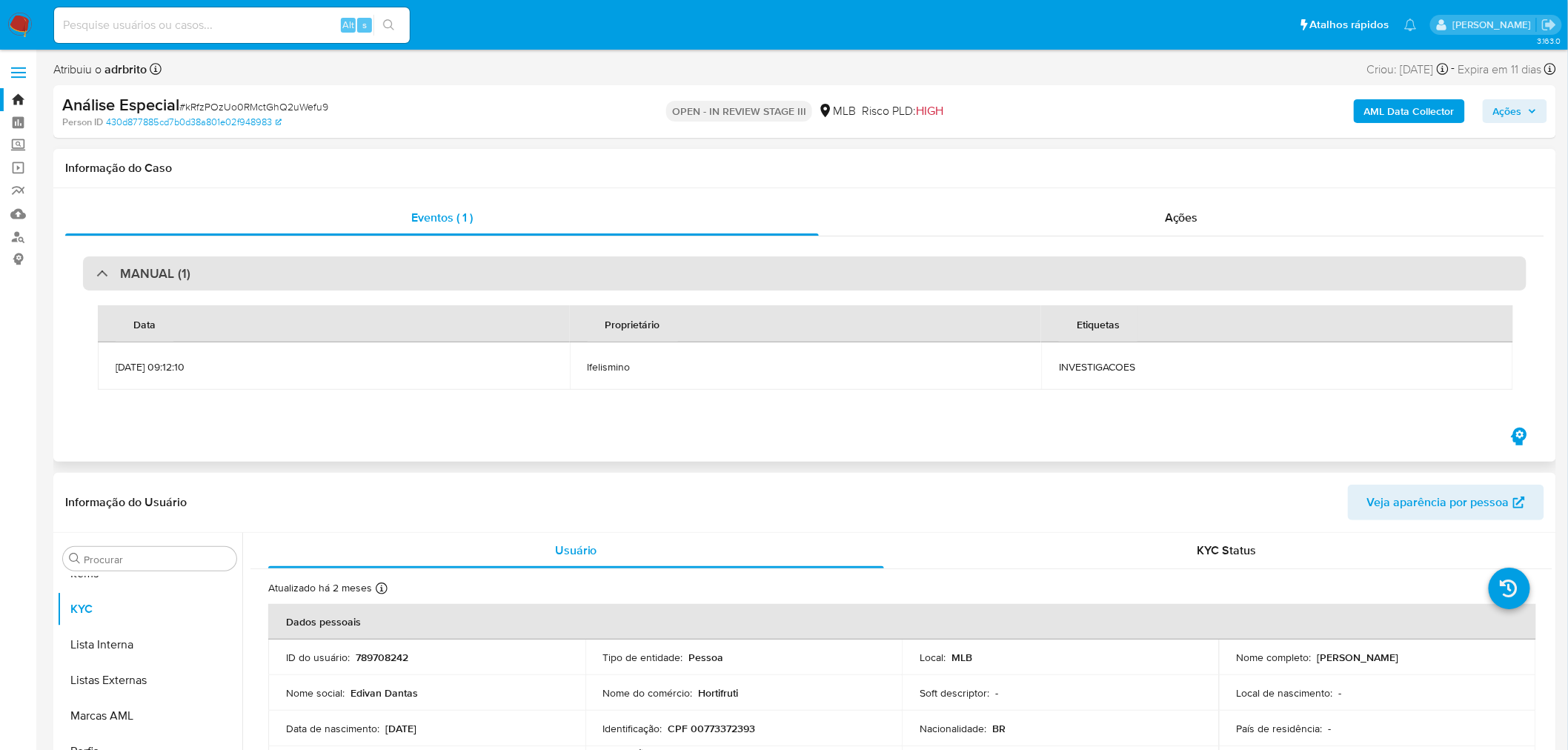
click at [499, 276] on div "MANUAL (1)" at bounding box center [804, 273] width 1443 height 34
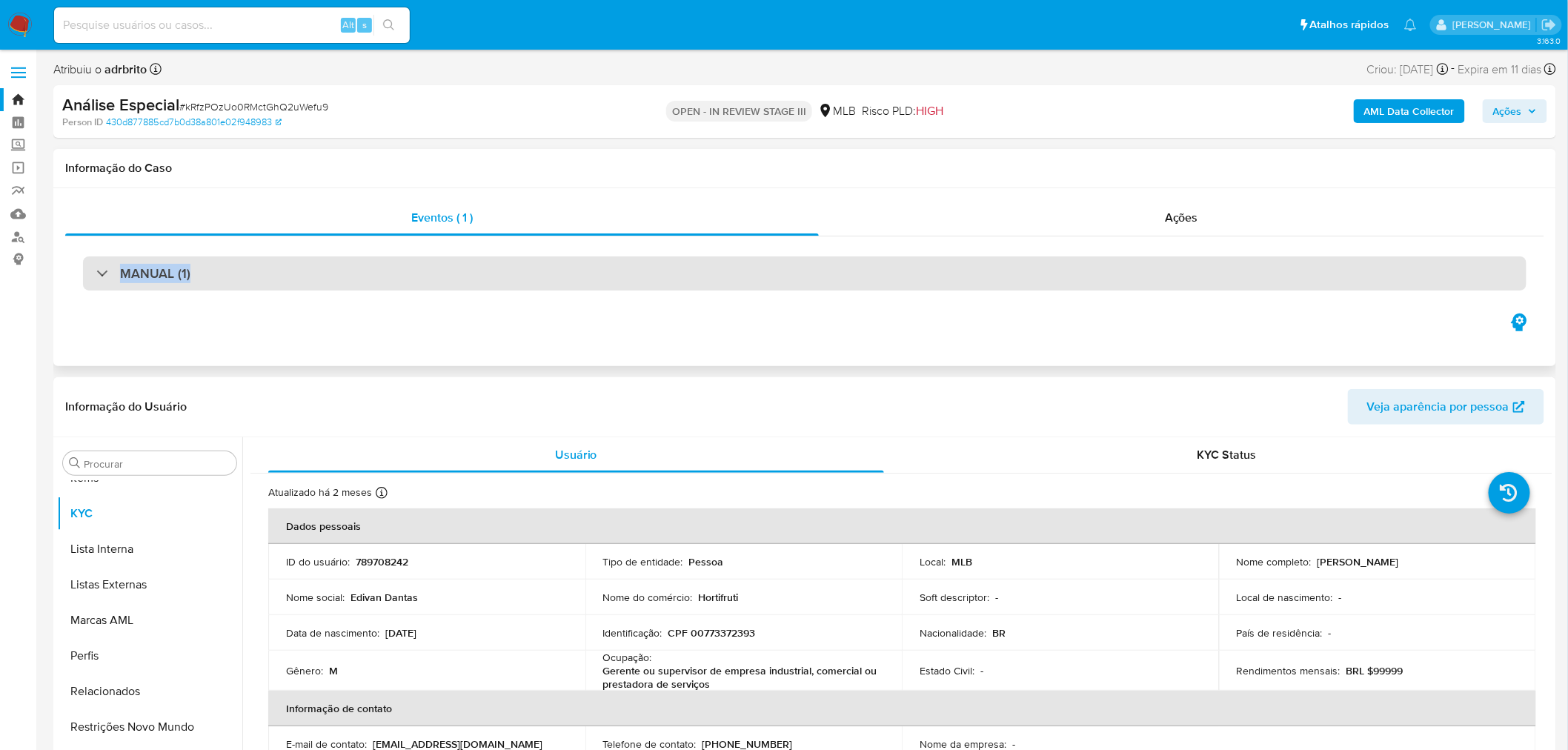
click at [499, 276] on div "MANUAL (1)" at bounding box center [804, 273] width 1443 height 34
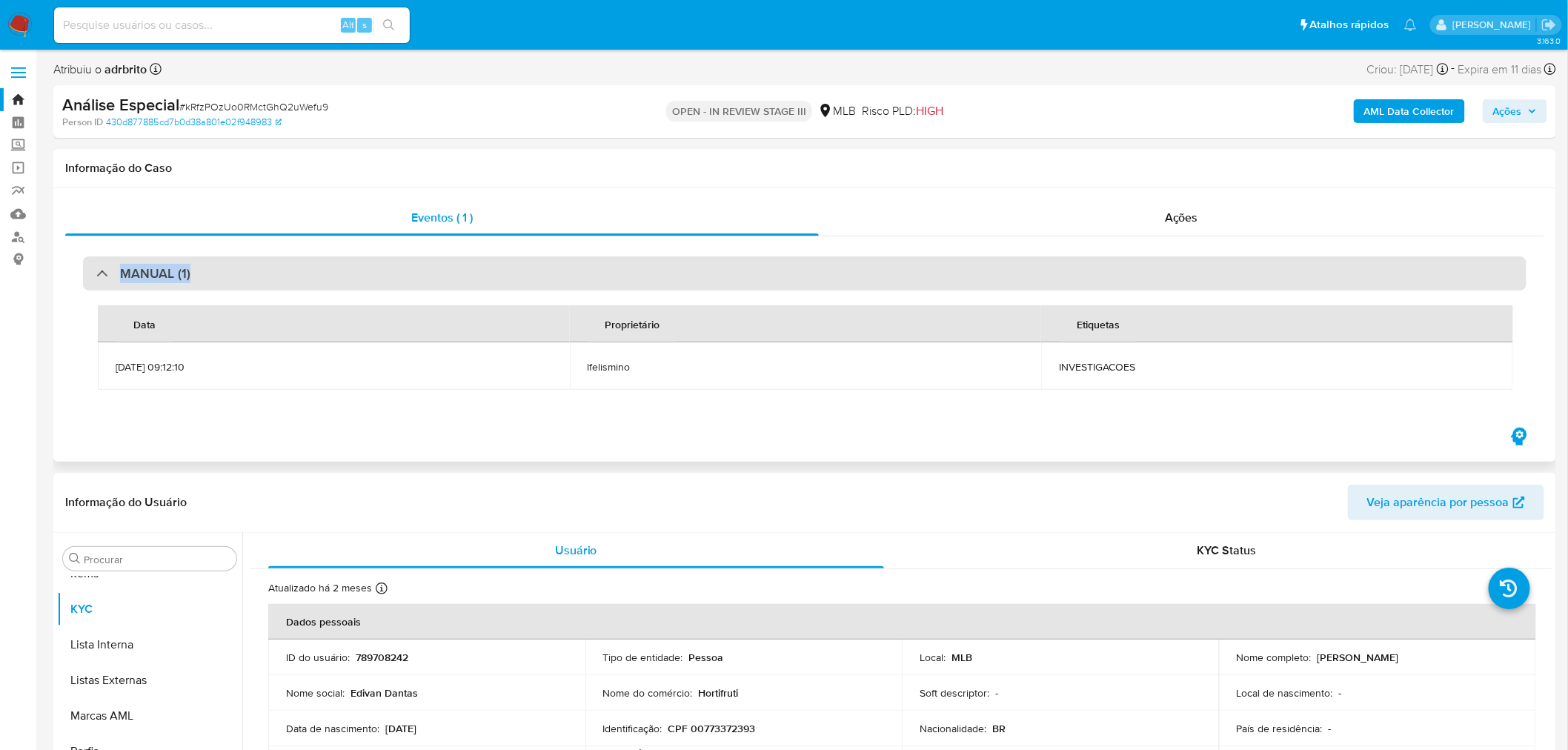
click at [500, 275] on div "MANUAL (1)" at bounding box center [804, 273] width 1443 height 34
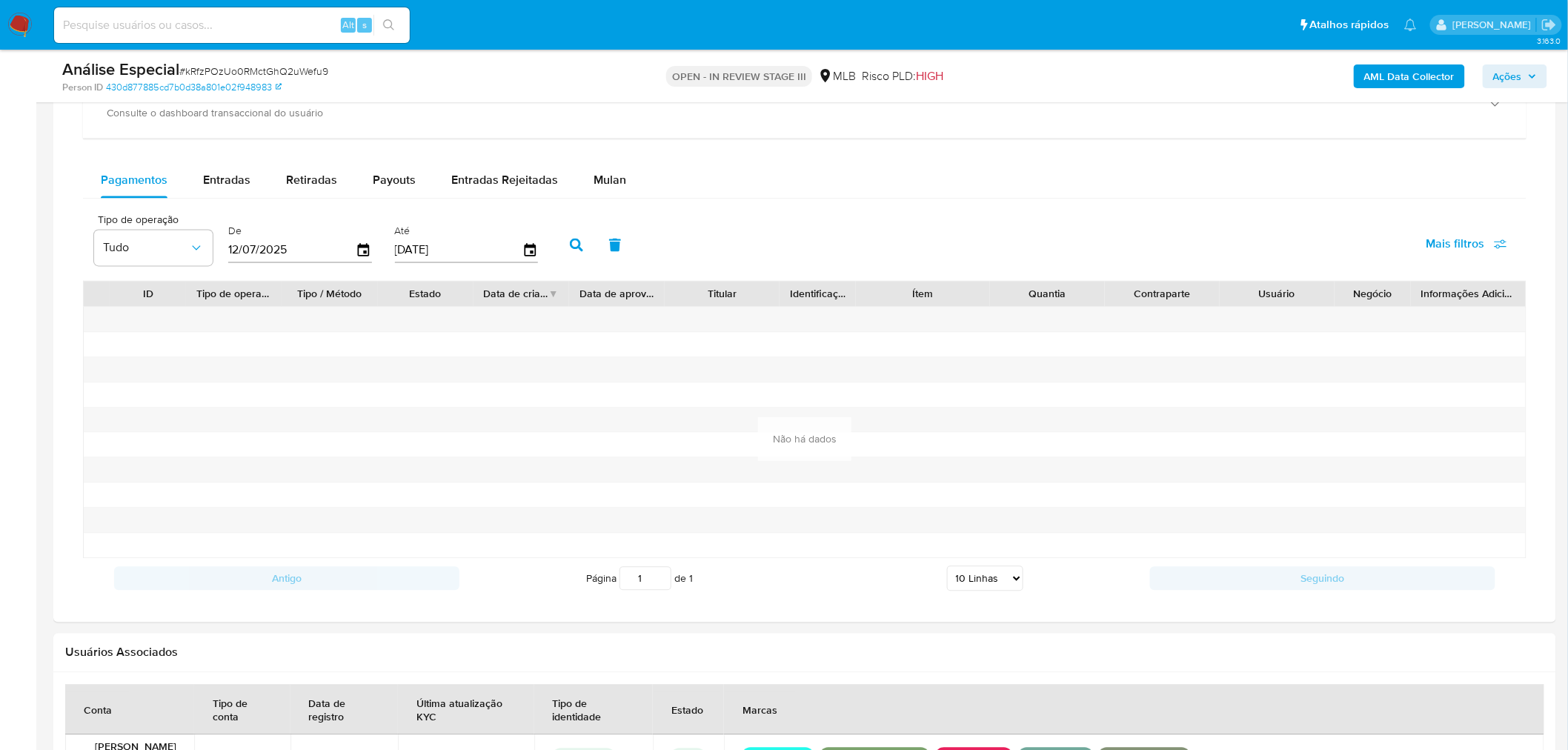
scroll to position [1394, 0]
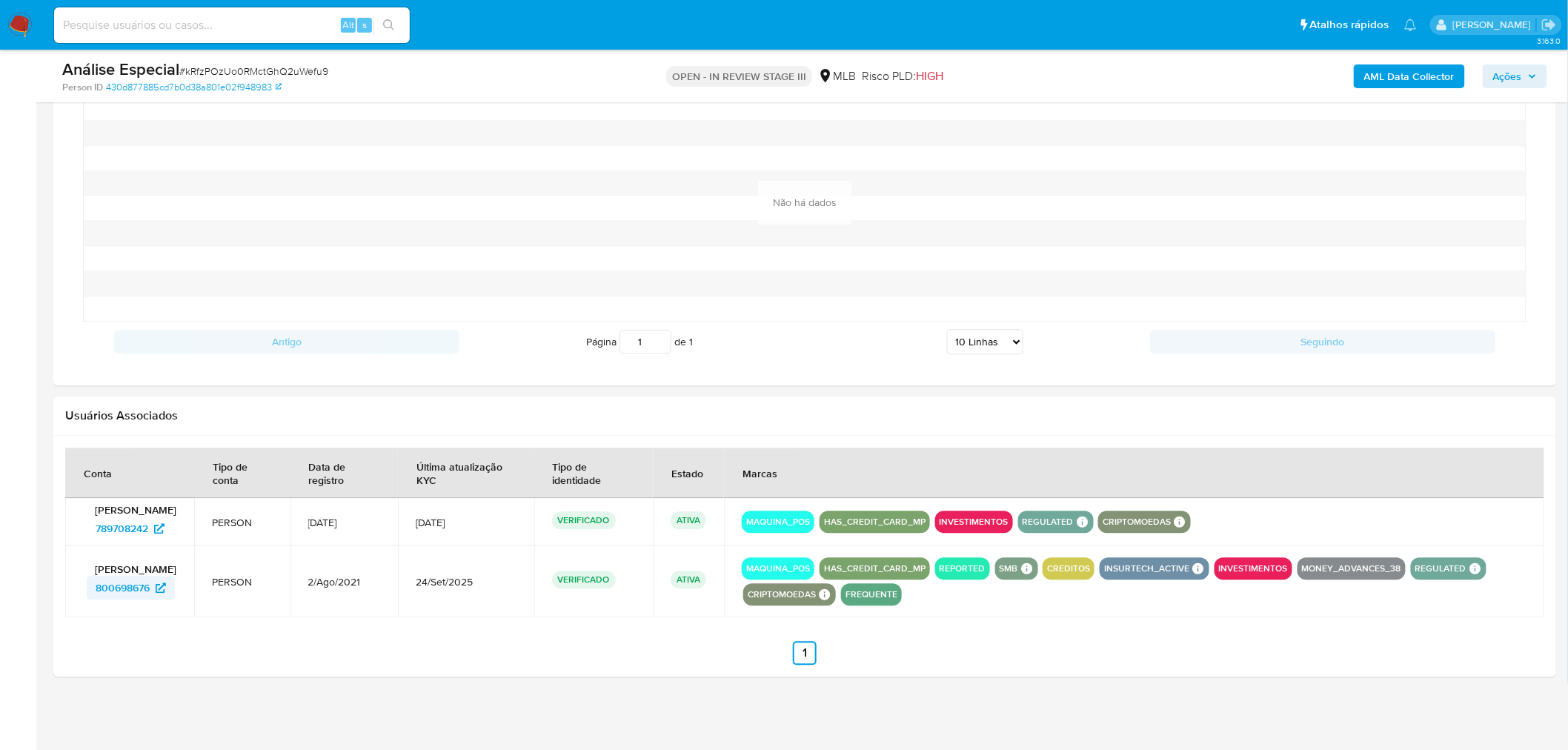
click at [144, 593] on span "800698676" at bounding box center [122, 587] width 54 height 23
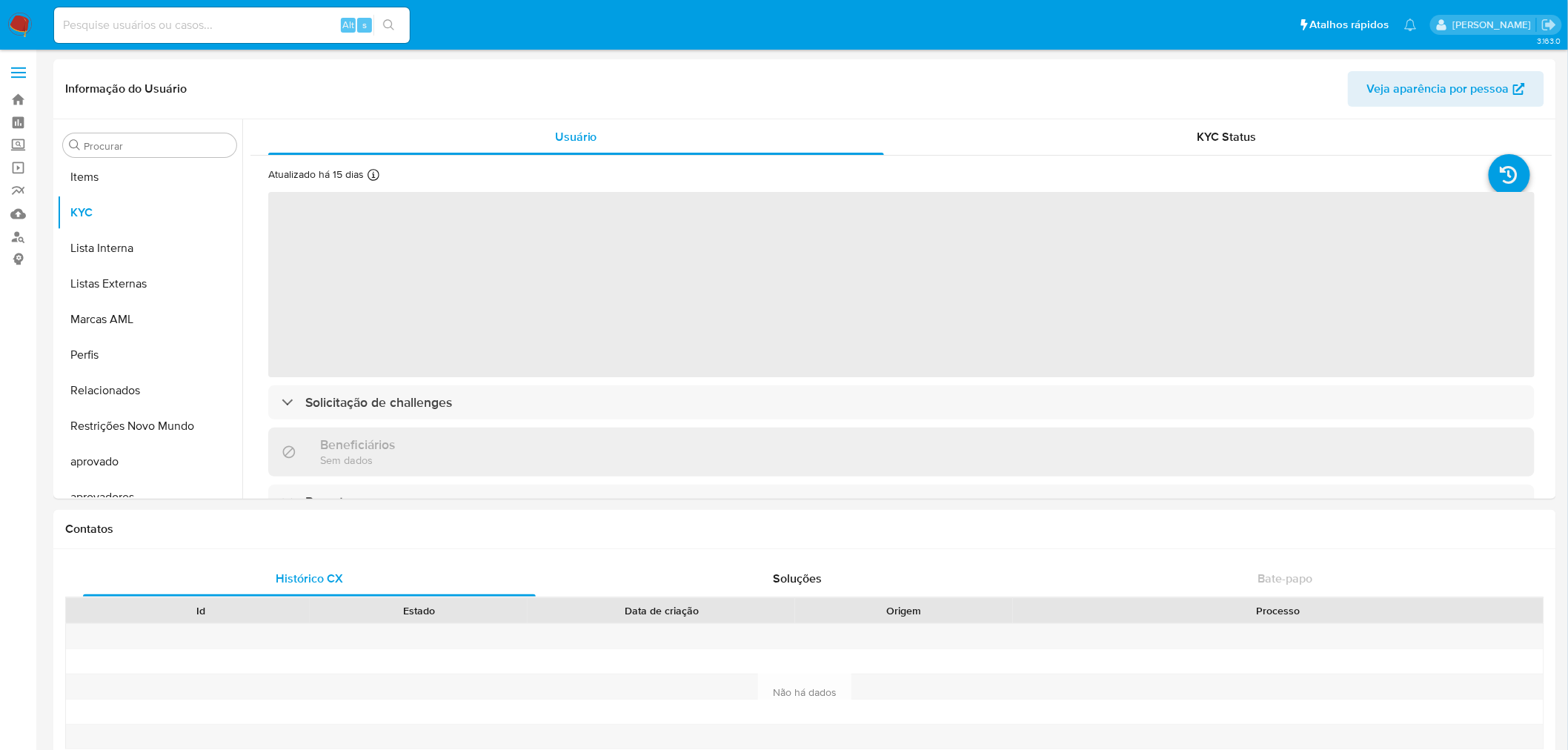
scroll to position [803, 0]
select select "10"
